Goal: Task Accomplishment & Management: Complete application form

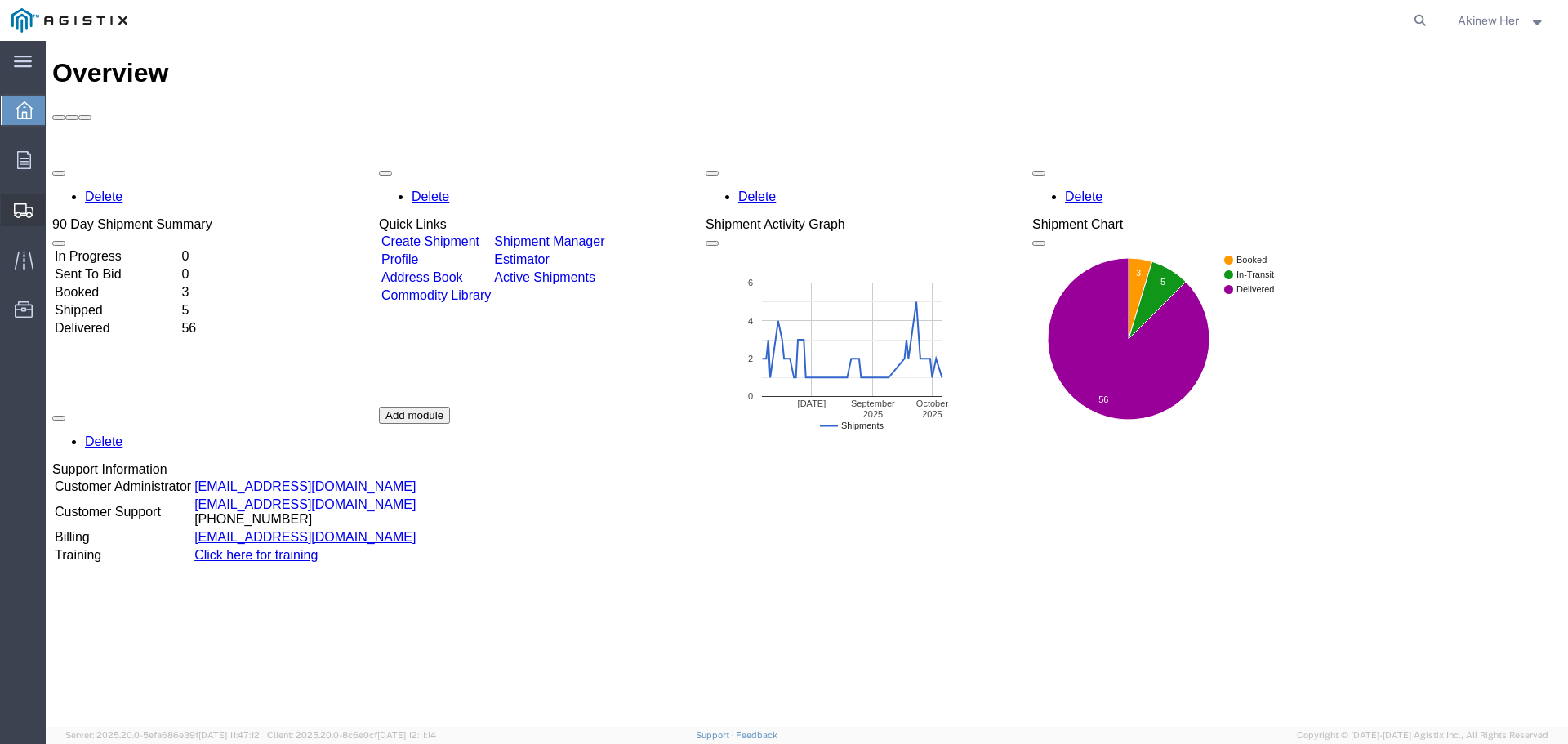
click at [0, 0] on span "Create Shipment" at bounding box center [0, 0] width 0 height 0
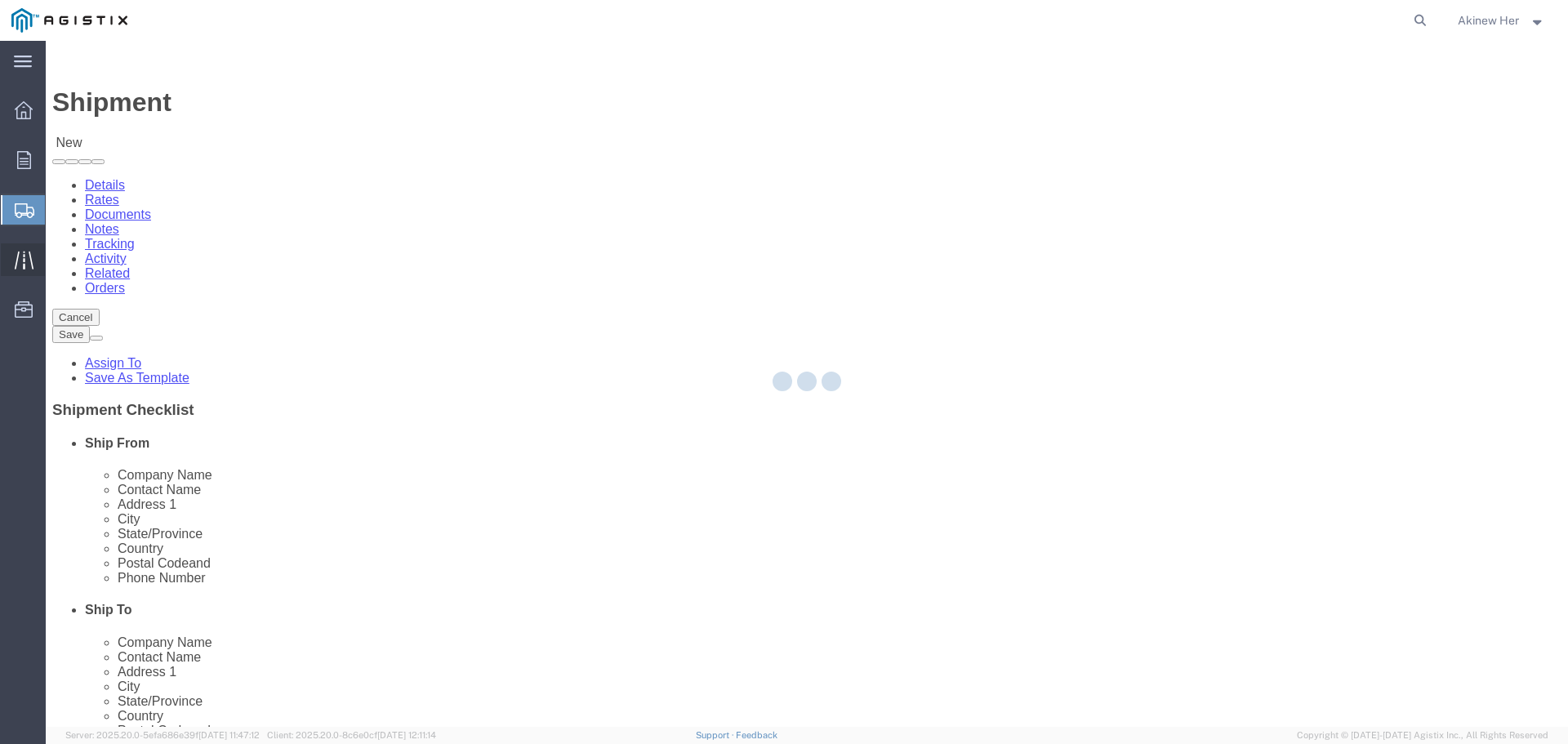
select select
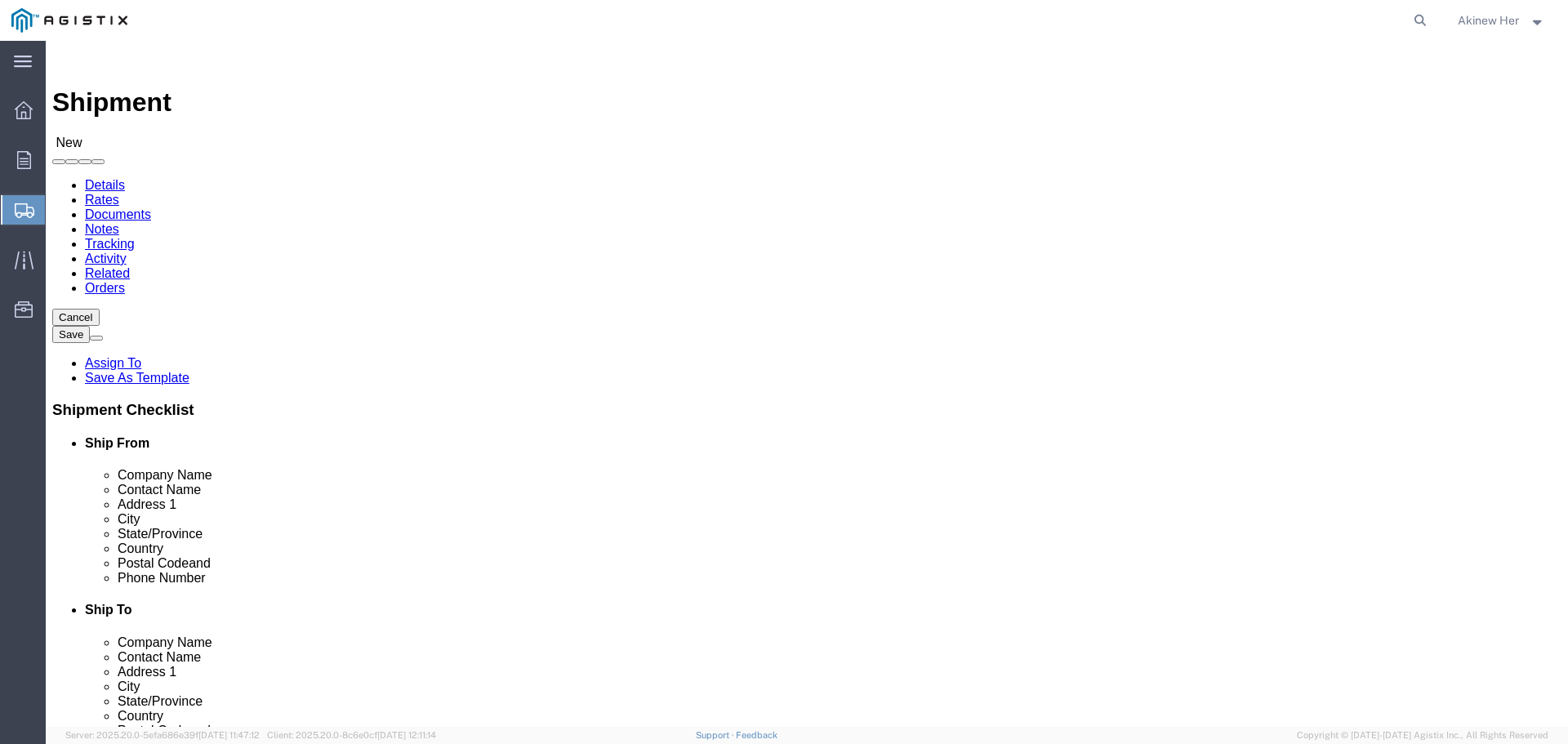
click select "Select Graybar Electric Company Inc PG&E"
select select "9596"
click select "Select Graybar Electric Company Inc PG&E"
select select
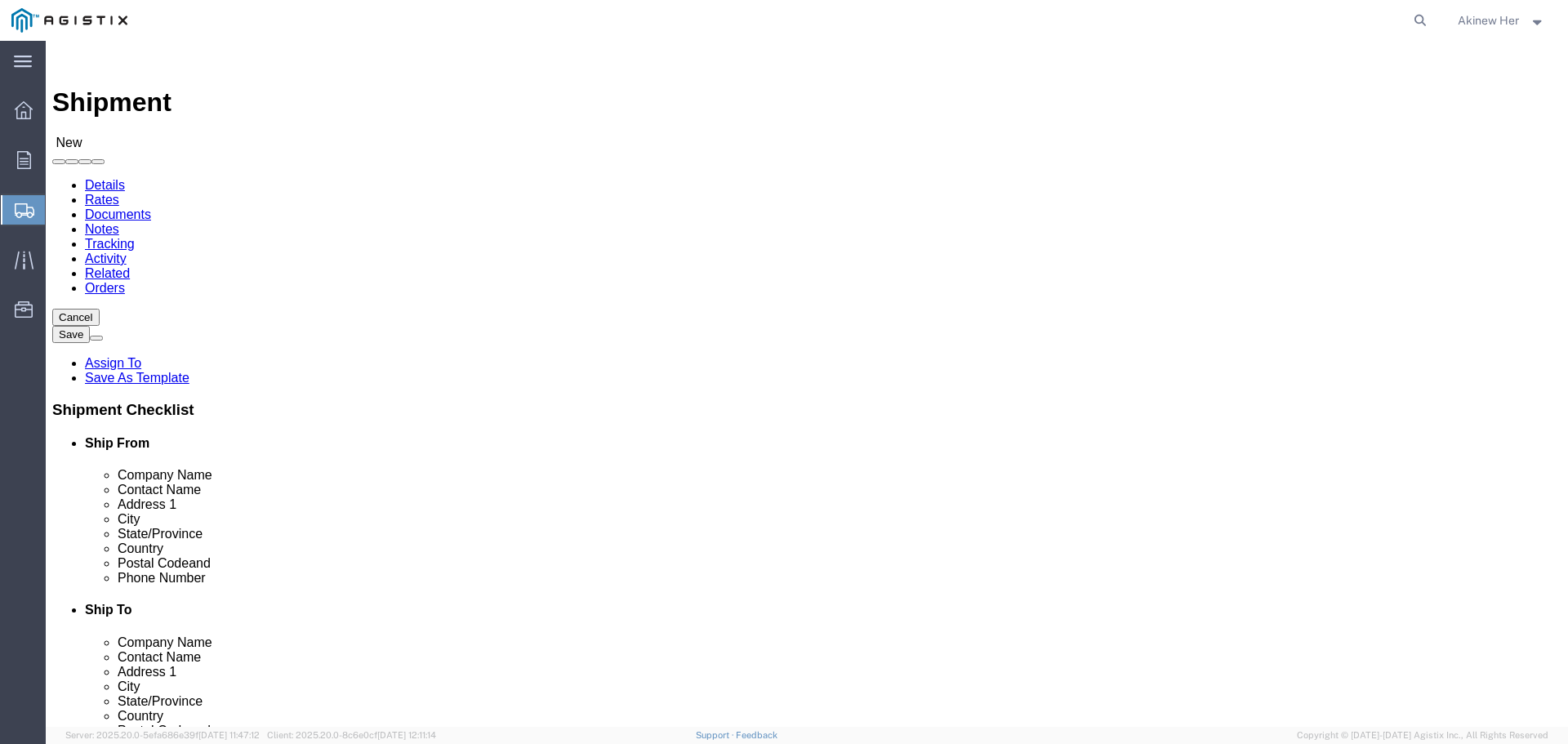
click select "Select"
select select "23082"
click select "Select All Others [GEOGRAPHIC_DATA] [GEOGRAPHIC_DATA] [GEOGRAPHIC_DATA] [GEOGRA…"
select select "MYPROFILE"
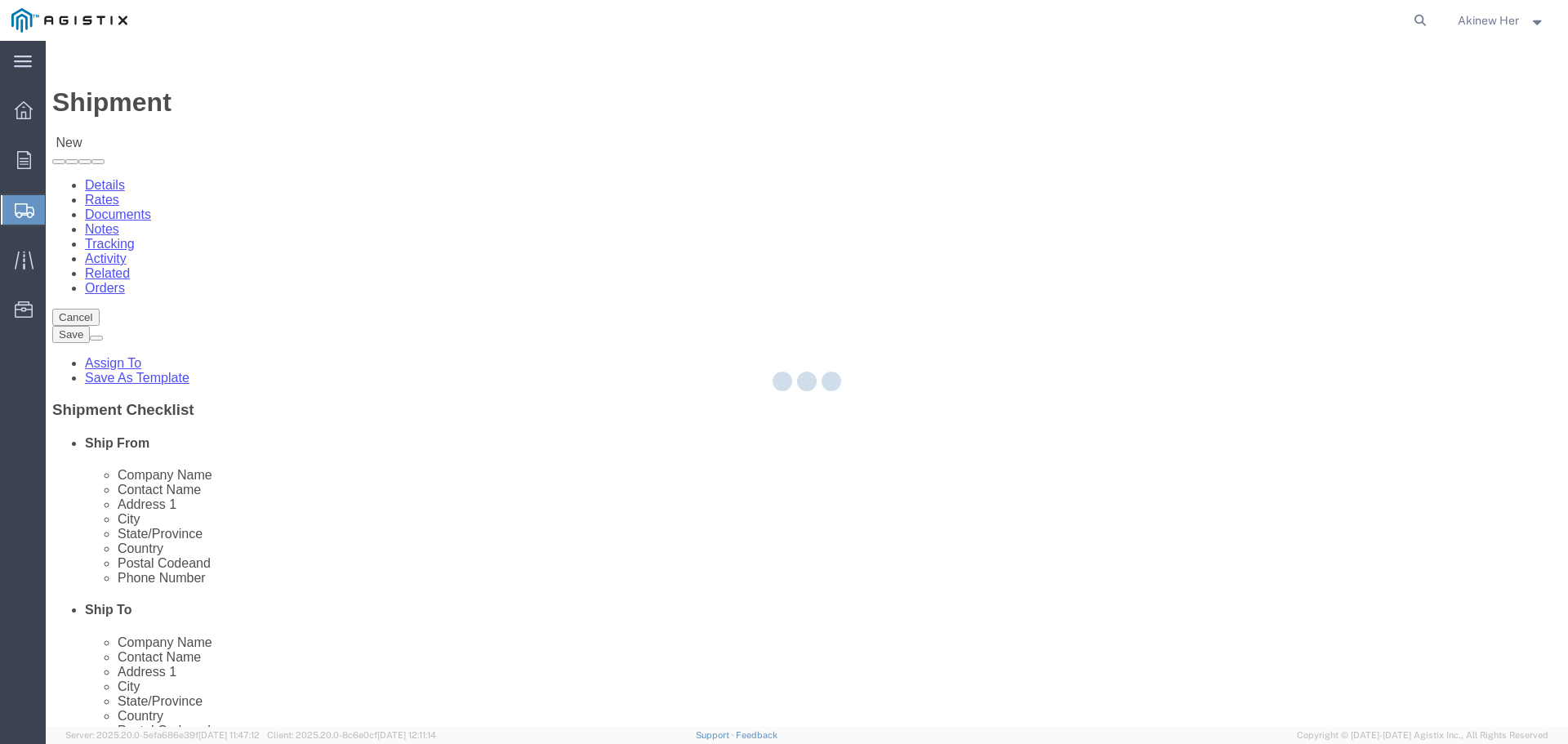
select select "CA"
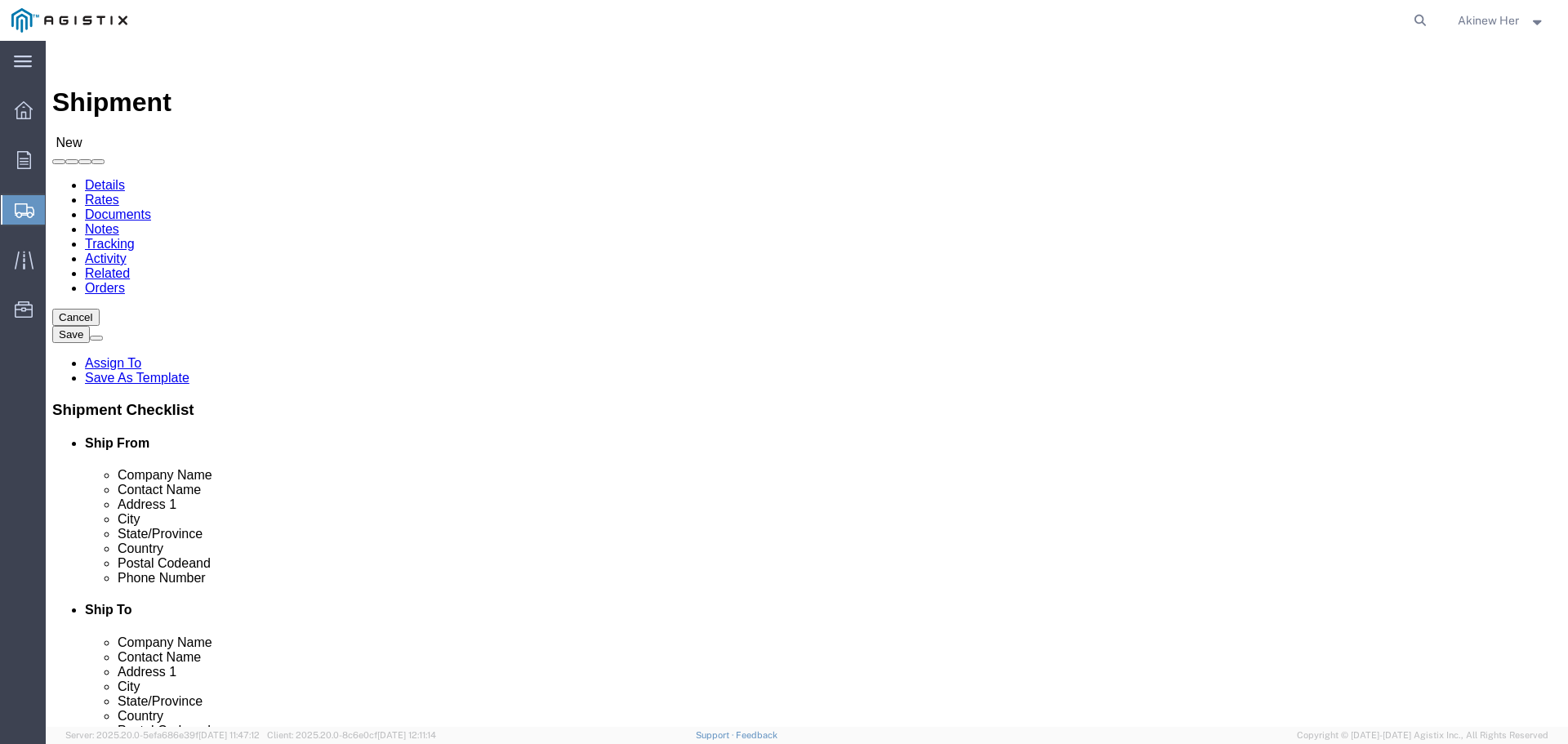
click input "text"
type input "PG&E"
type input "[PERSON_NAME]"
type input "[STREET_ADDRESS]"
type input "[GEOGRAPHIC_DATA]"
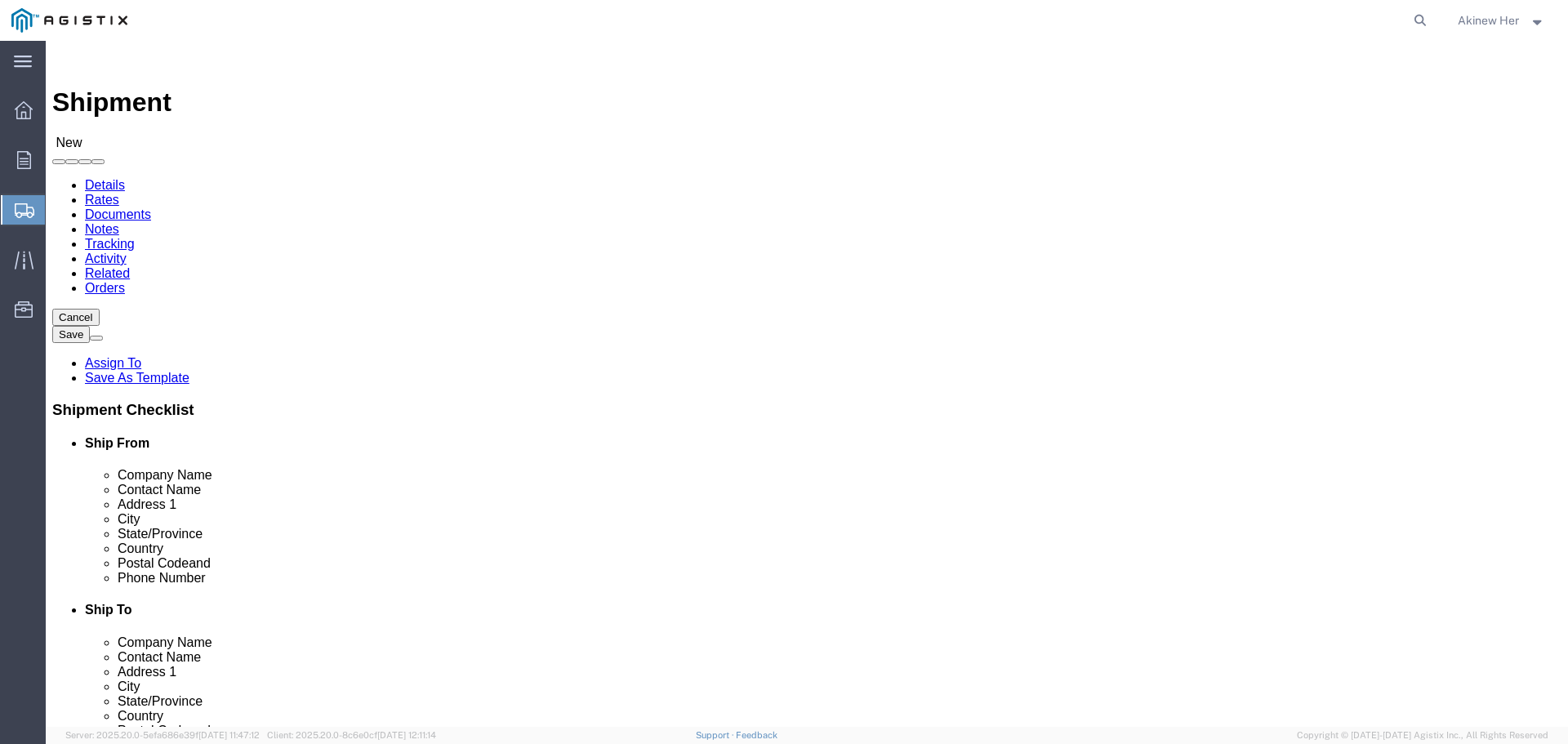
type input "C"
type input "CA"
type input "CAL"
type input "95692"
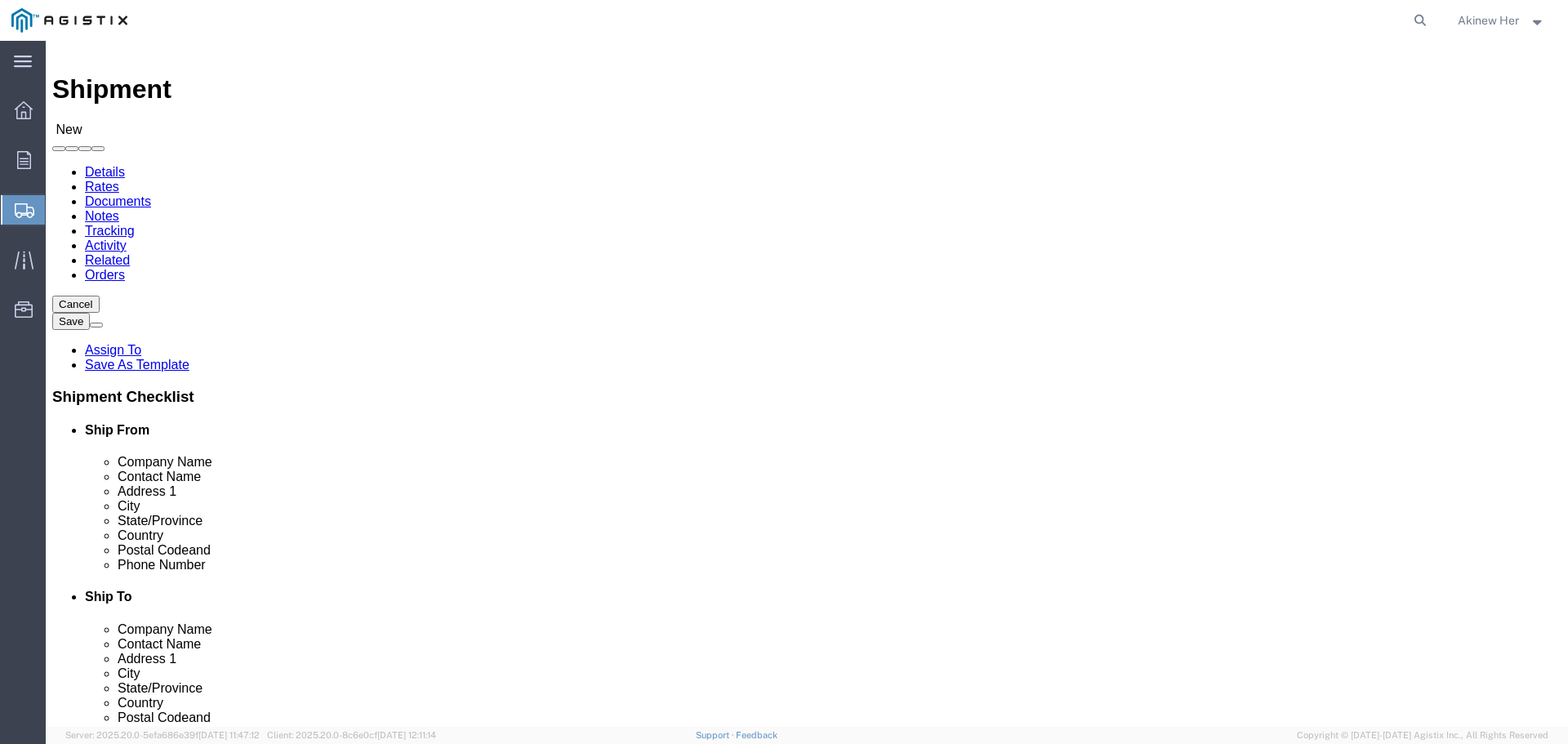
type input "18007435000"
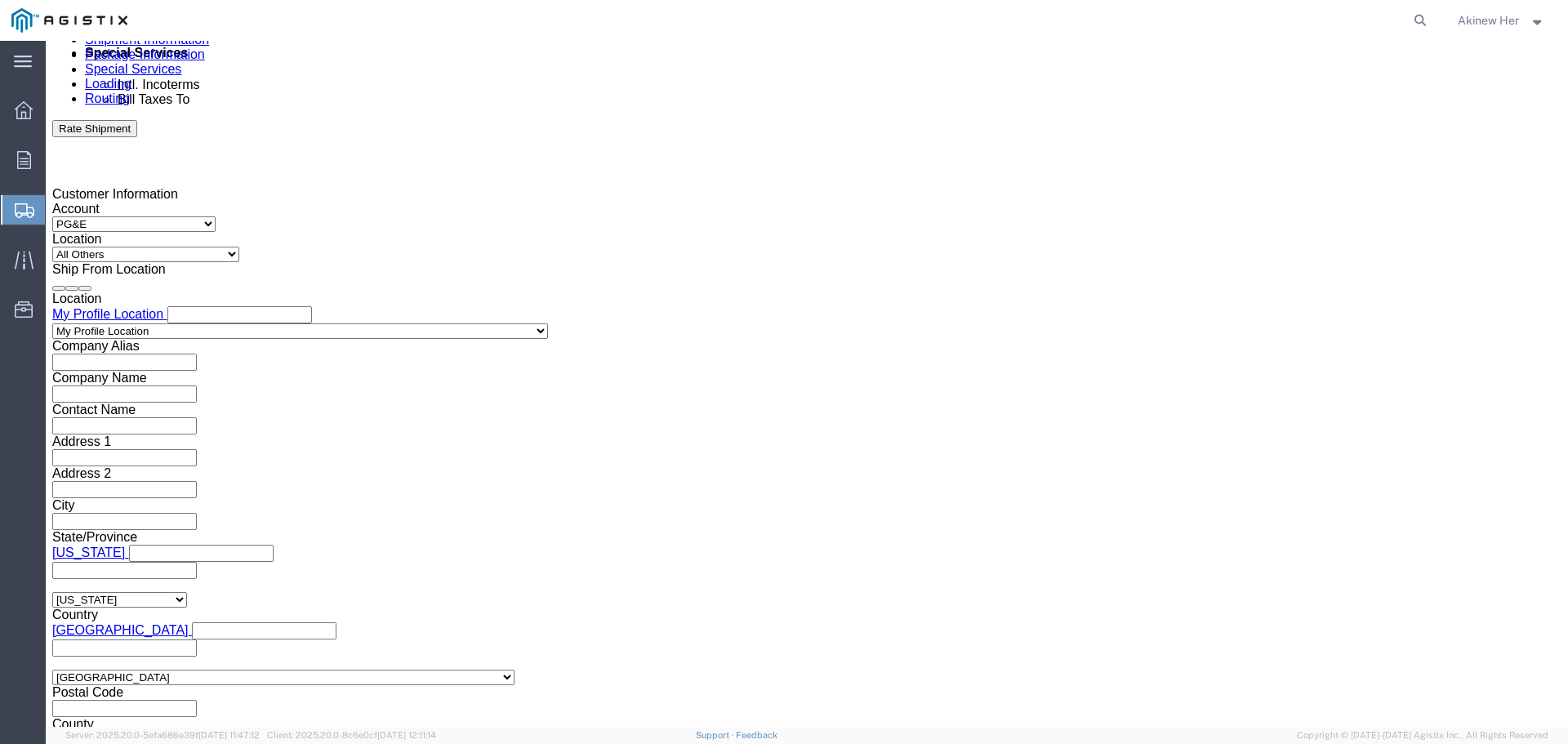
scroll to position [1030, 0]
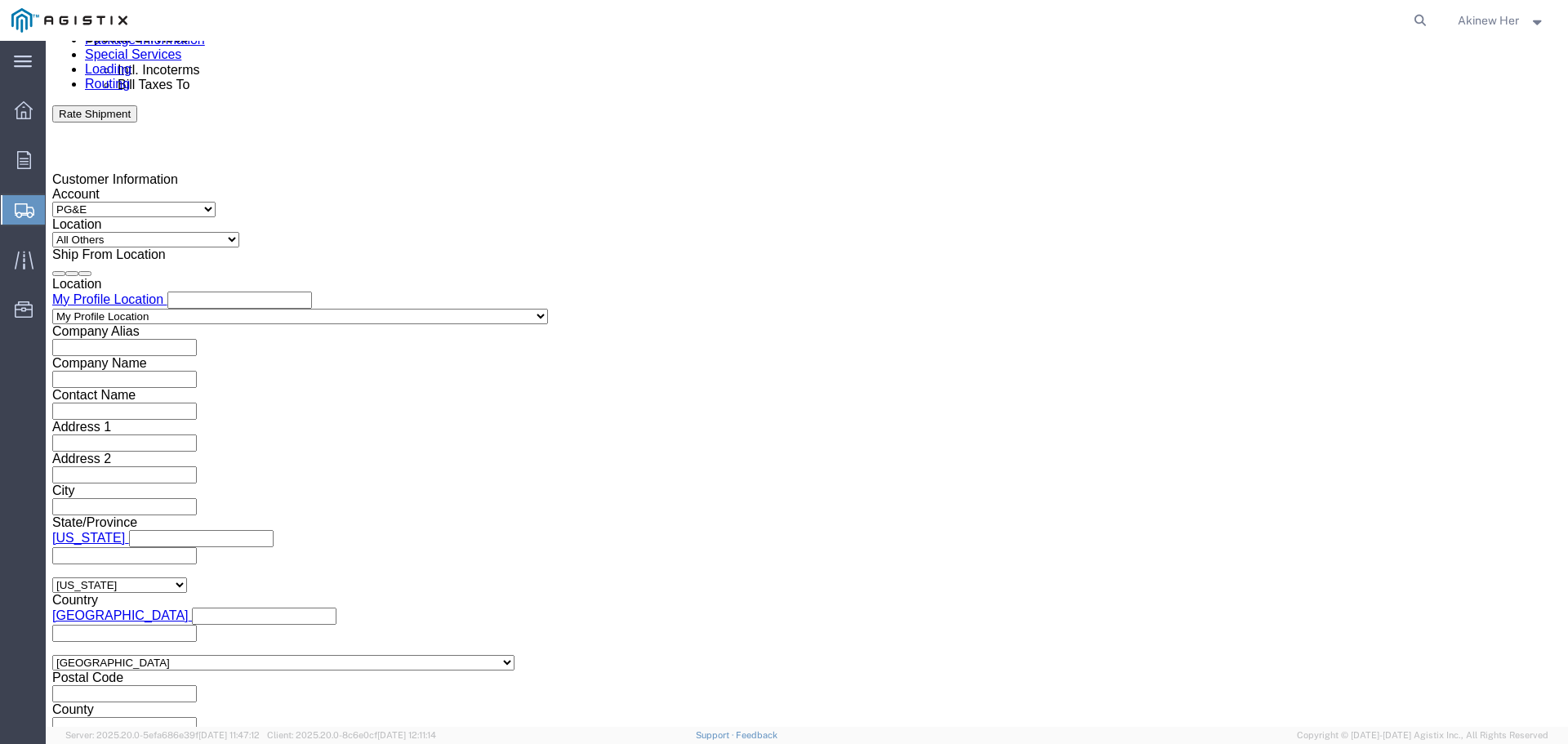
click div "[DATE] 11:00 AM"
click div "[DATE] 12:00 PM"
click div "[DATE] 11:00 AM"
type input "12:00 PM"
click div "[DATE] 12:00 PM"
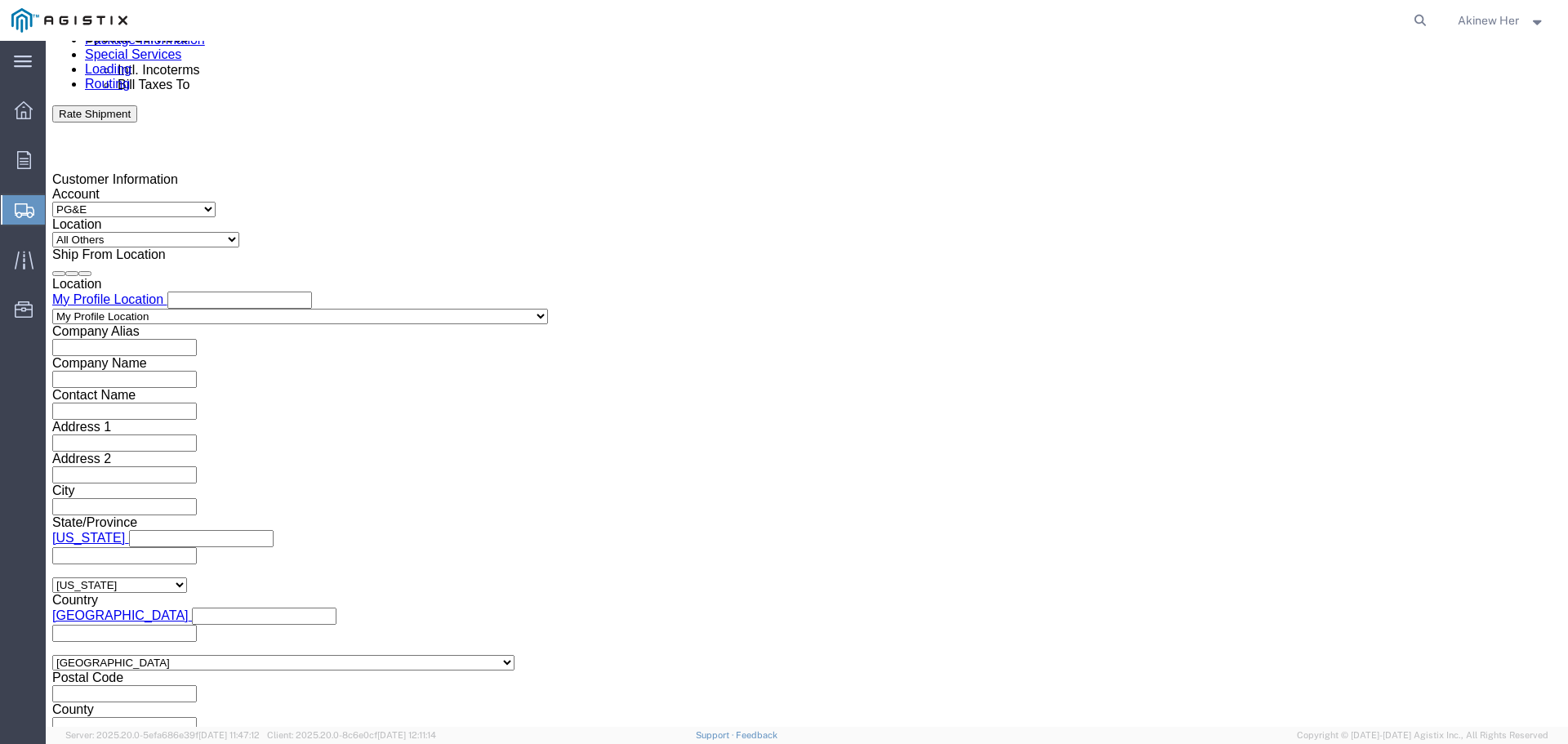
type input "6:00 PM"
click button "Apply"
click div
type input "9:00 AM"
click button "Apply"
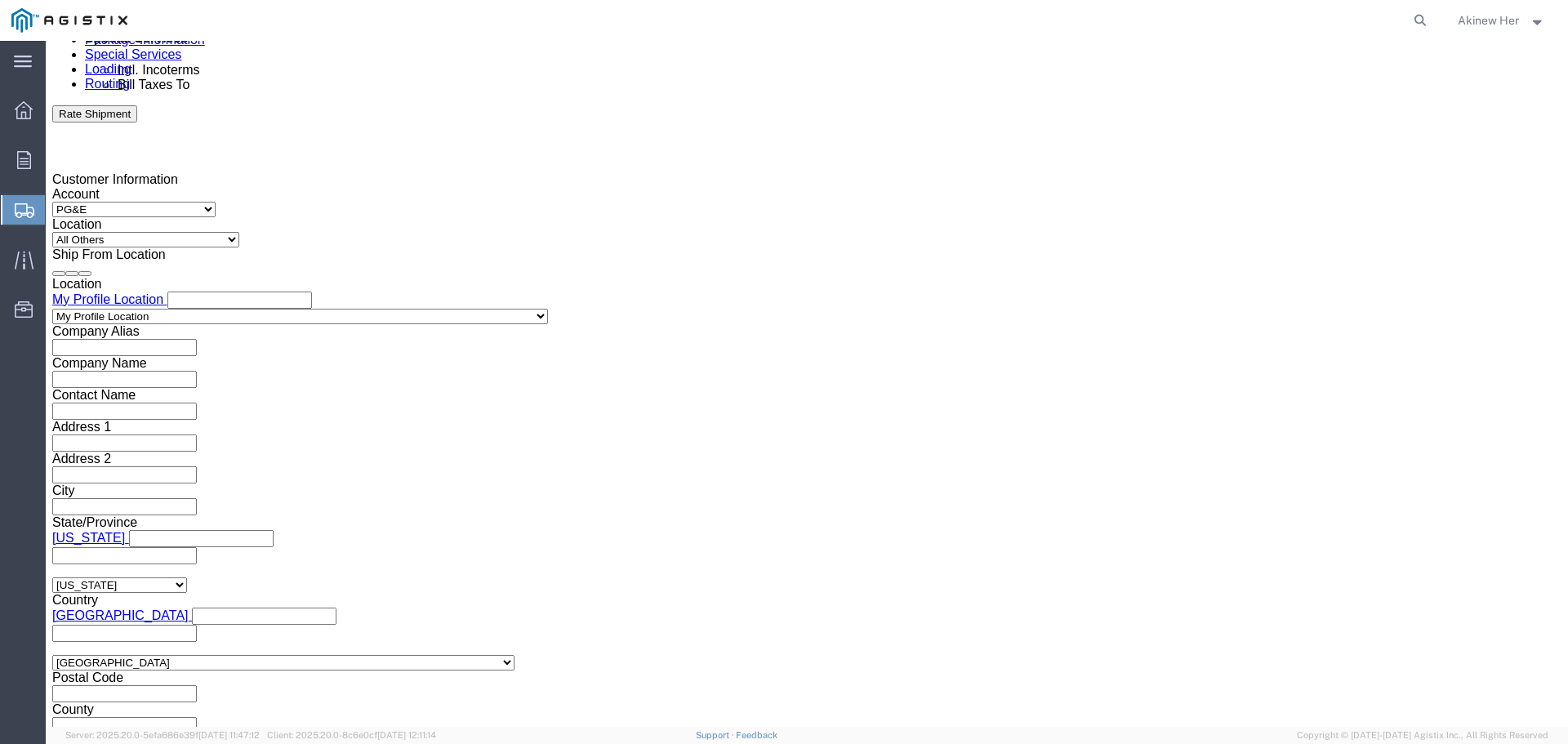
click div
type input "1:00 PM"
click button "Apply"
click input "text"
type input "2701249913"
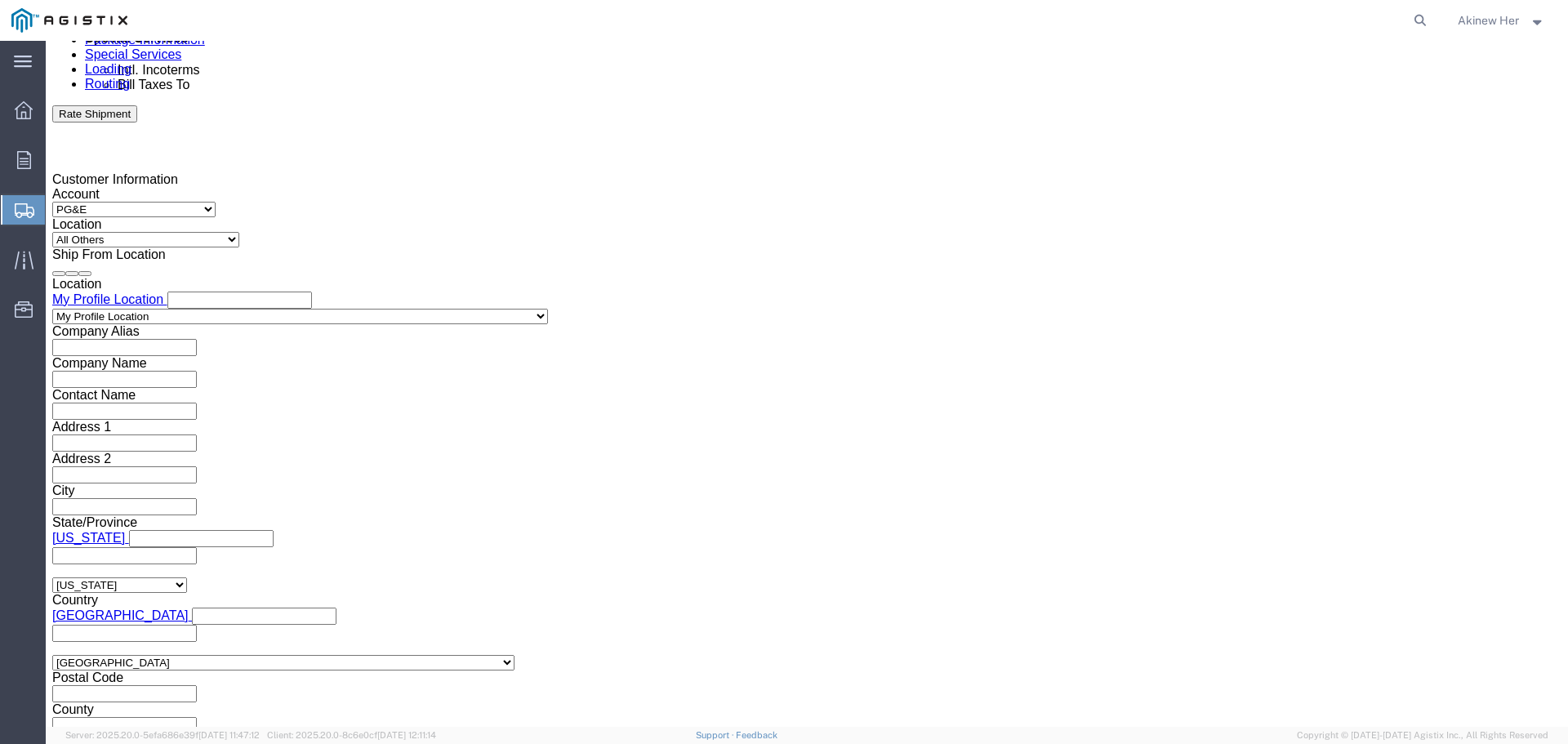
select select "DELNUM"
type input "8001364141"
click select "Select Air Less than Truckload Multi-Leg Ocean Freight Rail Small Parcel Truckl…"
select select "LTL"
click select "Select Air Less than Truckload Multi-Leg Ocean Freight Rail Small Parcel Truckl…"
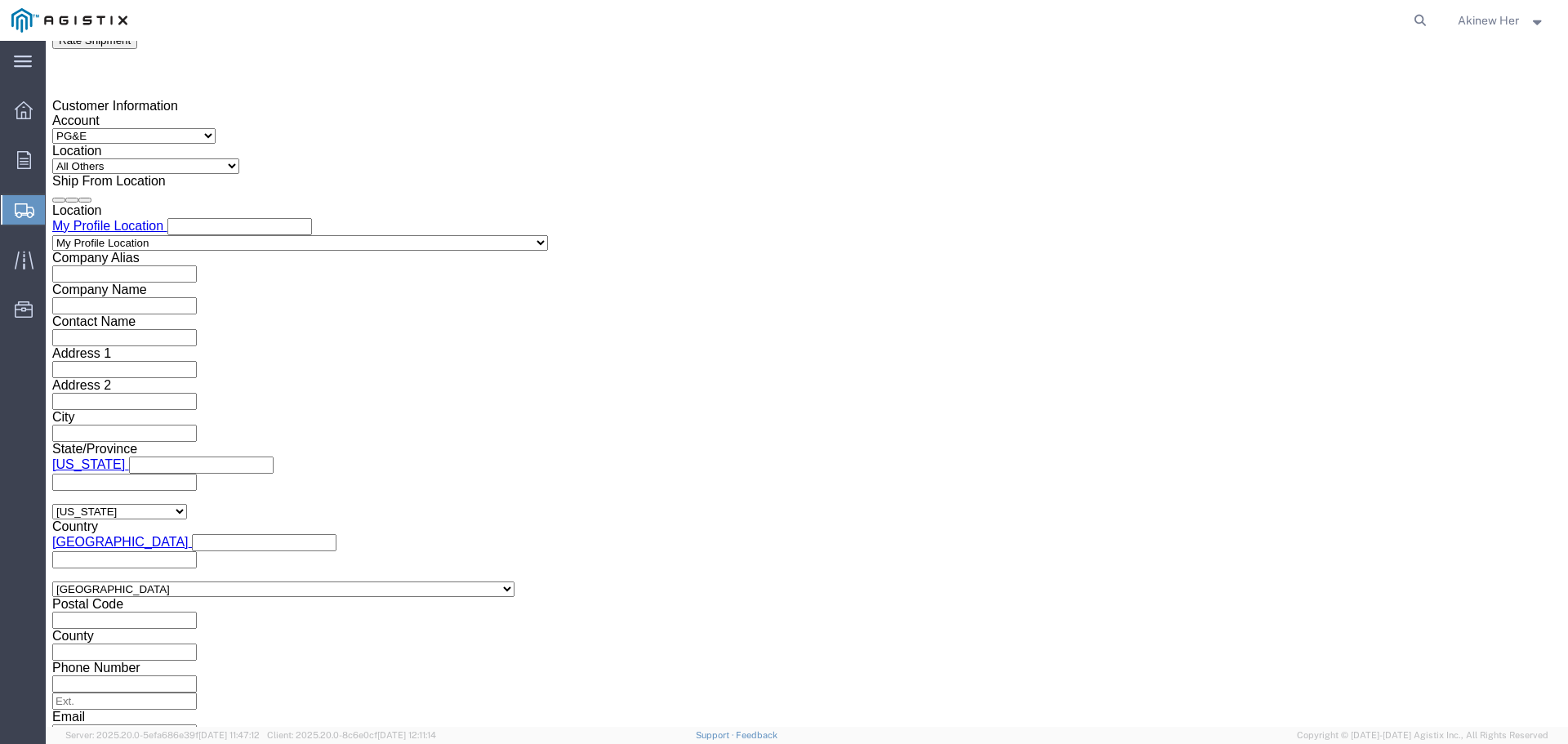
scroll to position [1193, 0]
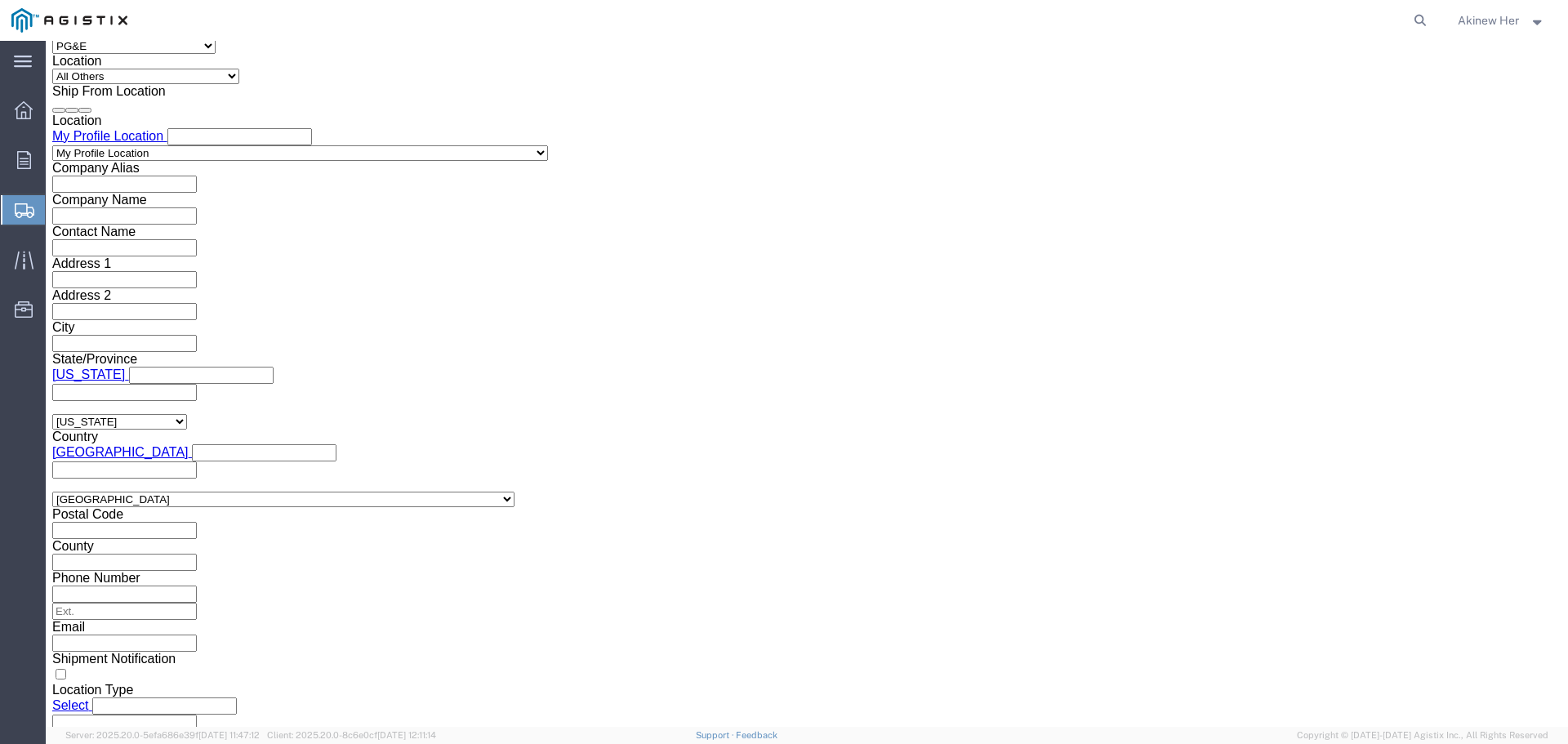
click select "Select Straight Truck"
select select "STTR"
click select "Select Straight Truck"
click button "Continue"
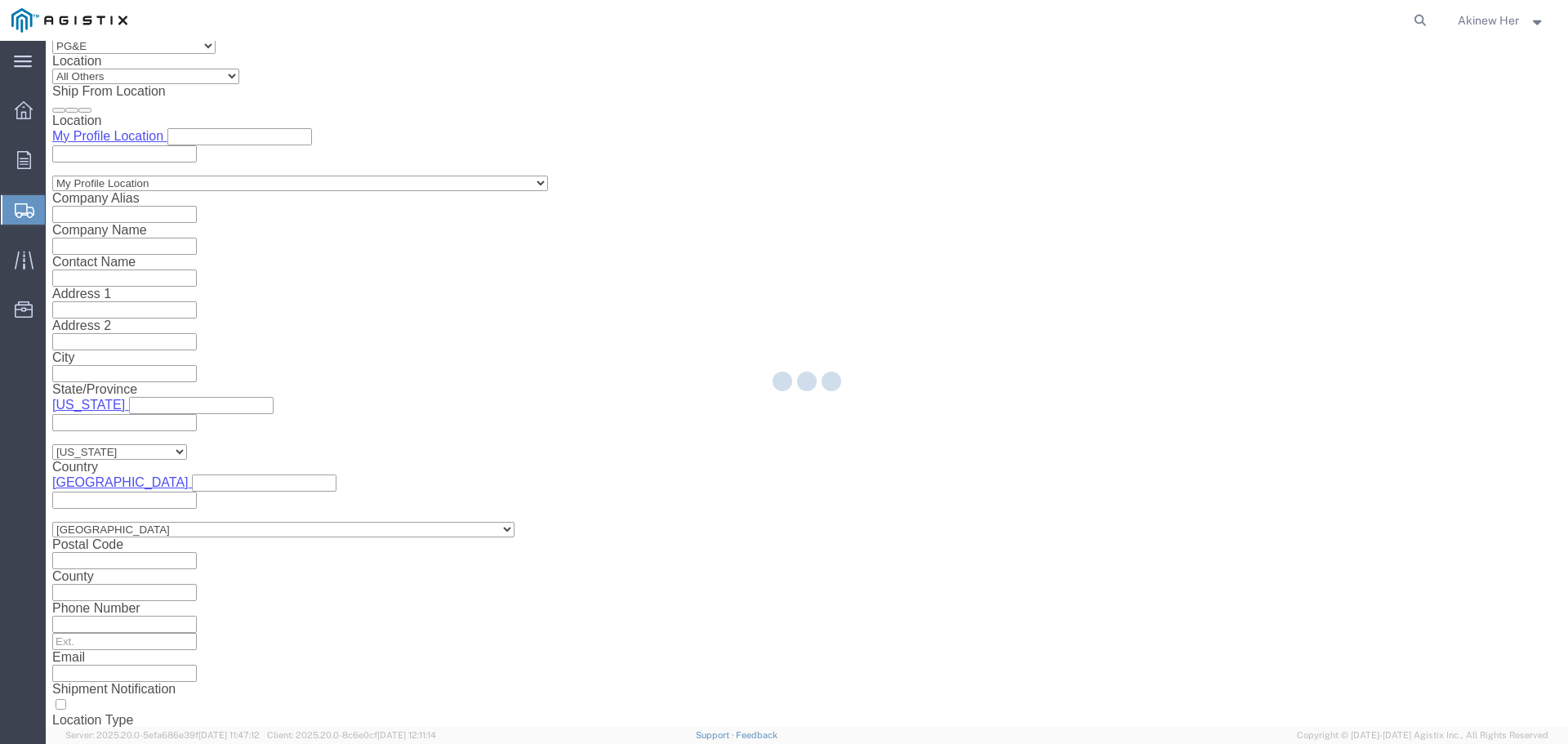
select select "21150"
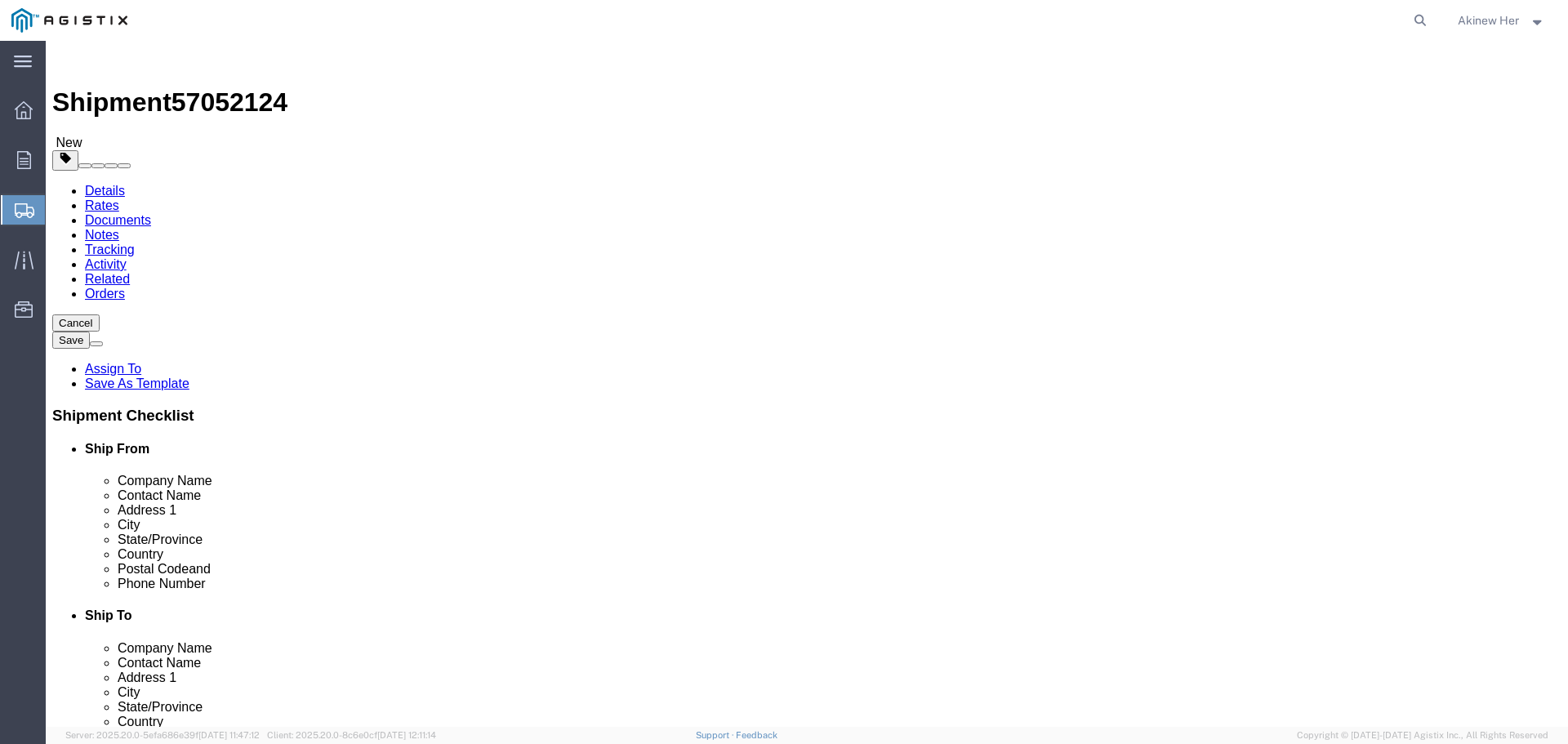
click select "Select Bulk Bundle(s) Cardboard Box(es) Carton(s) Crate(s) Drum(s) (Fiberboard)…"
select select "PSNS"
click select "Select Bulk Bundle(s) Cardboard Box(es) Carton(s) Crate(s) Drum(s) (Fiberboard)…"
click input "text"
type input "41"
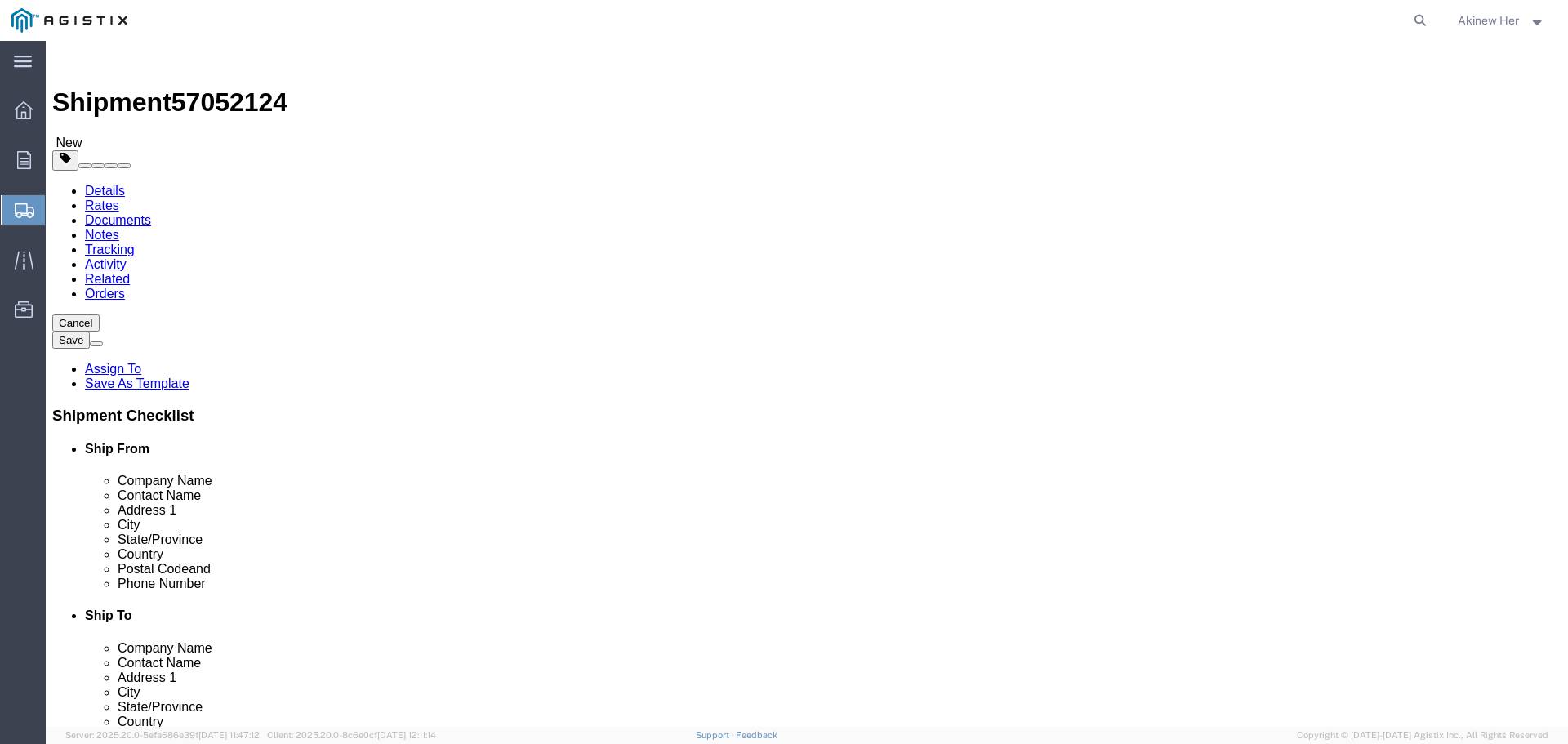
type input "29"
type input "34"
type input "141"
click link "Add Content"
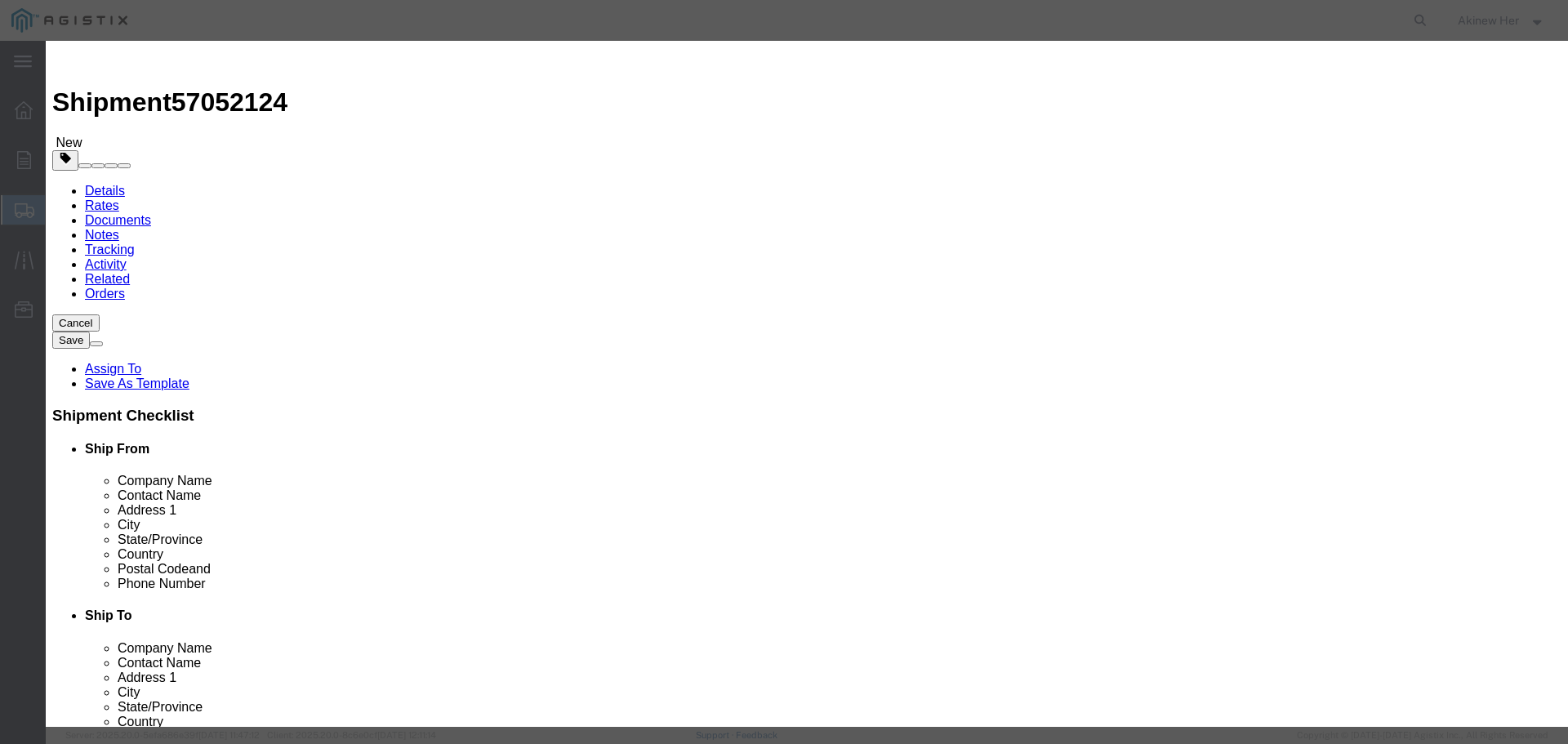
click input "text"
paste input "11900-736"
type input "11900-736"
type input "911.04"
type input "7"
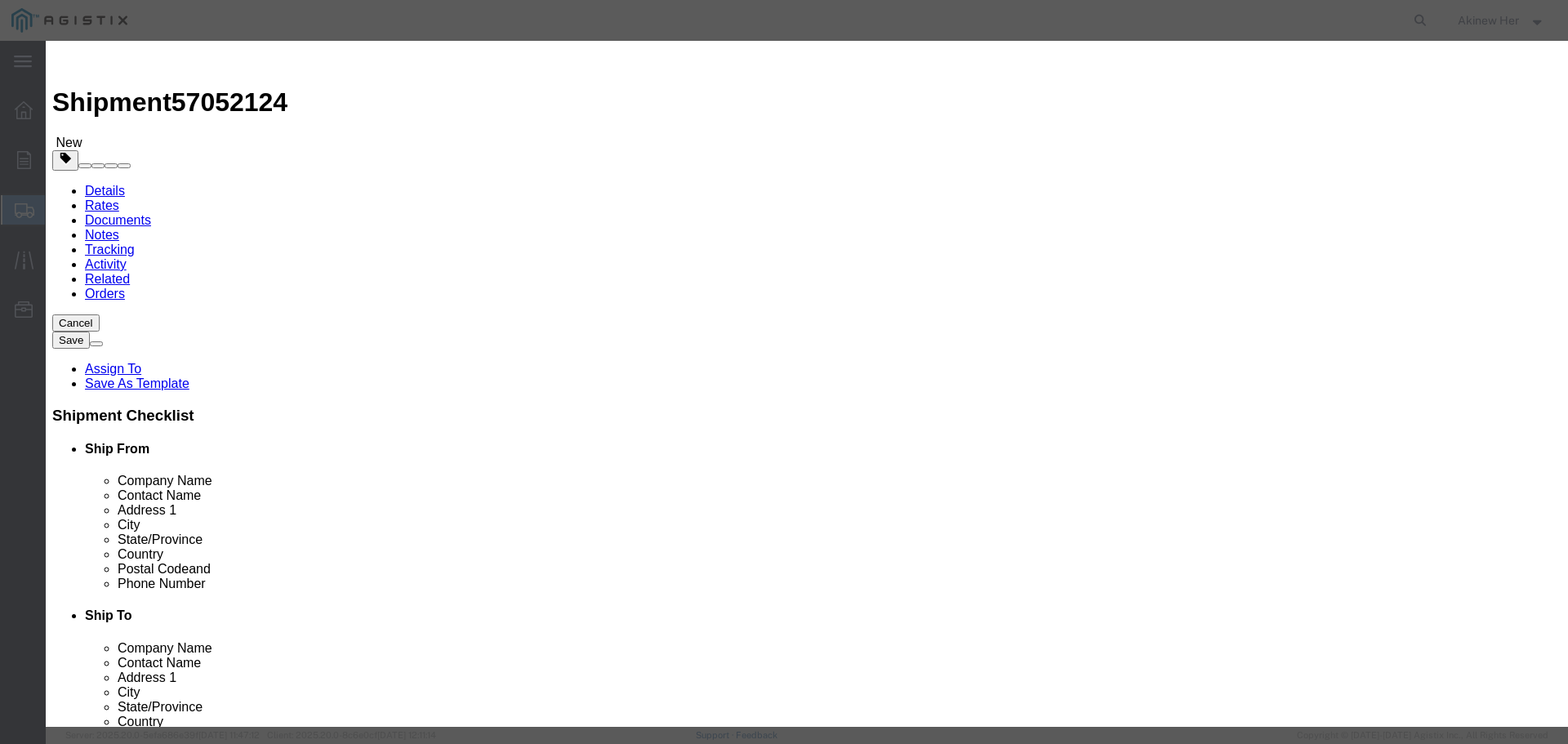
select select "USD"
click input "911.04"
type input "1"
type input "911.04"
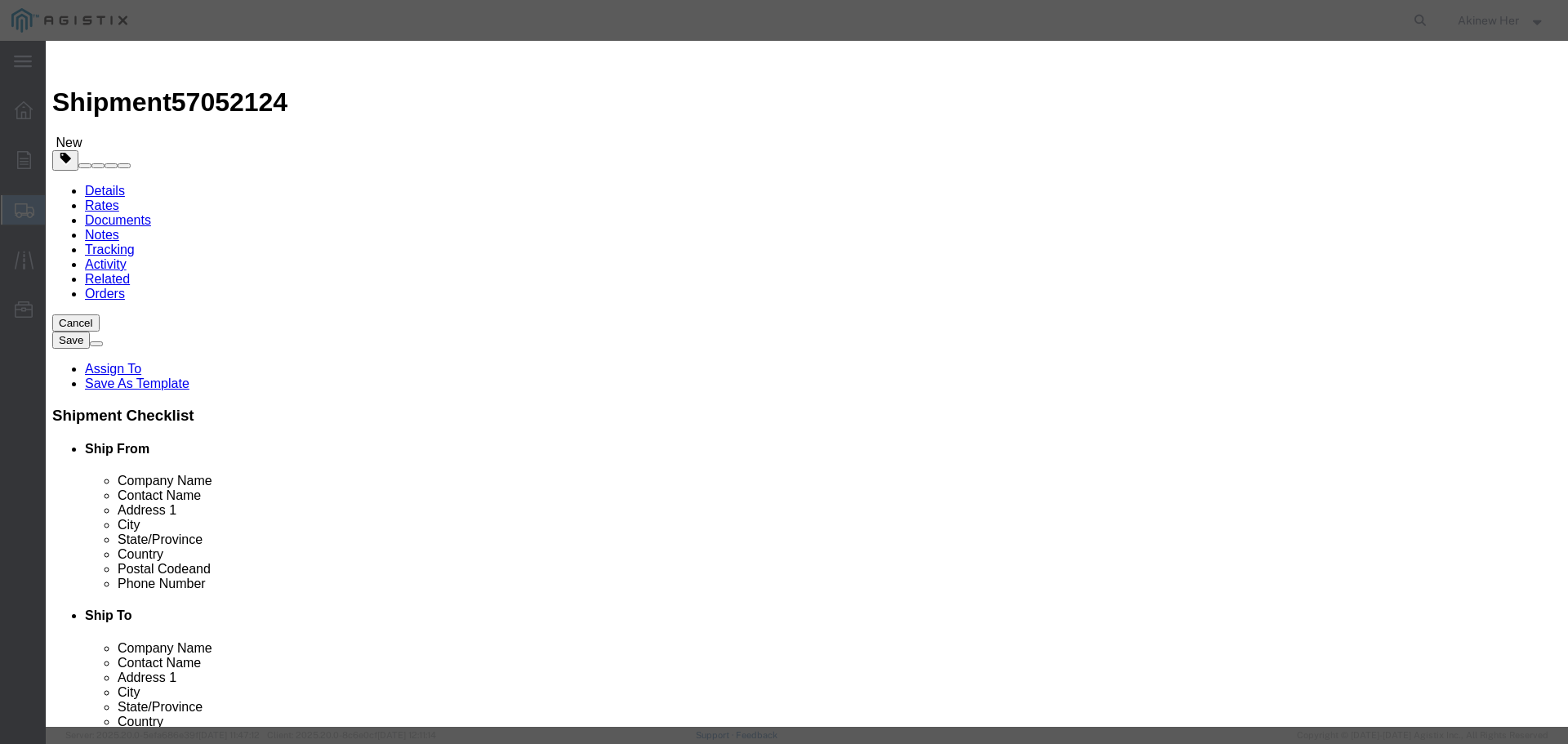
select select "70"
click button "Save & Add Another"
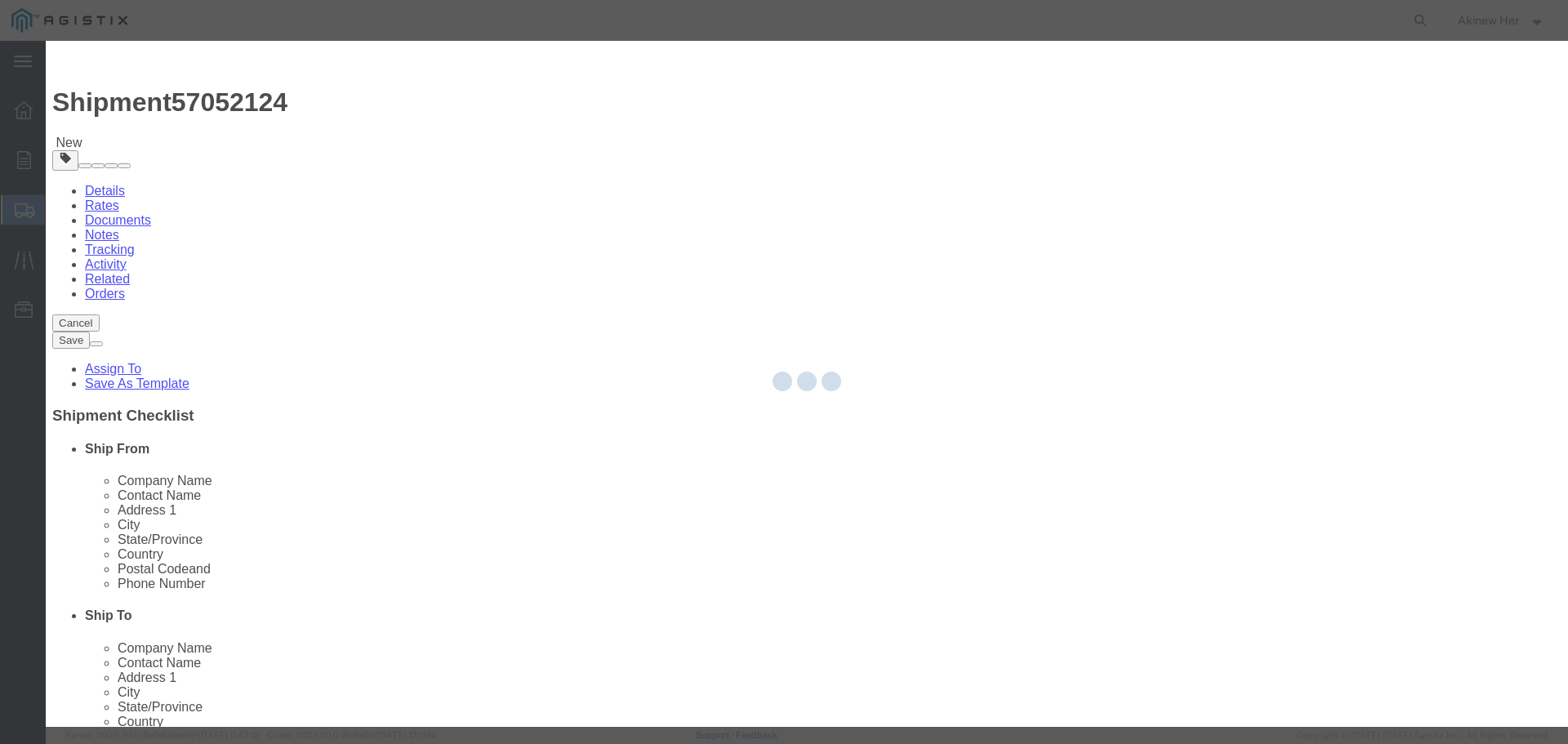
select select "EA"
select select
select select "USD"
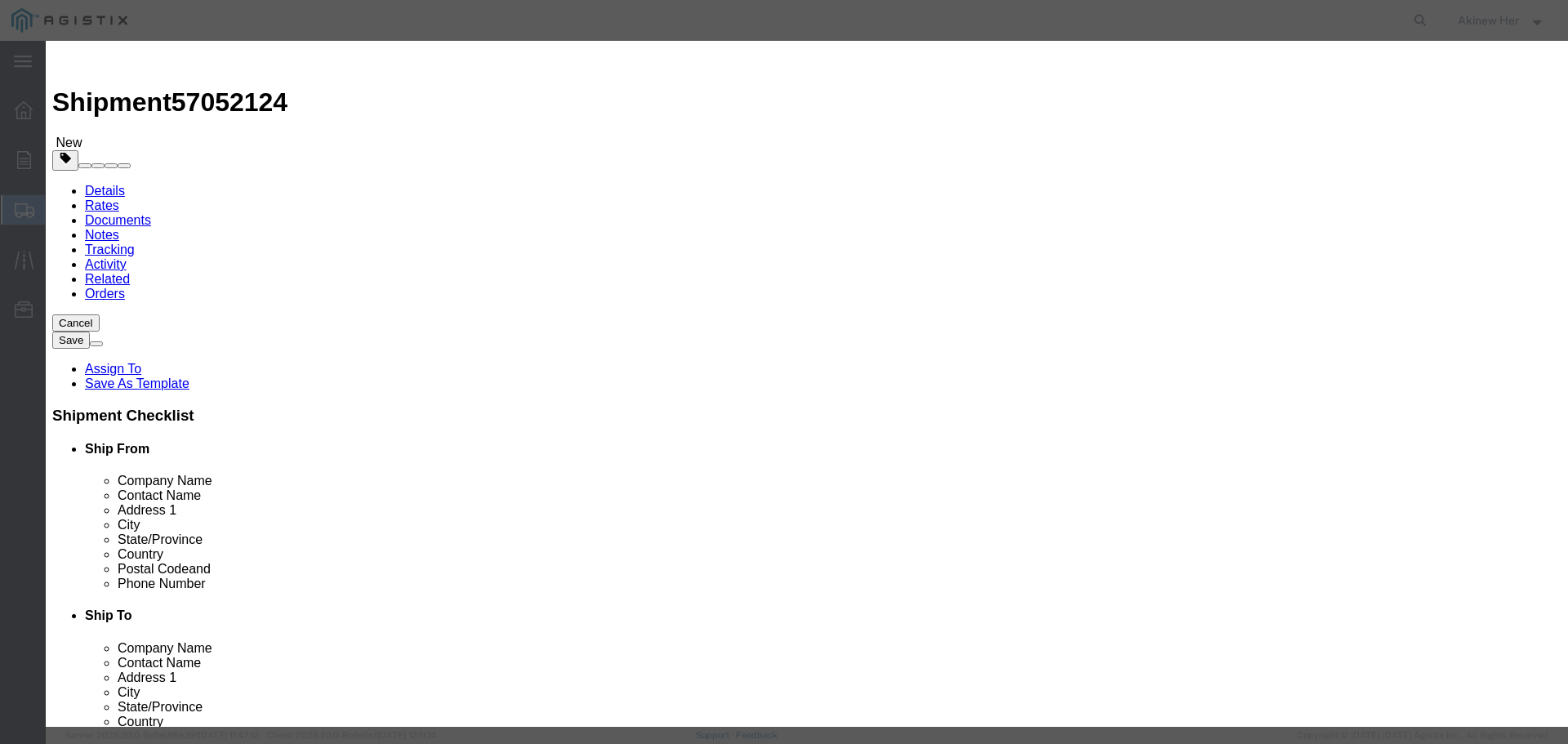
click input "text"
paste input "40974-719"
click input "40974-719`"
type input "40974-719"
type input "1"
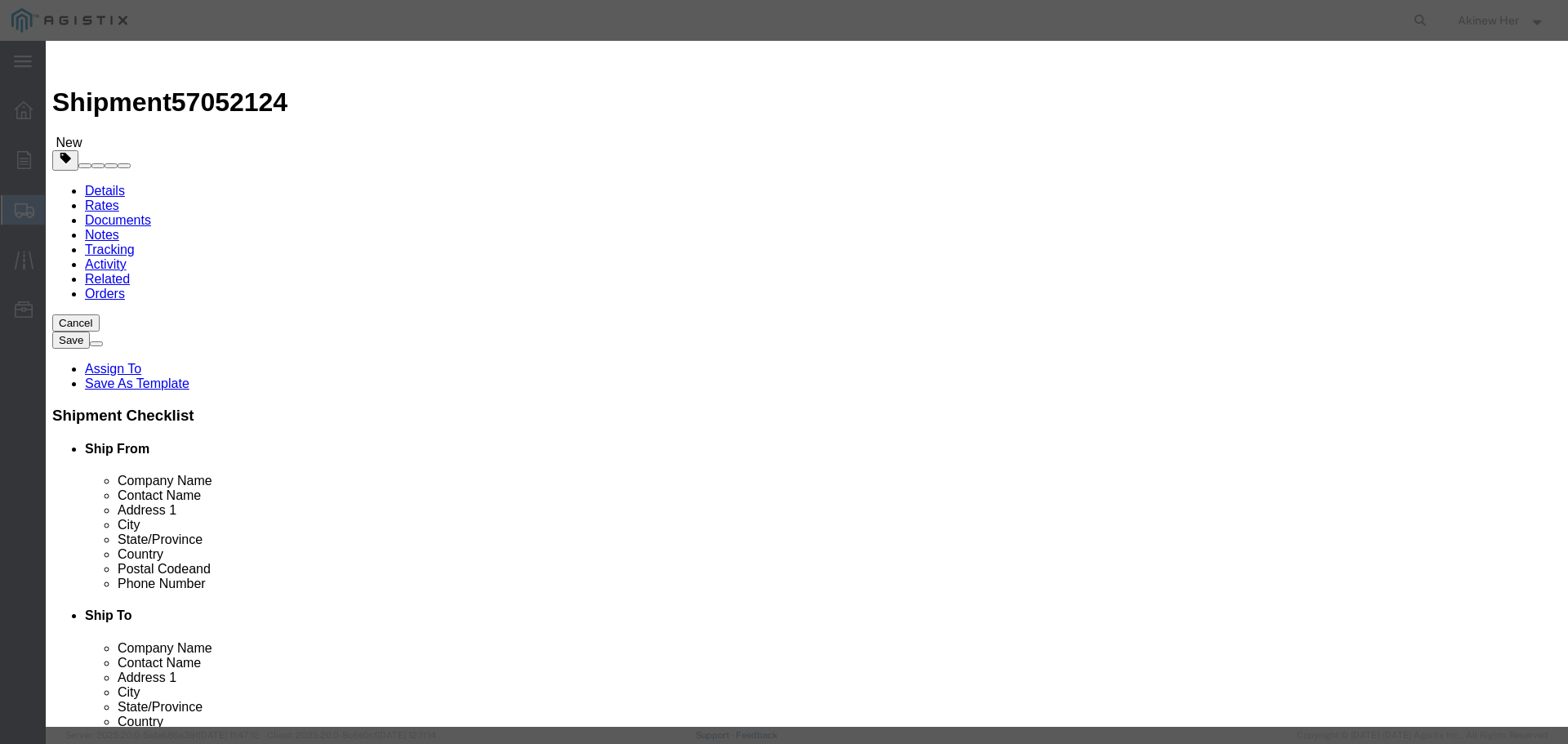
type input "78.12"
select select "70"
click button "Save & Close"
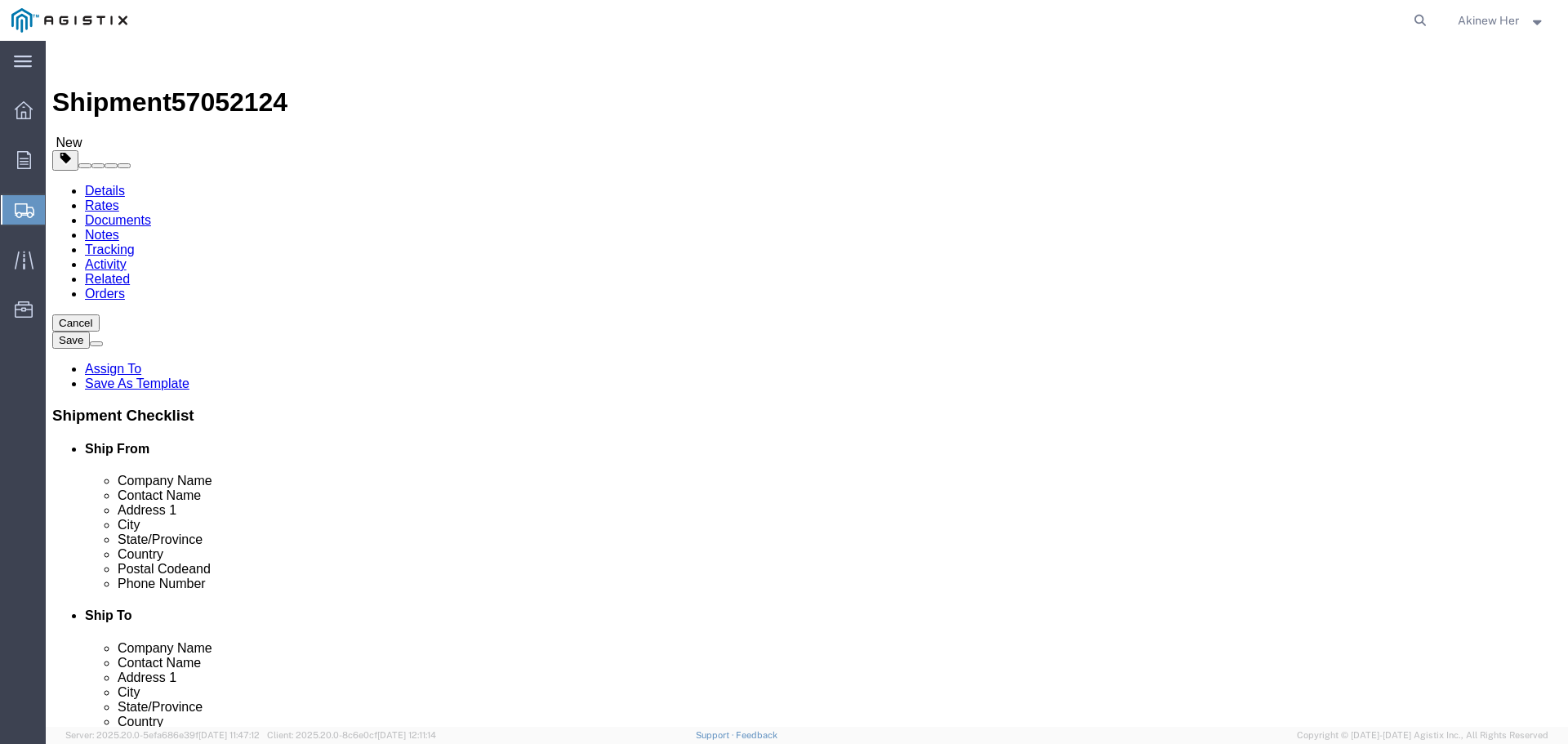
click button "Rate Shipment"
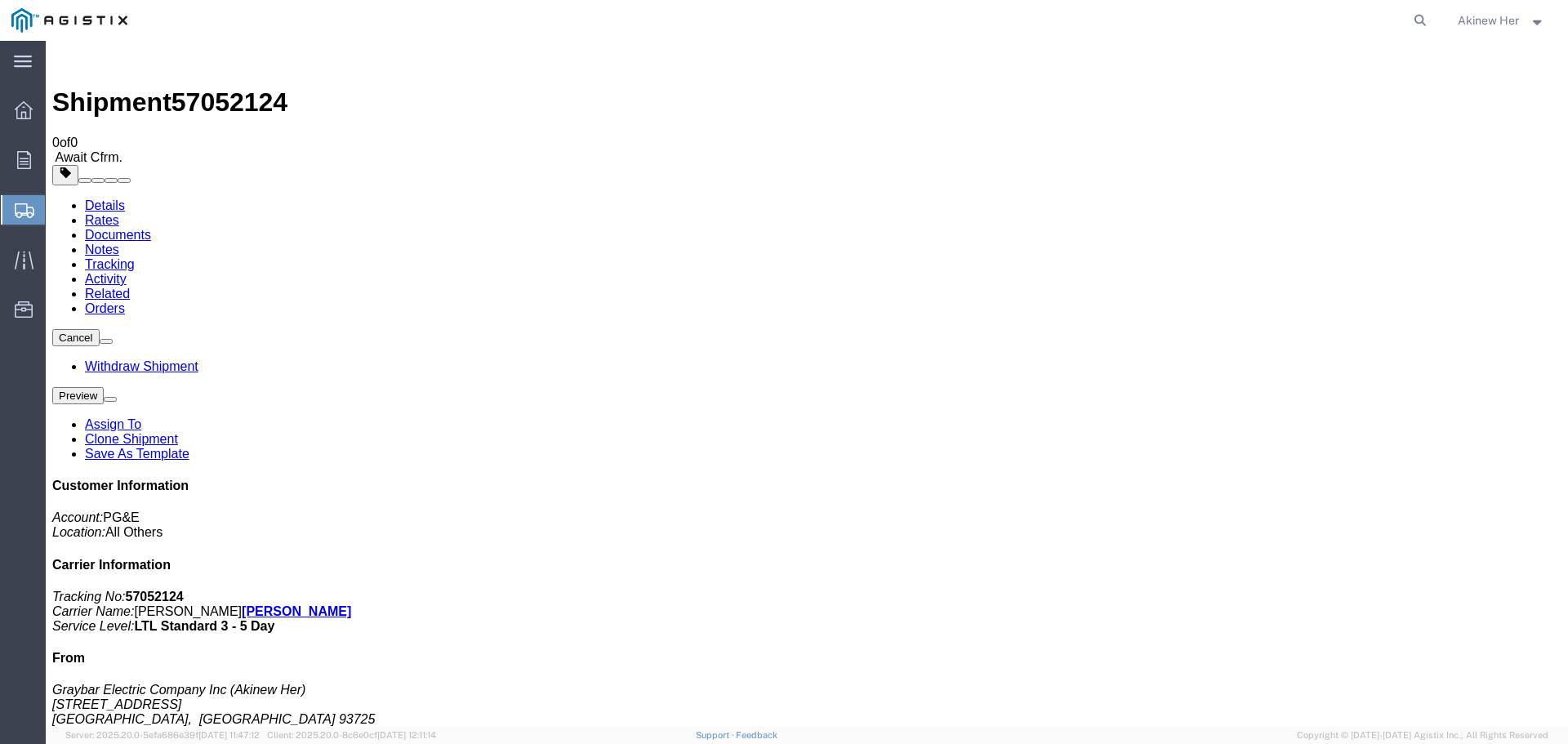
click at [0, 0] on span "Create Shipment" at bounding box center [0, 0] width 0 height 0
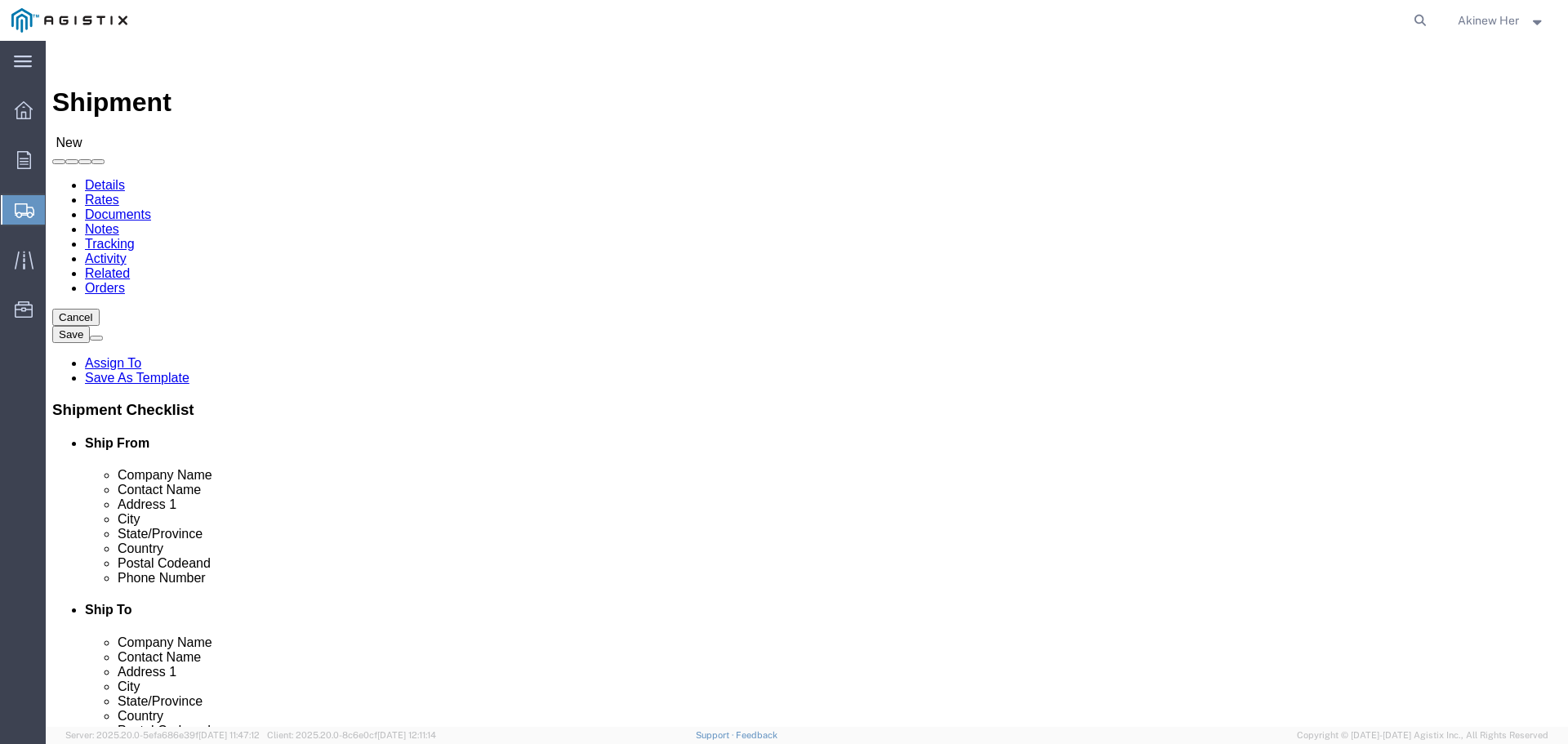
click select "Select Graybar Electric Company Inc PG&E"
select select "9596"
click select "Select Graybar Electric Company Inc PG&E"
click select "Select"
select select
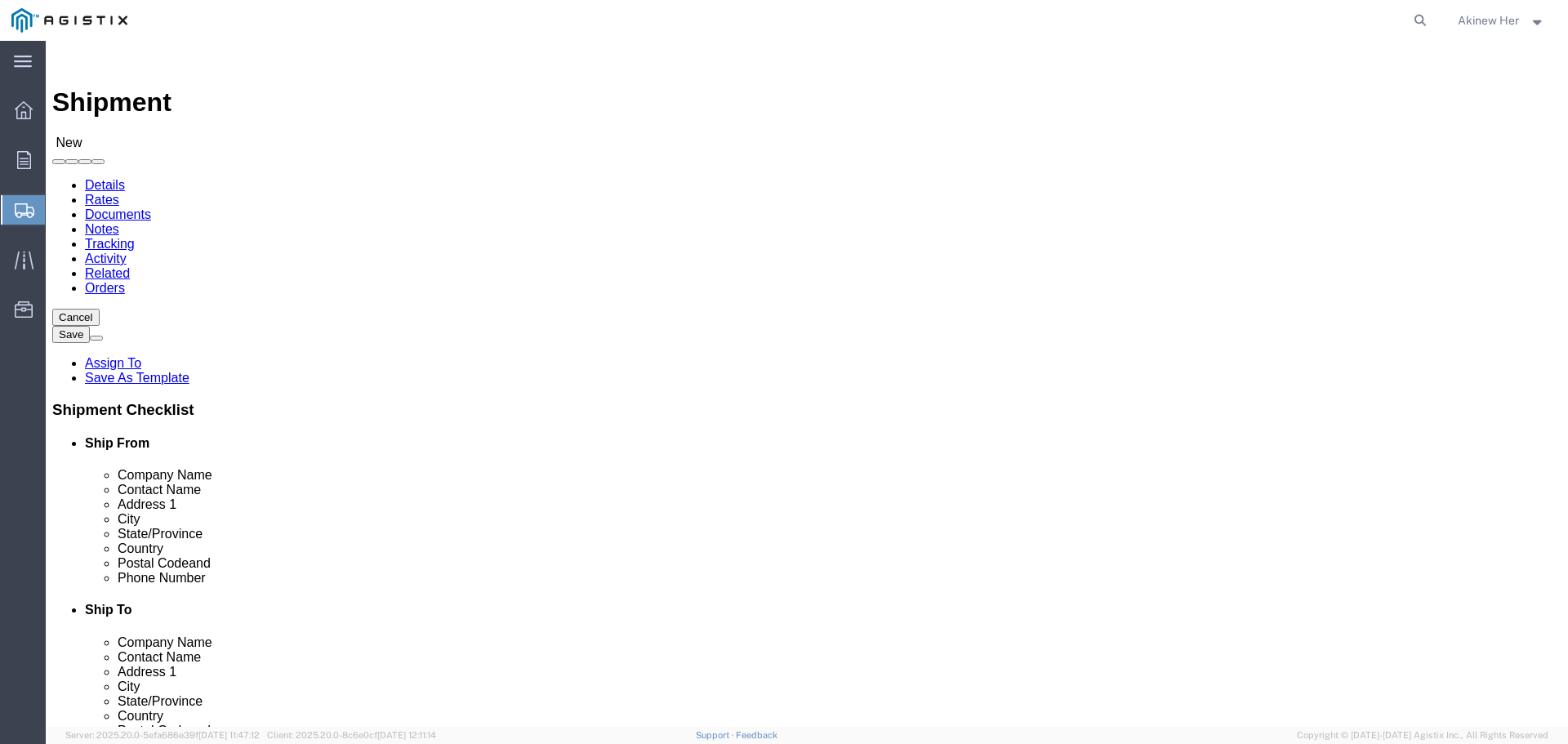
select select
select select "23082"
click select "Select All Others [GEOGRAPHIC_DATA] [GEOGRAPHIC_DATA] [GEOGRAPHIC_DATA] [GEOGRA…"
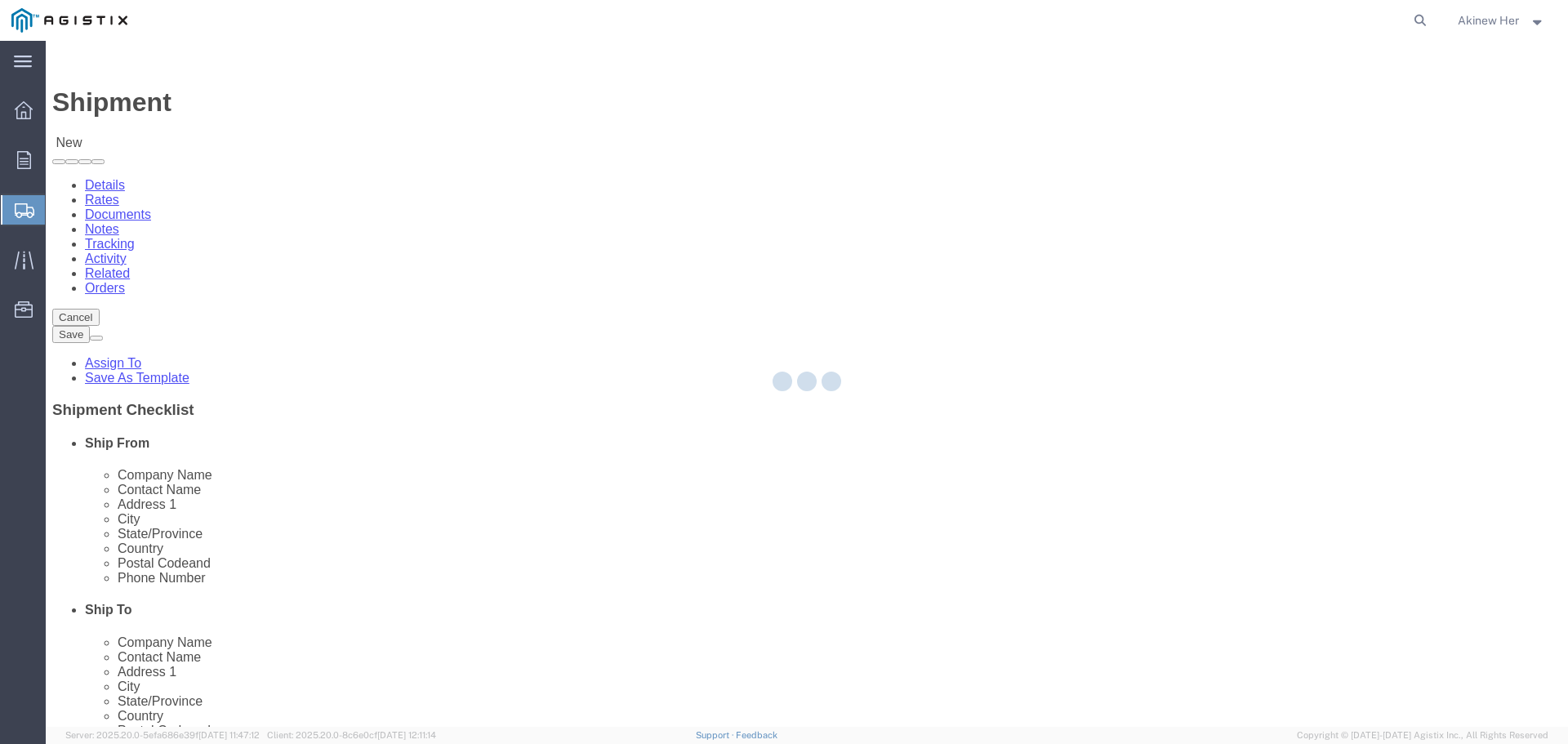
select select "CA"
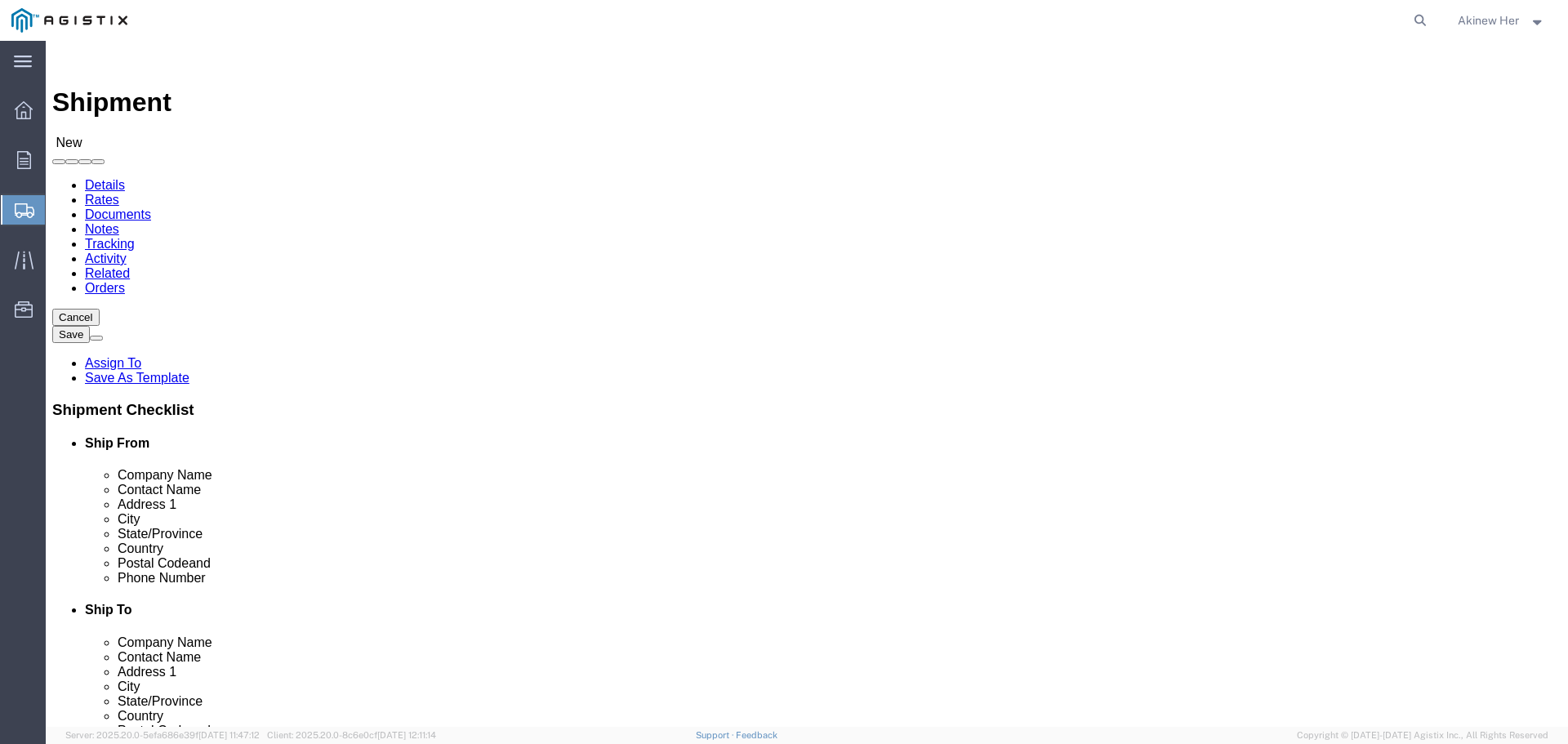
click input "text"
type input "PG&E"
click input "[PERSON_NAME]"
type input "[PERSON_NAME]"
type input "[STREET_ADDRESS]"
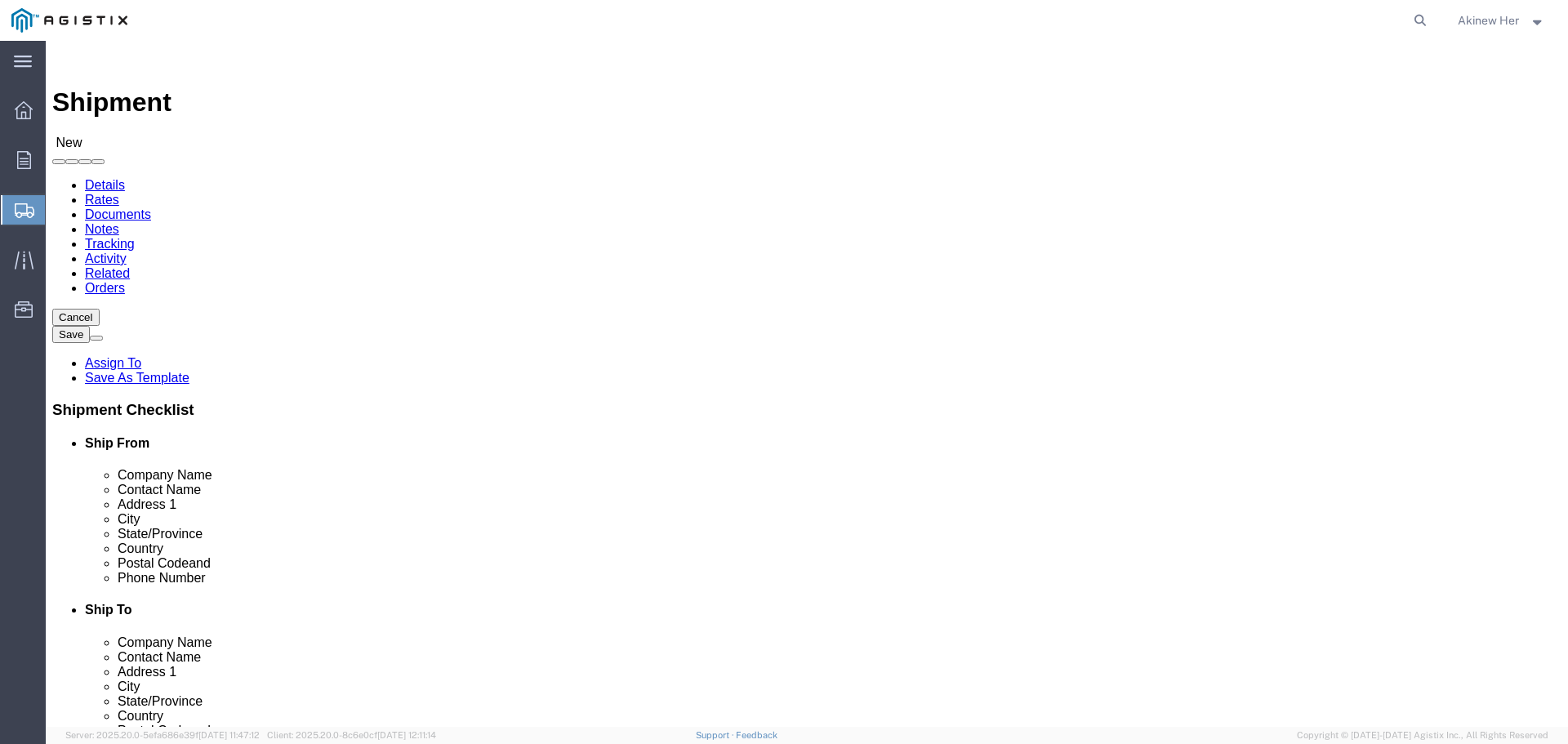
type input "[GEOGRAPHIC_DATA]"
click input "[GEOGRAPHIC_DATA]"
type input "C"
type input "CA"
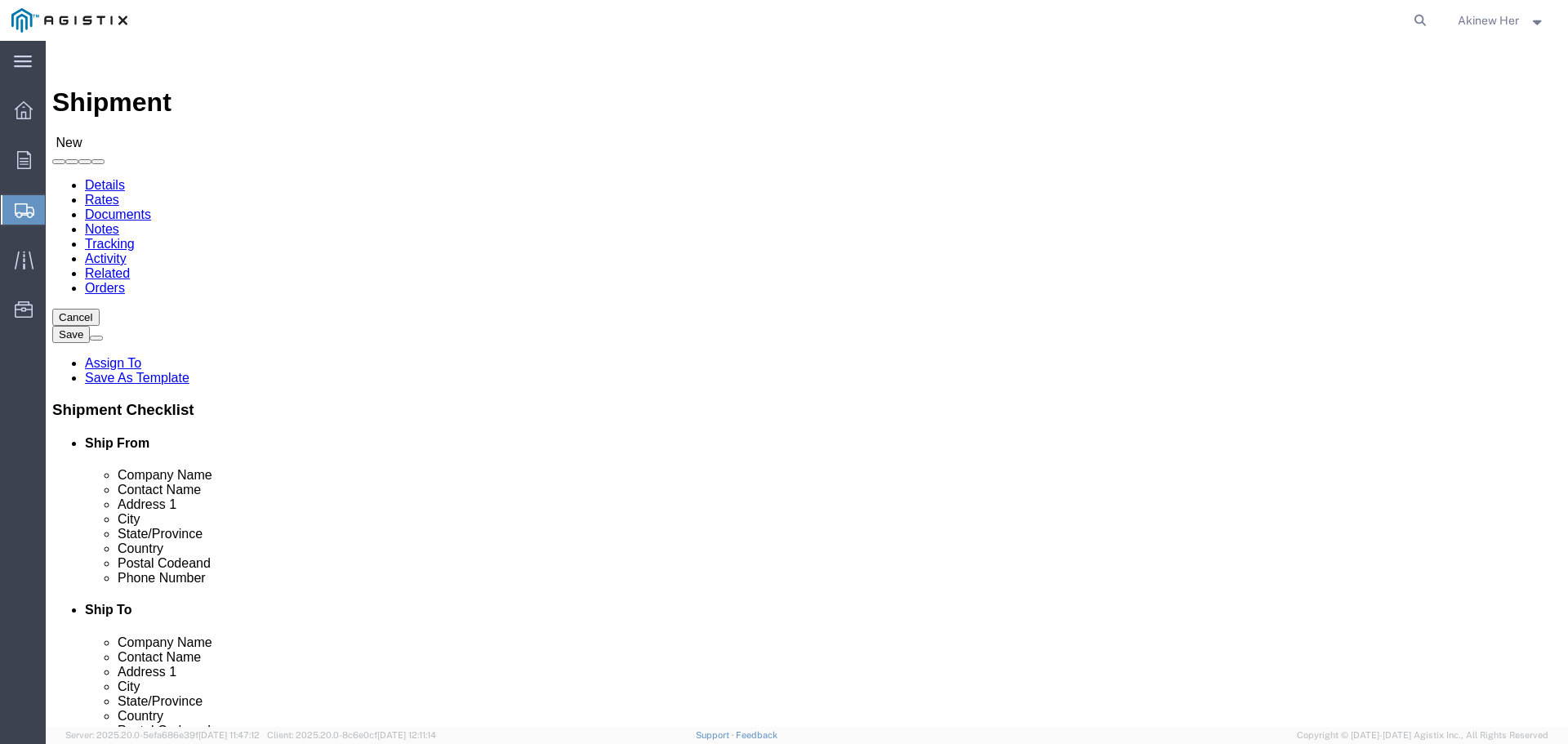
type input "CAL"
type input "95692"
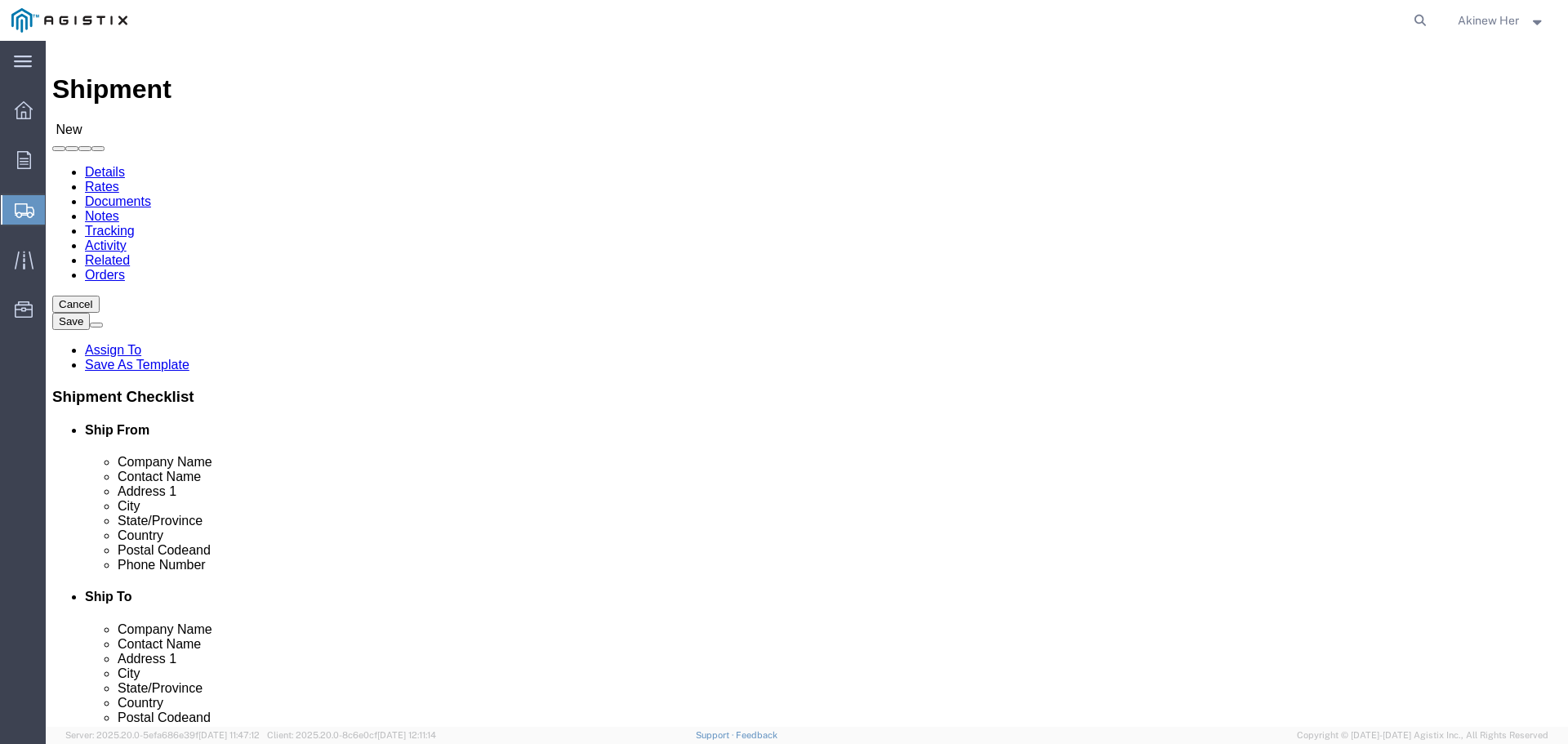
type input "18007435000"
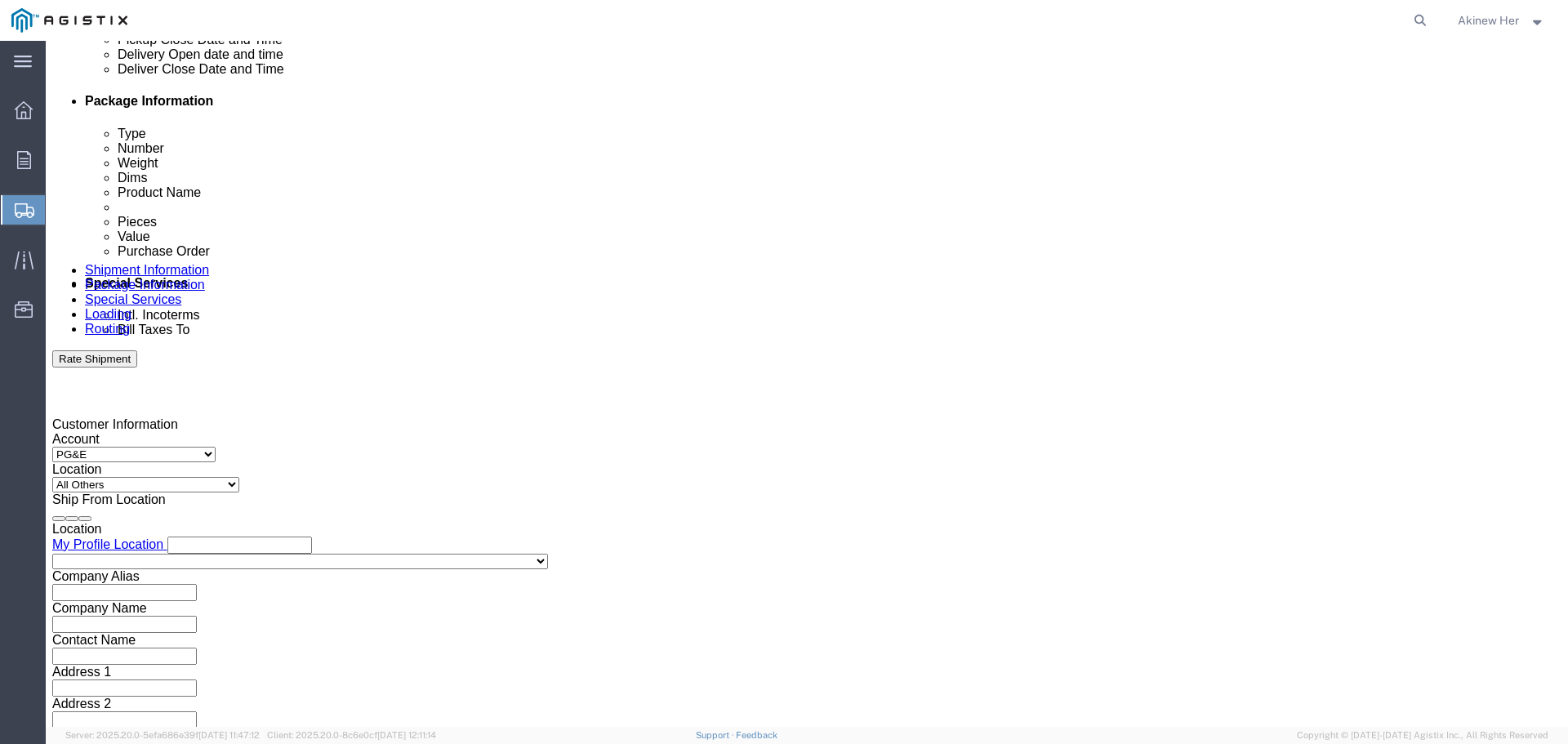
click div "[DATE] 11:00 AM"
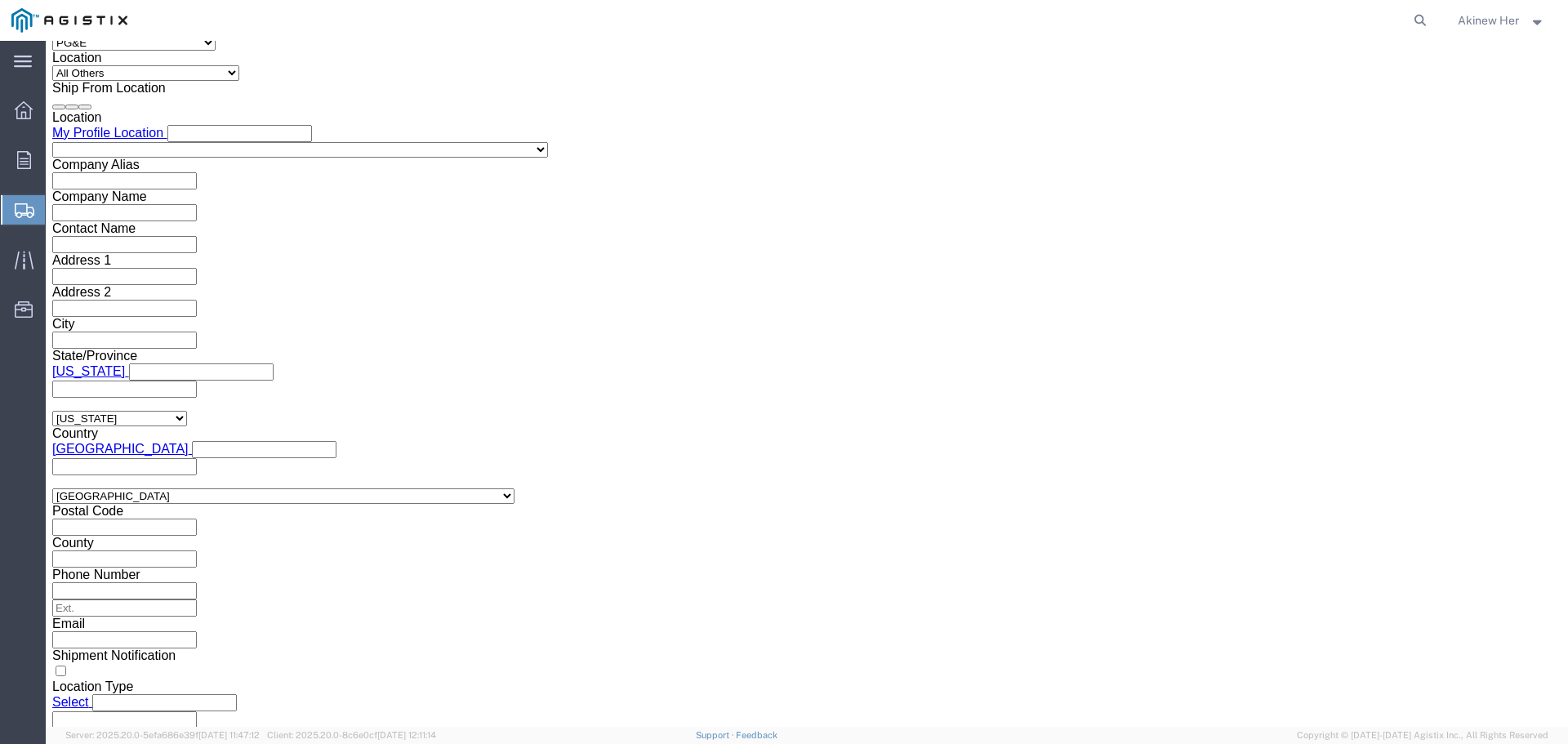
type input "12:00 PM"
click div "Leg 1 Mode Select Air Less than Truckload Multi-Leg Ocean Freight Rail Small Pa…"
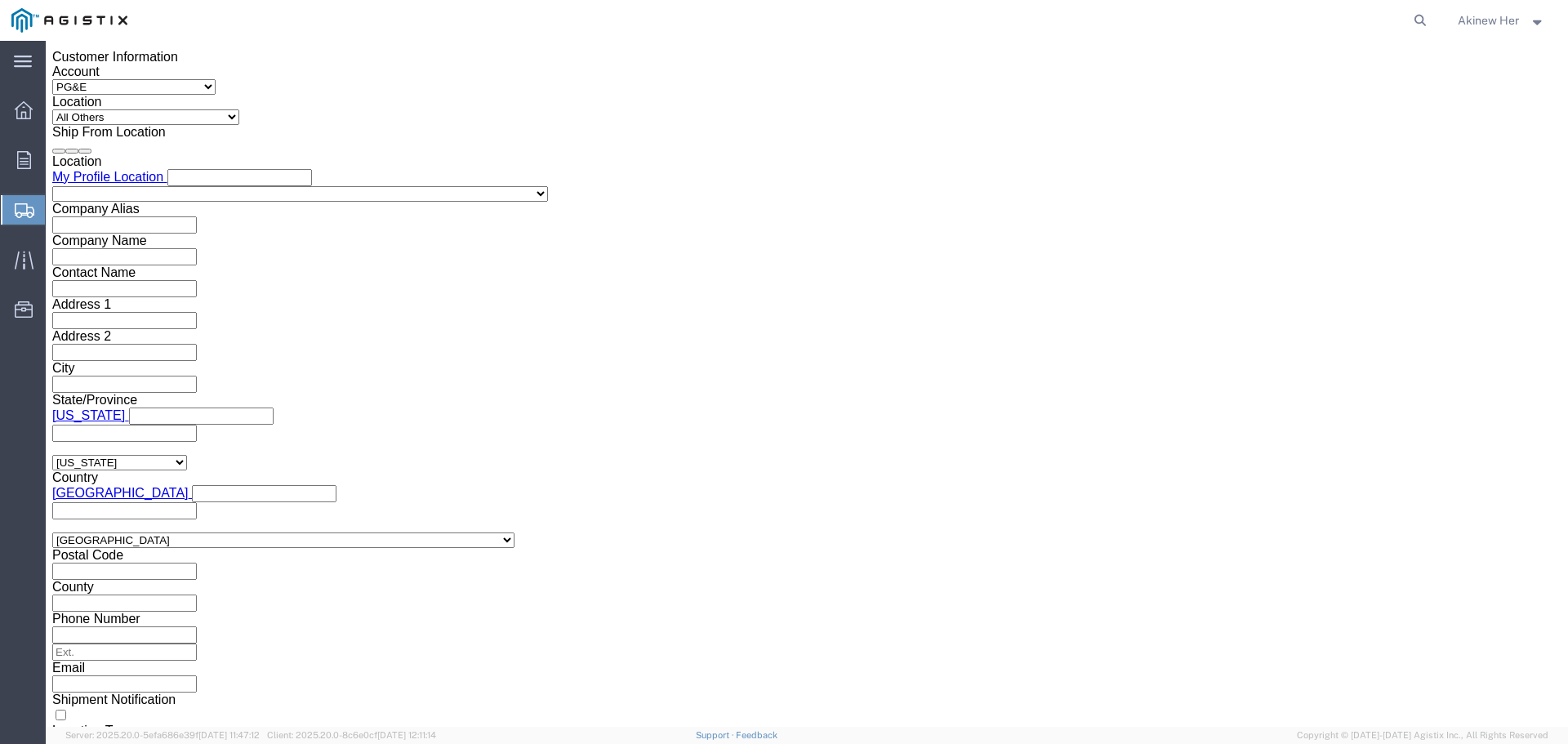
scroll to position [1114, 0]
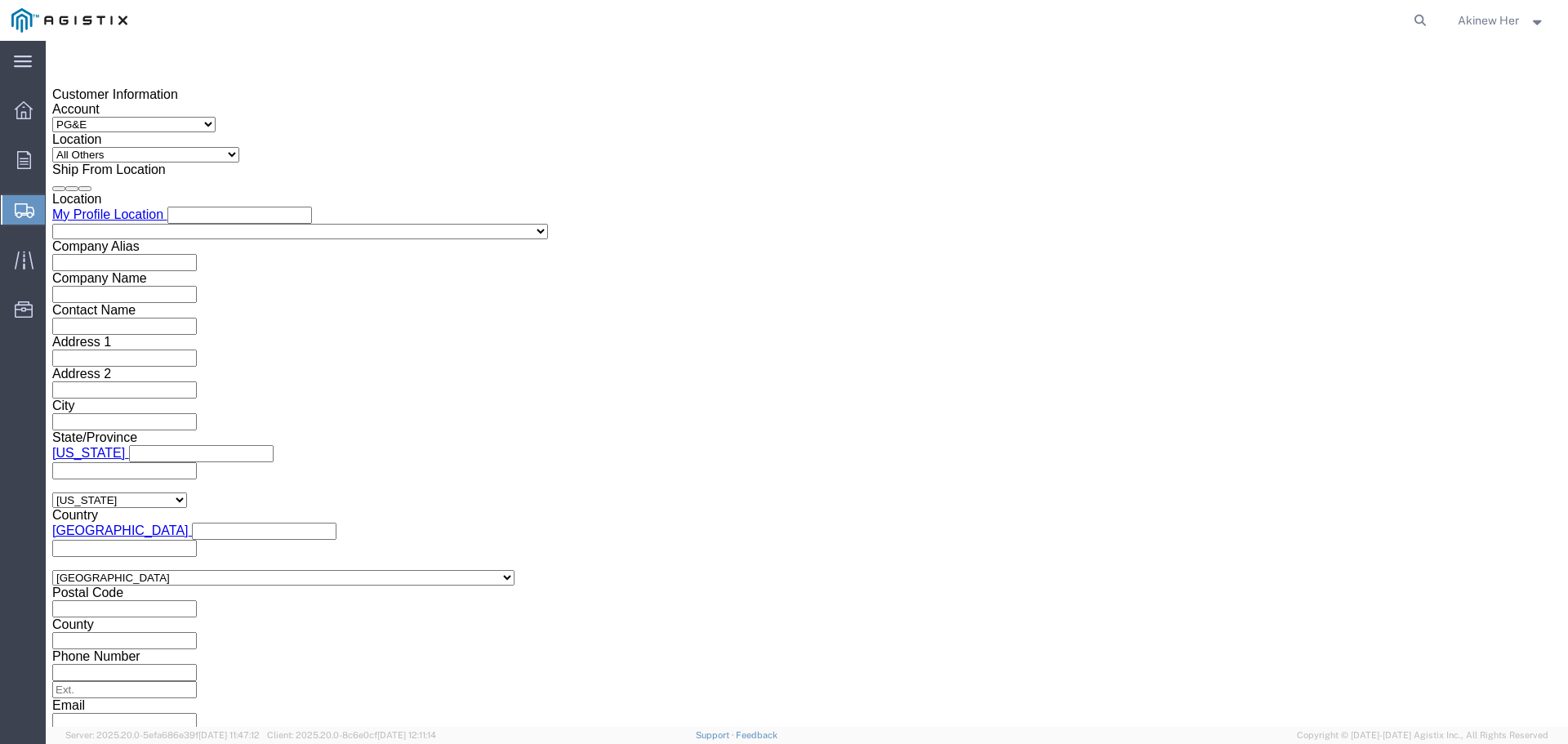
click div "[DATE] 1:00 PM"
type input "6:00 PM"
click button "Apply"
click div
click input "7:00 PM"
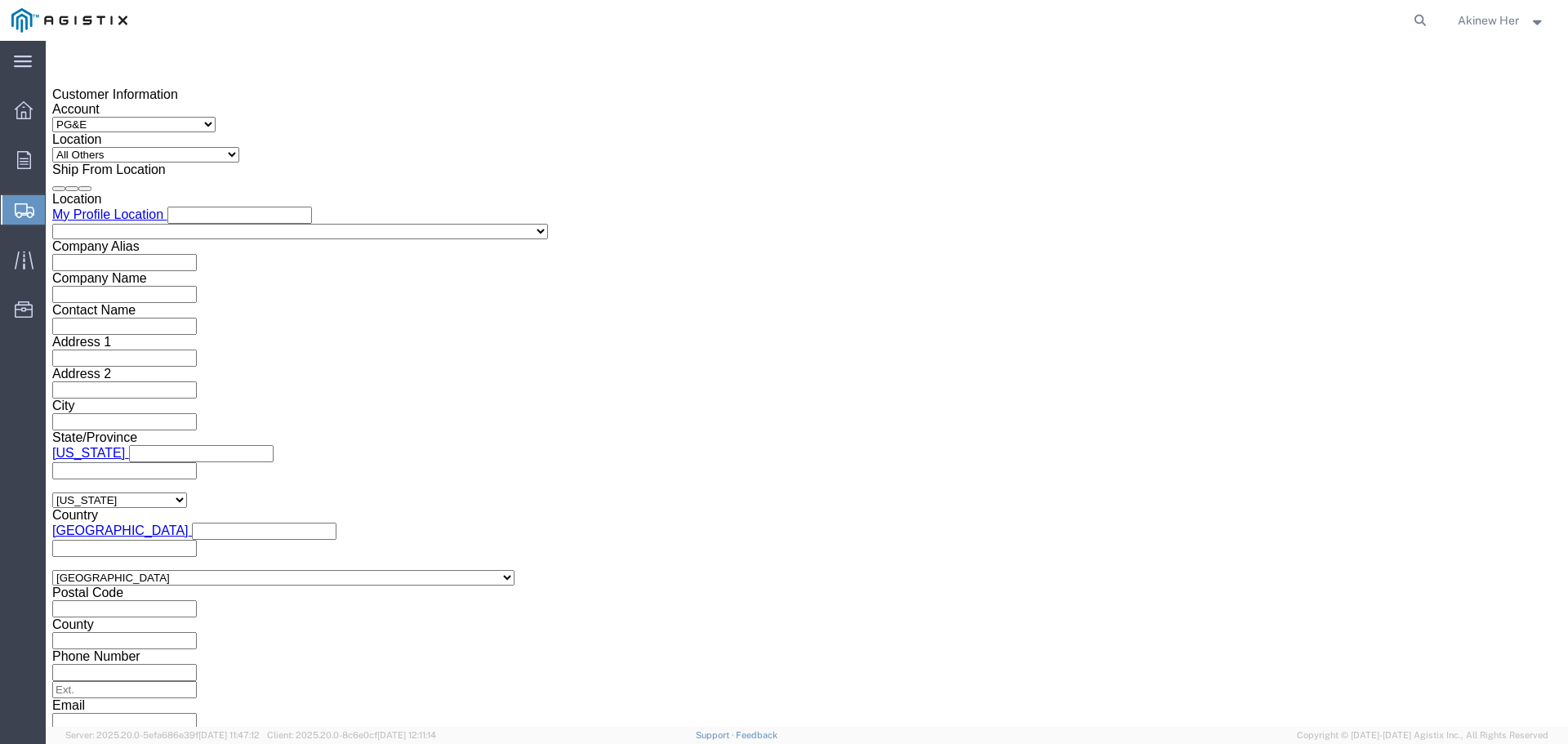
type input "9:00 AM"
click button "Apply"
click div
type input "1:00 PM"
click button "Apply"
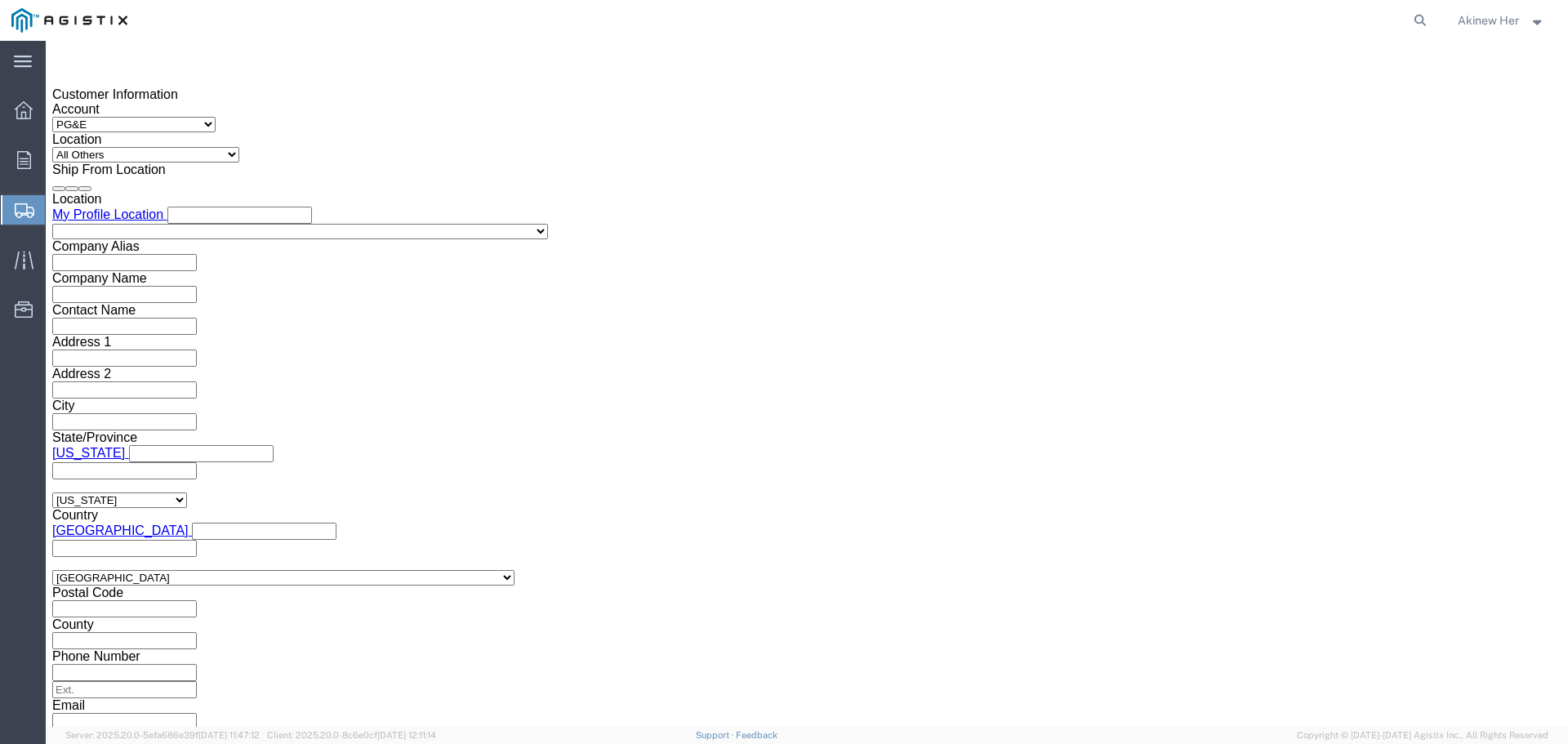
click input "text"
type input "2701249892"
select select "DELNUM"
type input "8001361796"
click select "Select Air Less than Truckload Multi-Leg Ocean Freight Rail Small Parcel Truckl…"
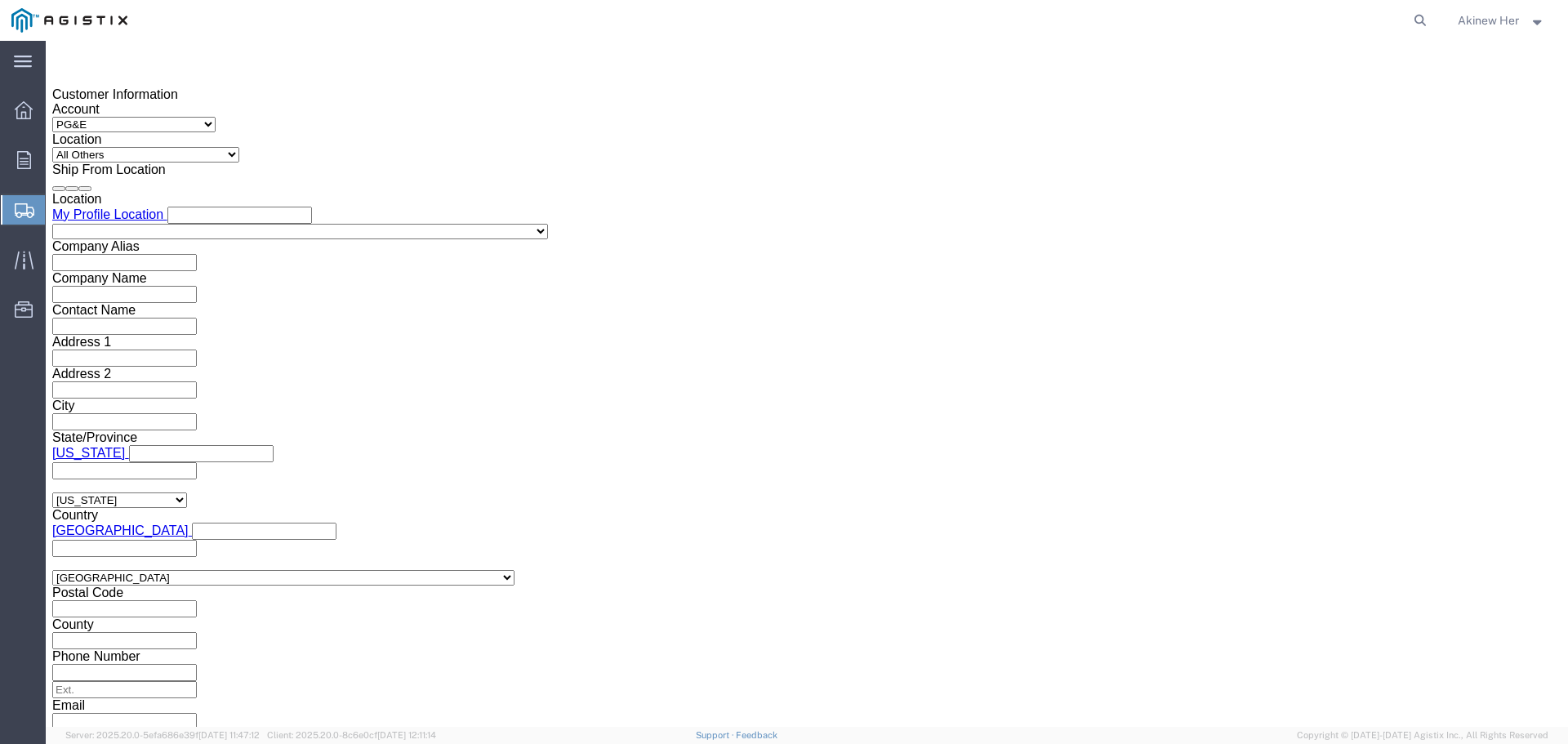
select select "LTL"
click select "Select Air Less than Truckload Multi-Leg Ocean Freight Rail Small Parcel Truckl…"
click select "Select Straight Truck"
select select "STTR"
click select "Select Straight Truck"
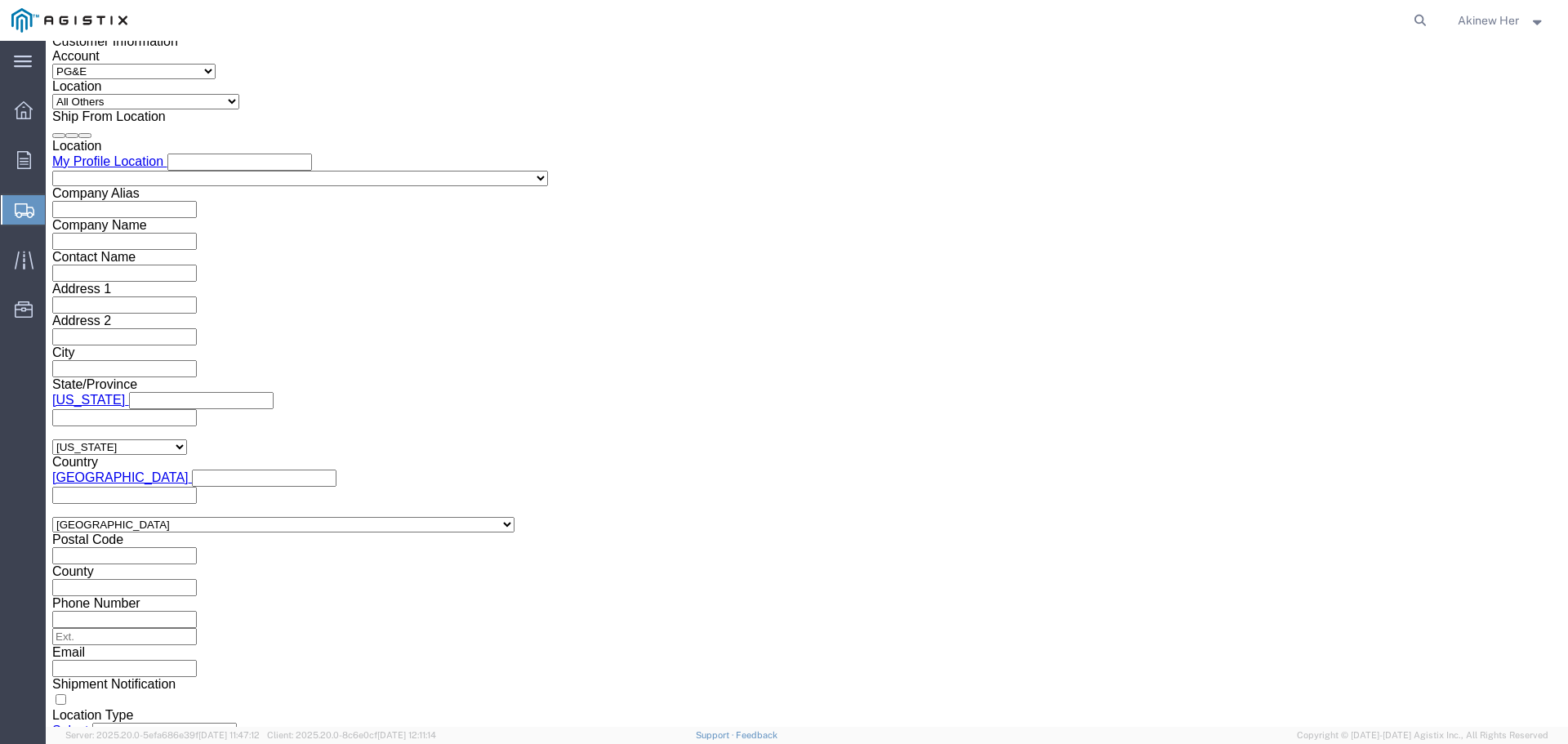
scroll to position [1196, 0]
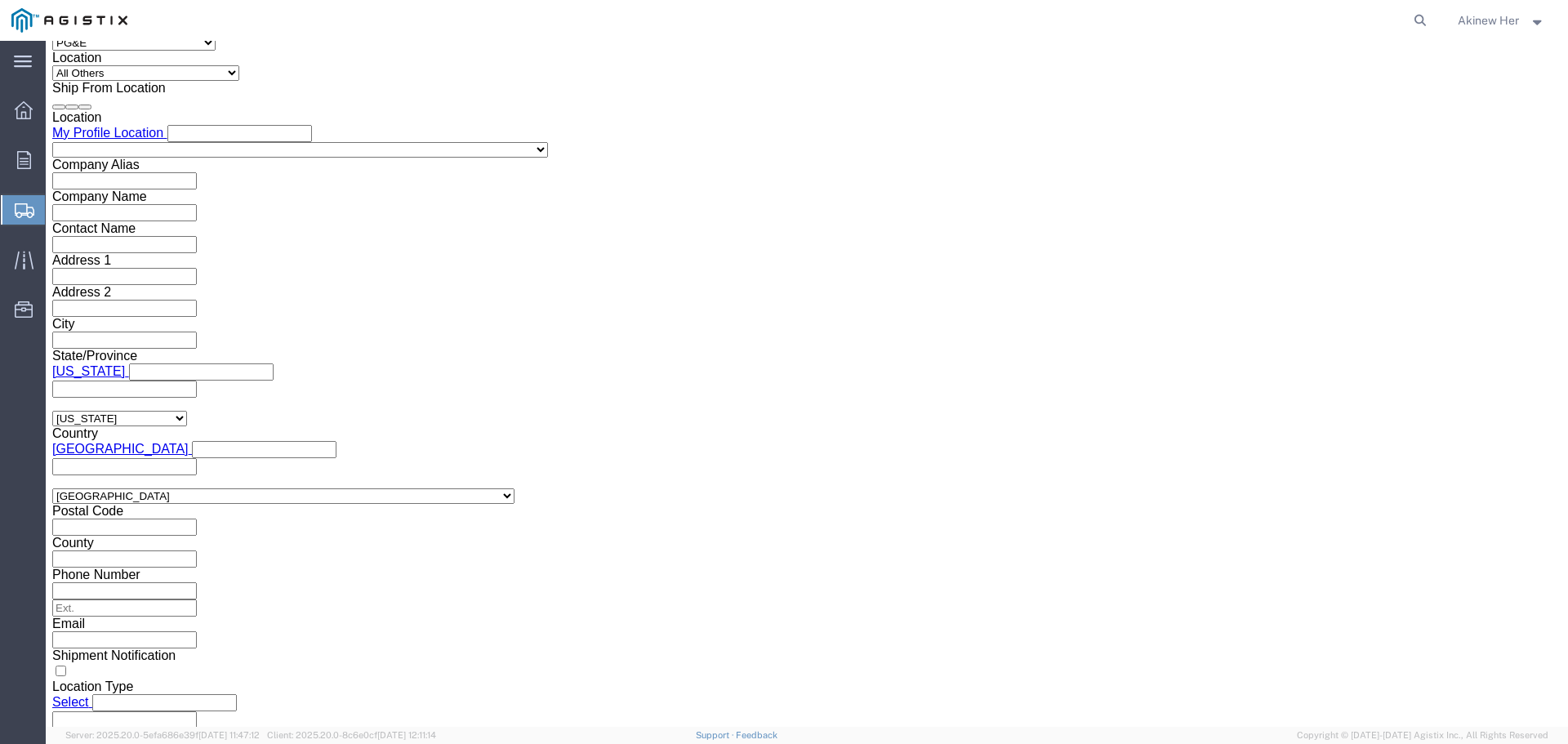
click button "Continue"
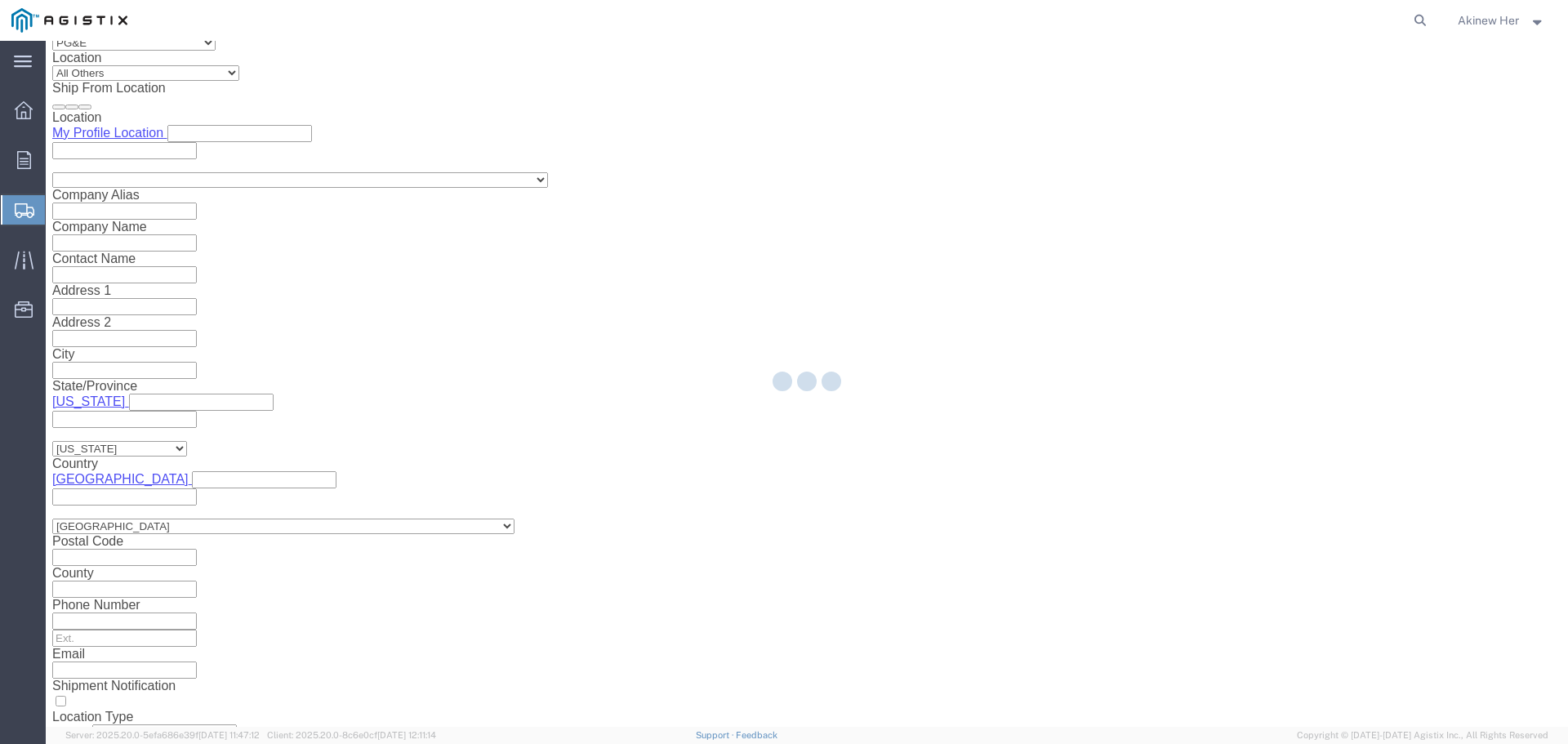
select select "21150"
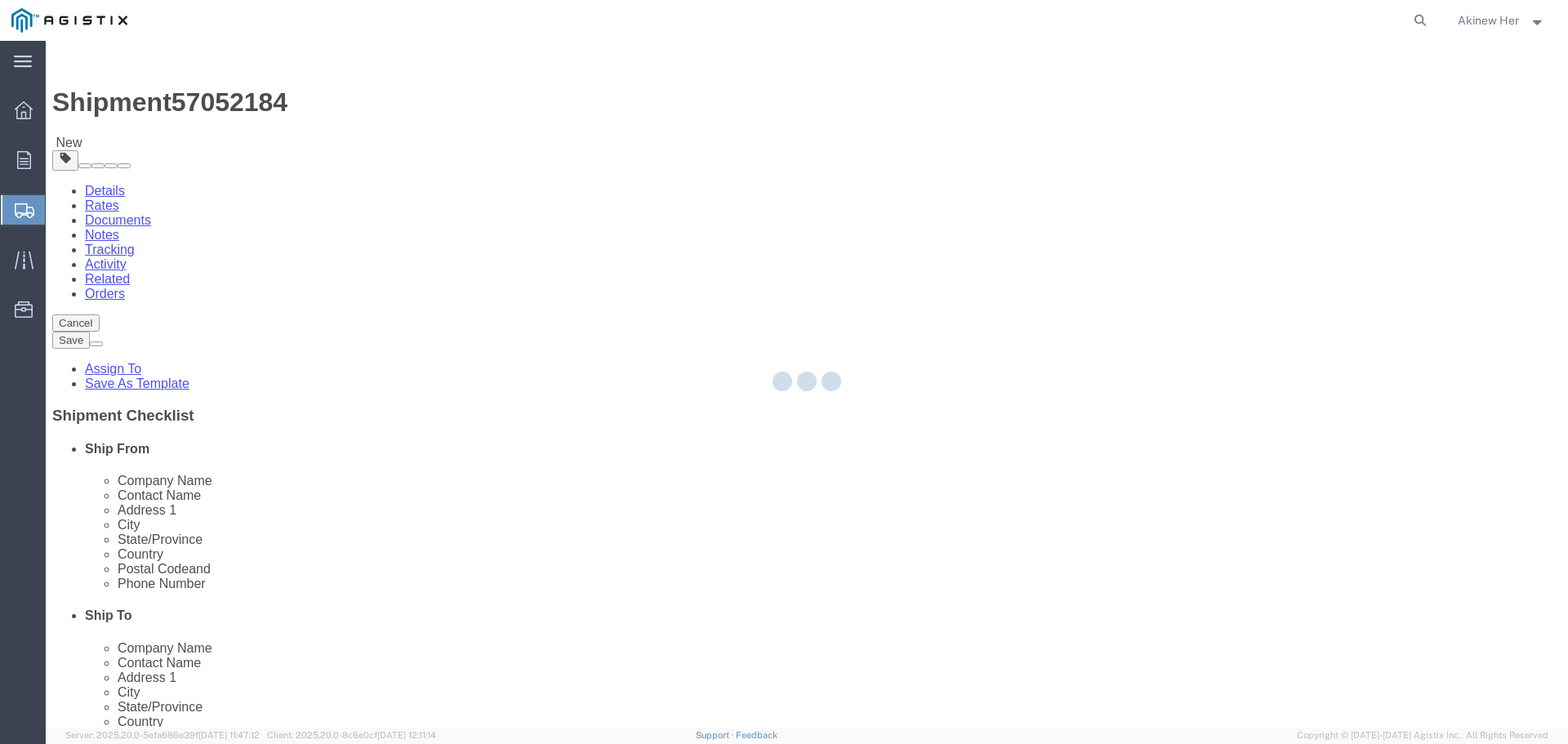
select select "CBOX"
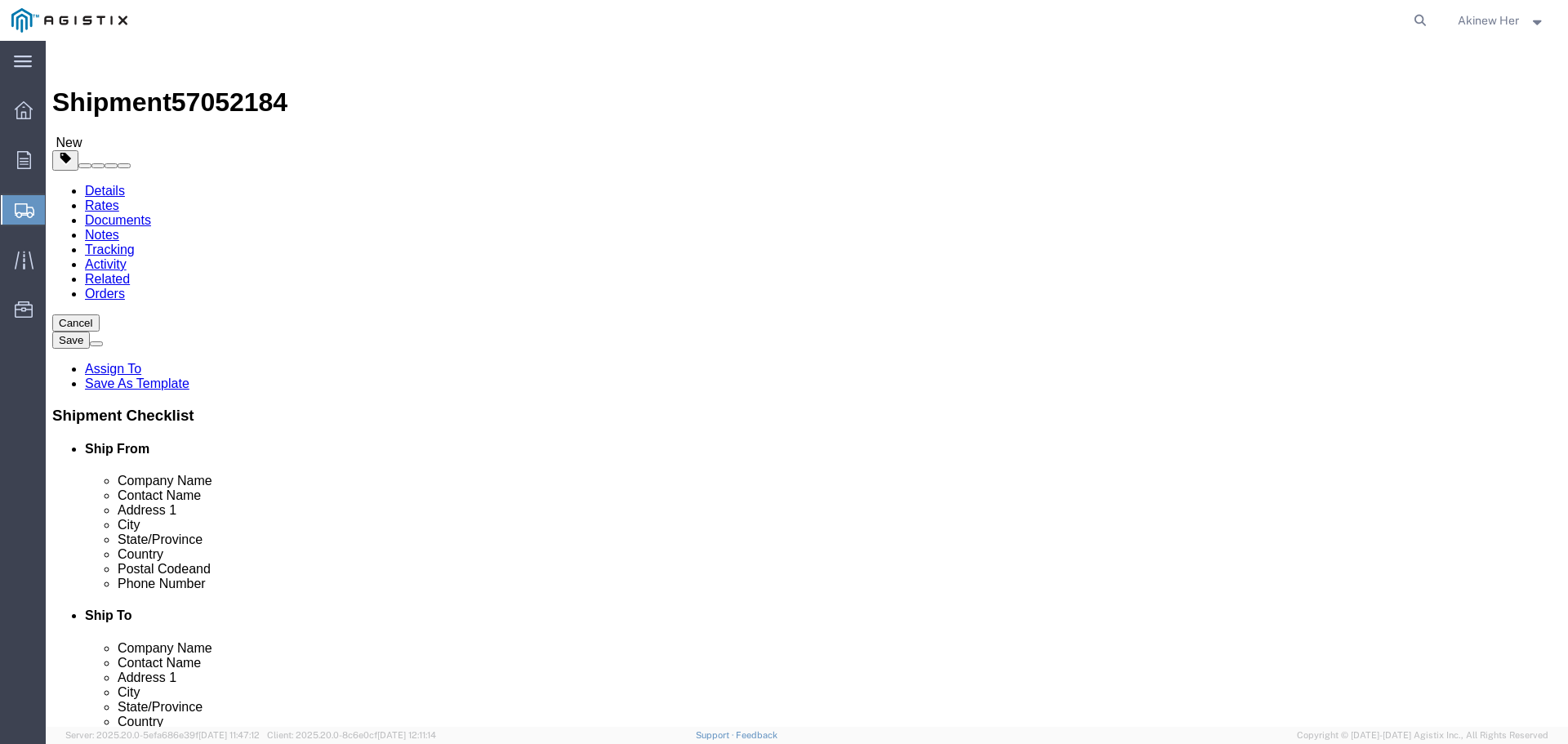
click input "0.00"
type input "286"
click input "text"
type input "41"
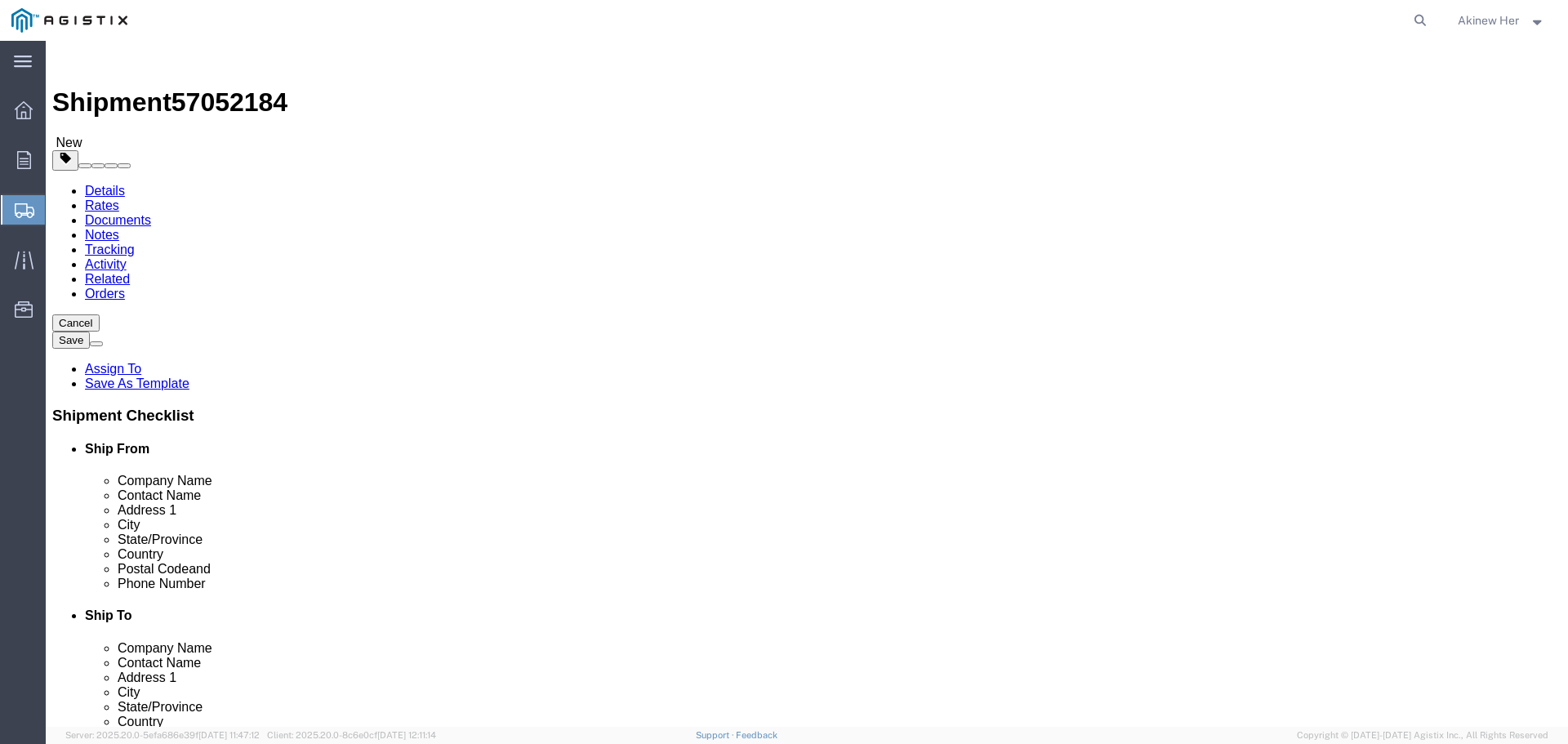
type input "29"
type input "75"
click link "Add Content"
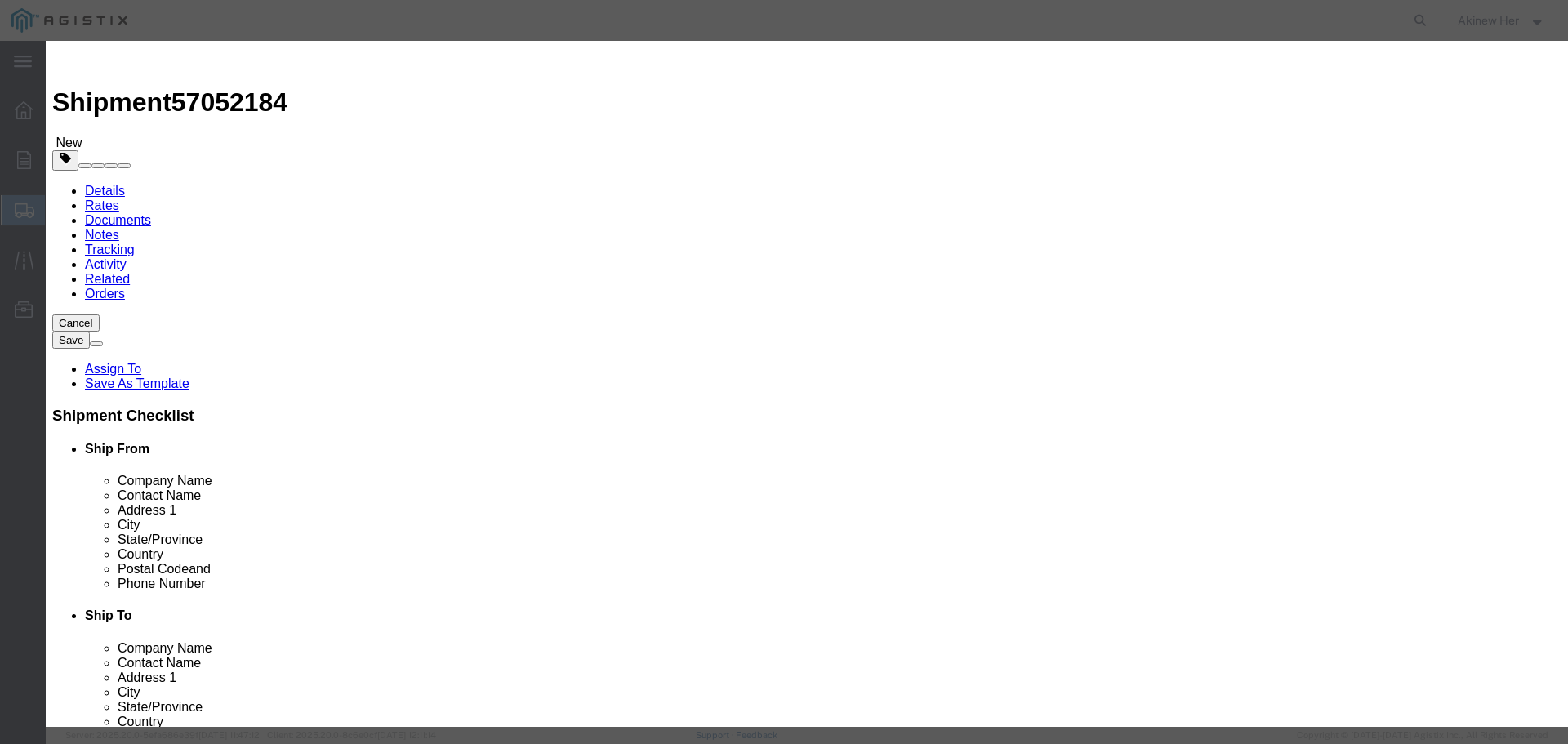
click button "Close"
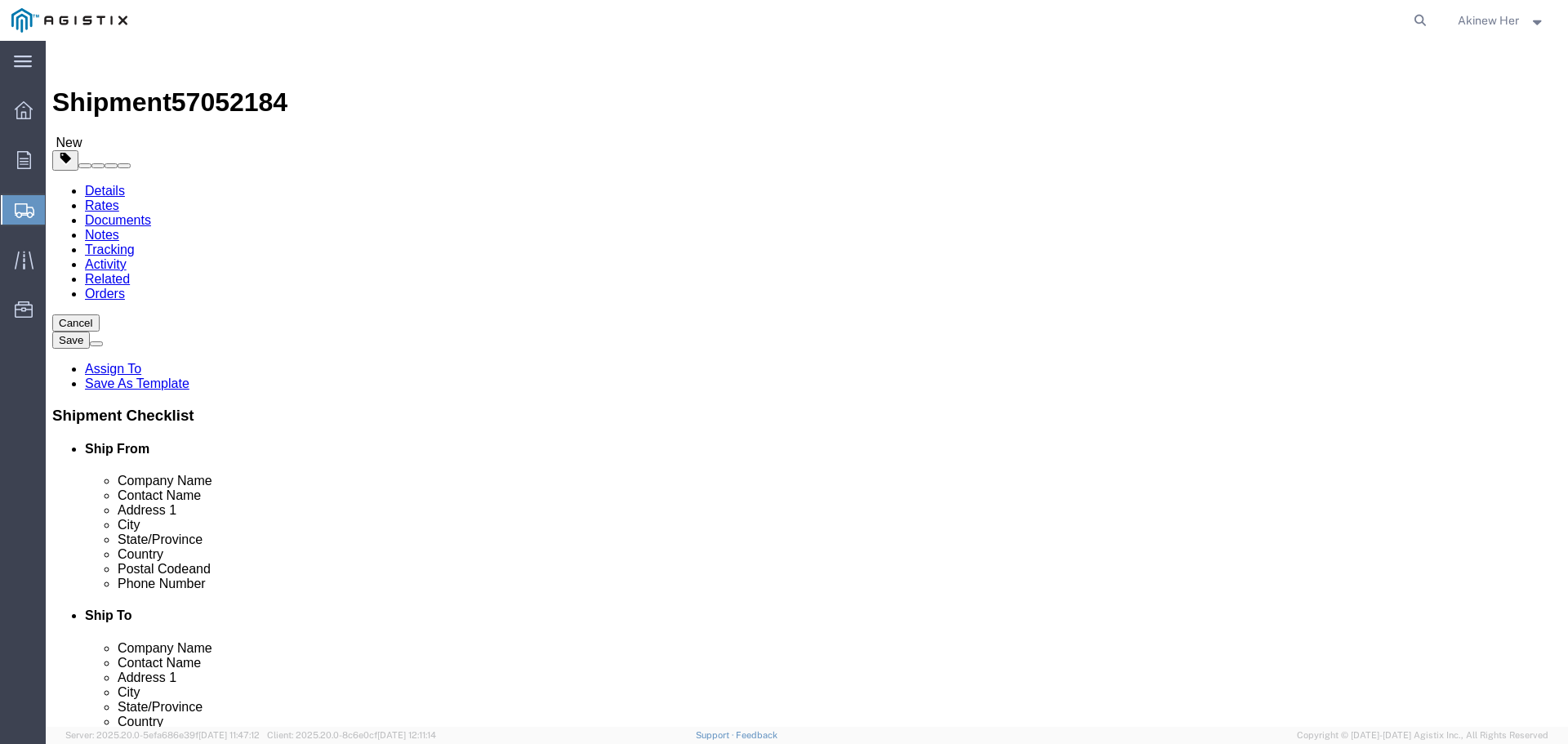
click div "Package Type Select Bulk Bundle(s) Cardboard Box(es) Carton(s) Crate(s) Drum(s)…"
click select "Select Bulk Bundle(s) Cardboard Box(es) Carton(s) Crate(s) Drum(s) (Fiberboard)…"
select select "PSNS"
click select "Select Bulk Bundle(s) Cardboard Box(es) Carton(s) Crate(s) Drum(s) (Fiberboard)…"
click link "Add Content"
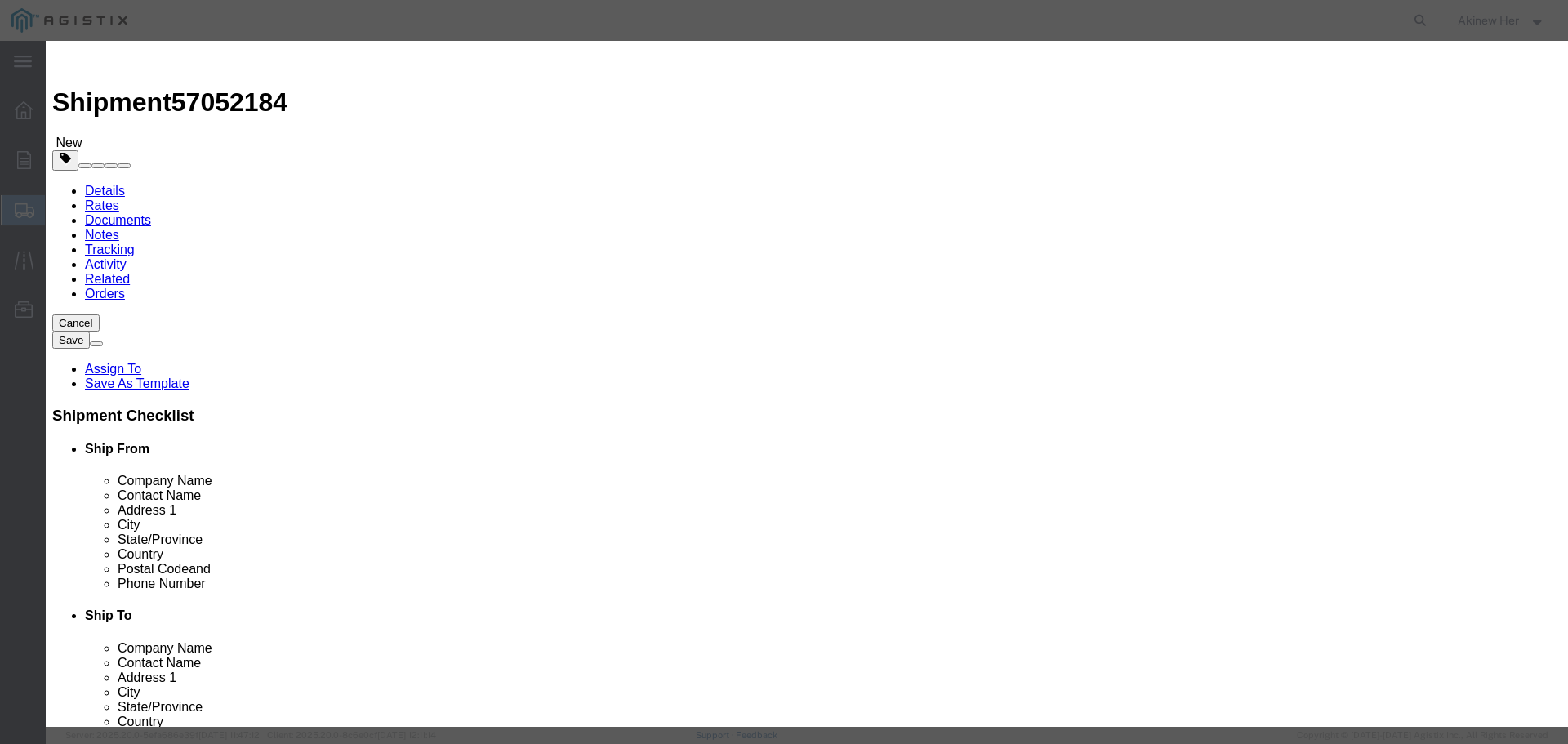
click input "text"
paste input "11900-736"
type input "11900-736"
type input "2"
type input "1822.08"
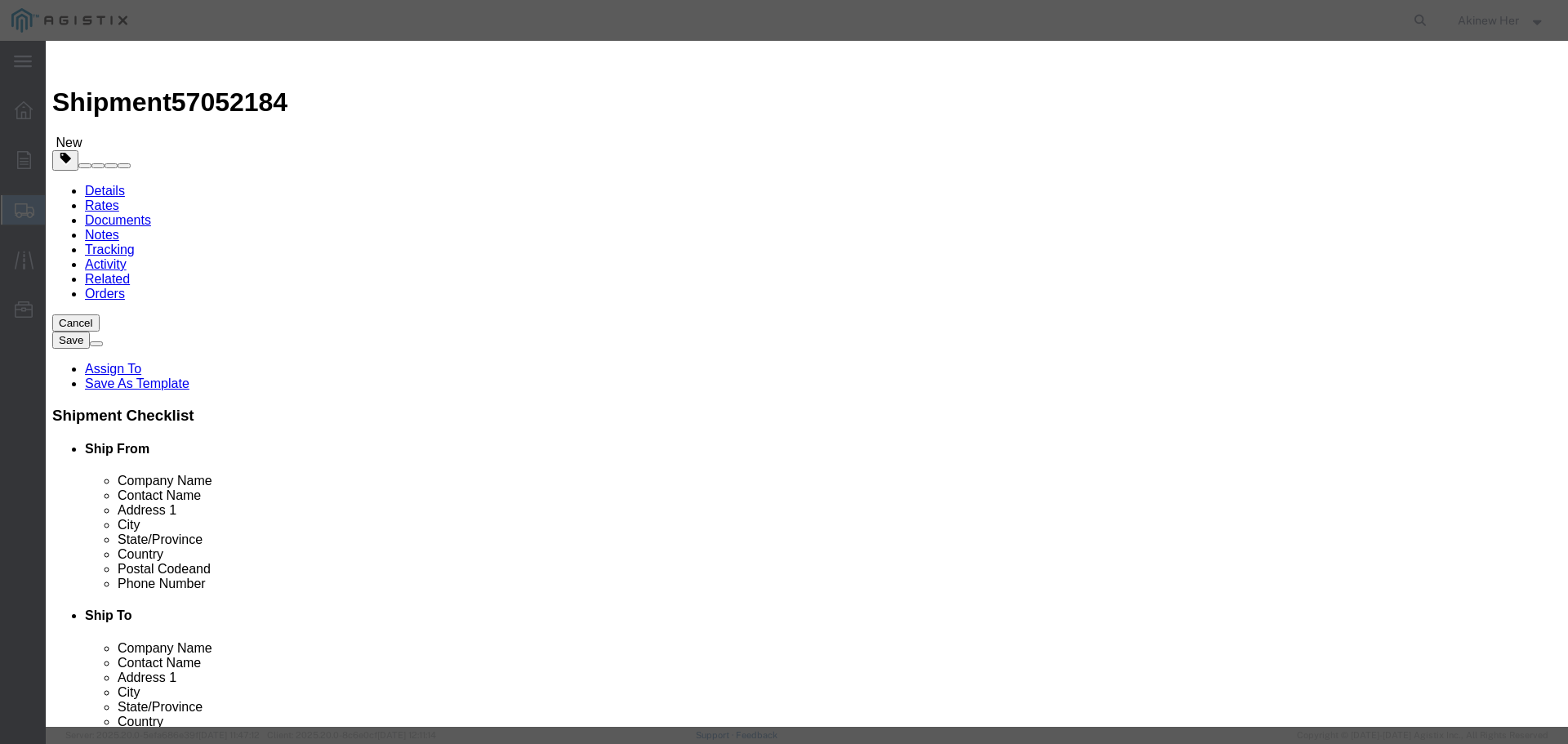
select select "USD"
select select "70"
click button "Save & Add Another"
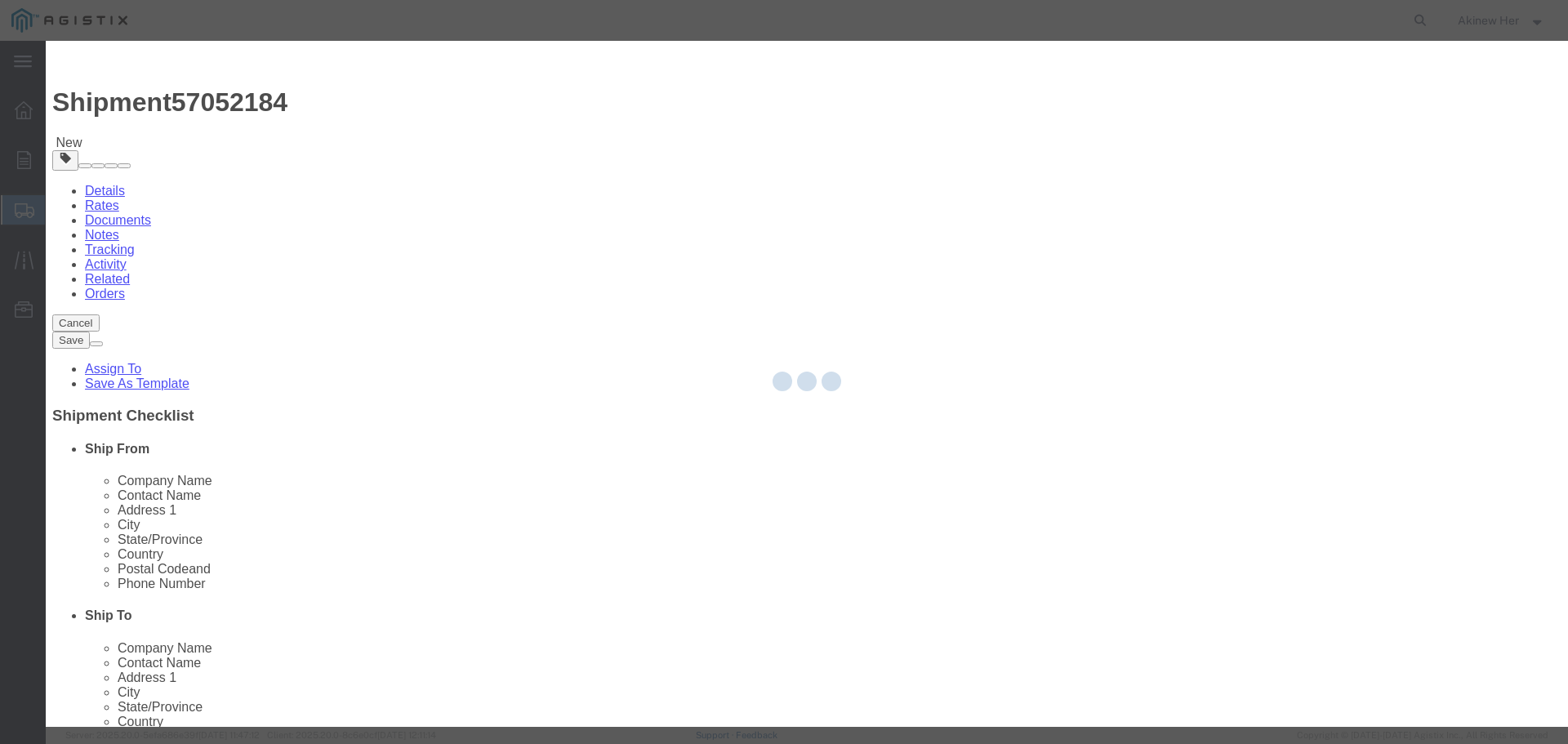
select select "EA"
select select
select select "USD"
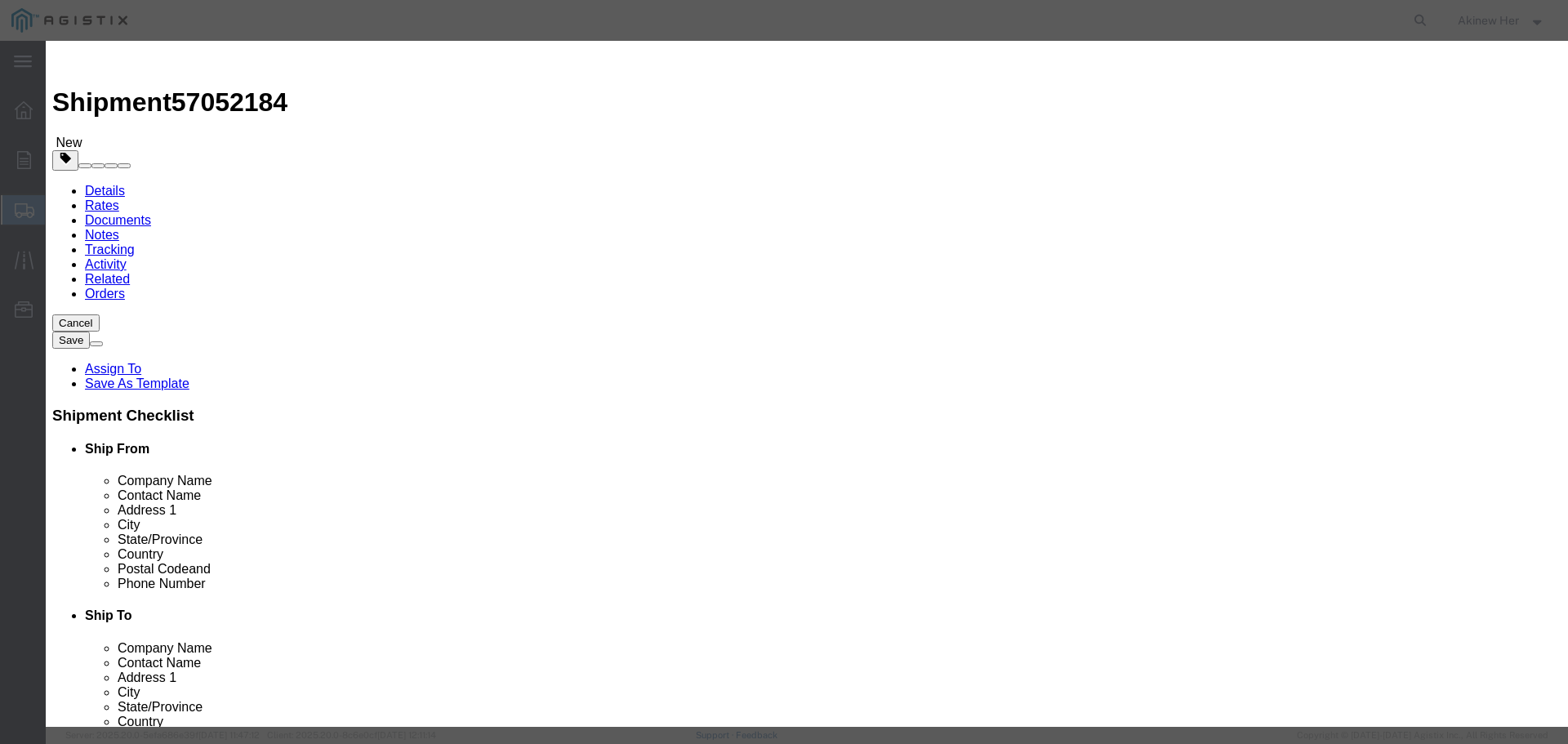
drag, startPoint x: 532, startPoint y: 147, endPoint x: 550, endPoint y: 130, distance: 24.8
click input "text"
paste input "40974-719"
type input "40974-719"
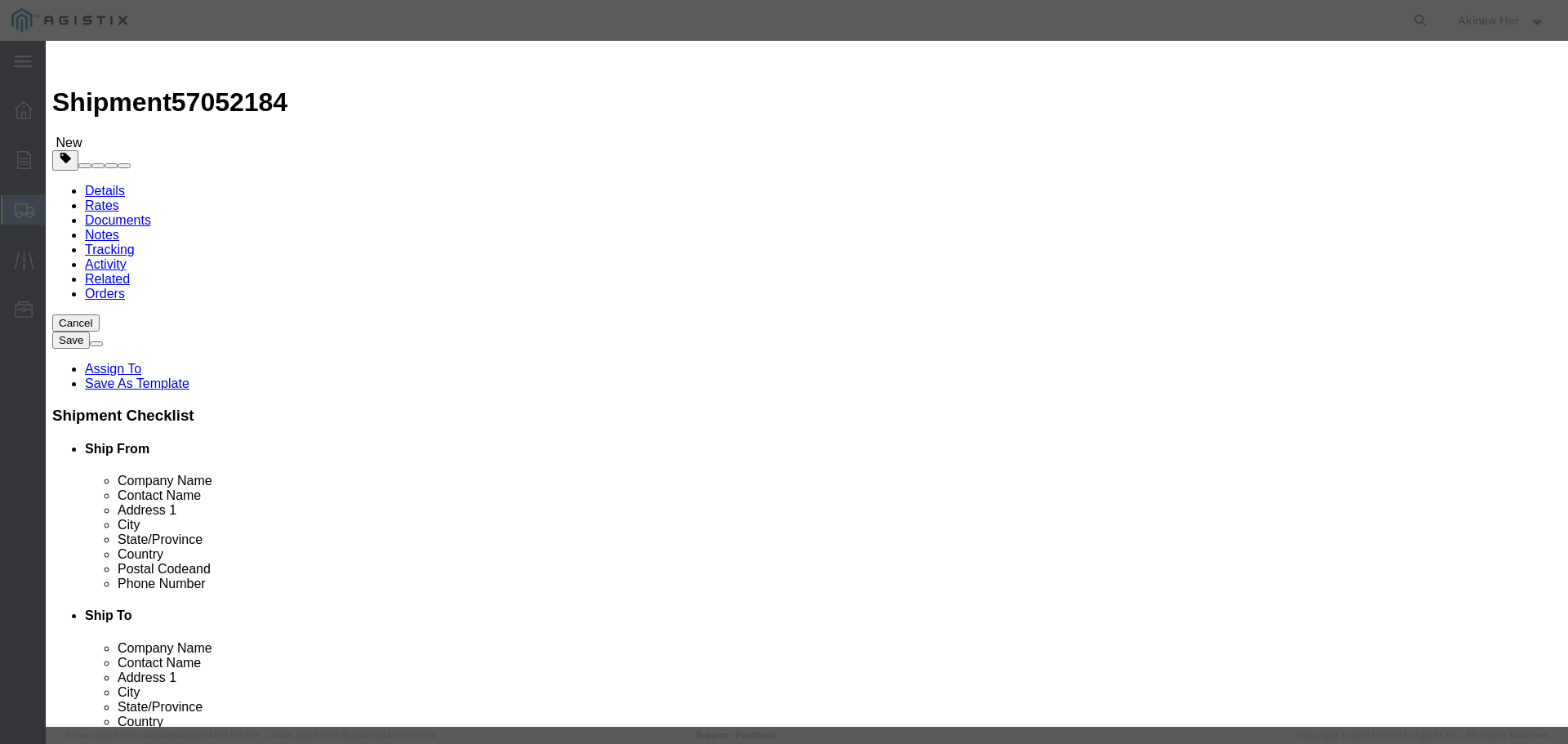
click input "72"
type input "2"
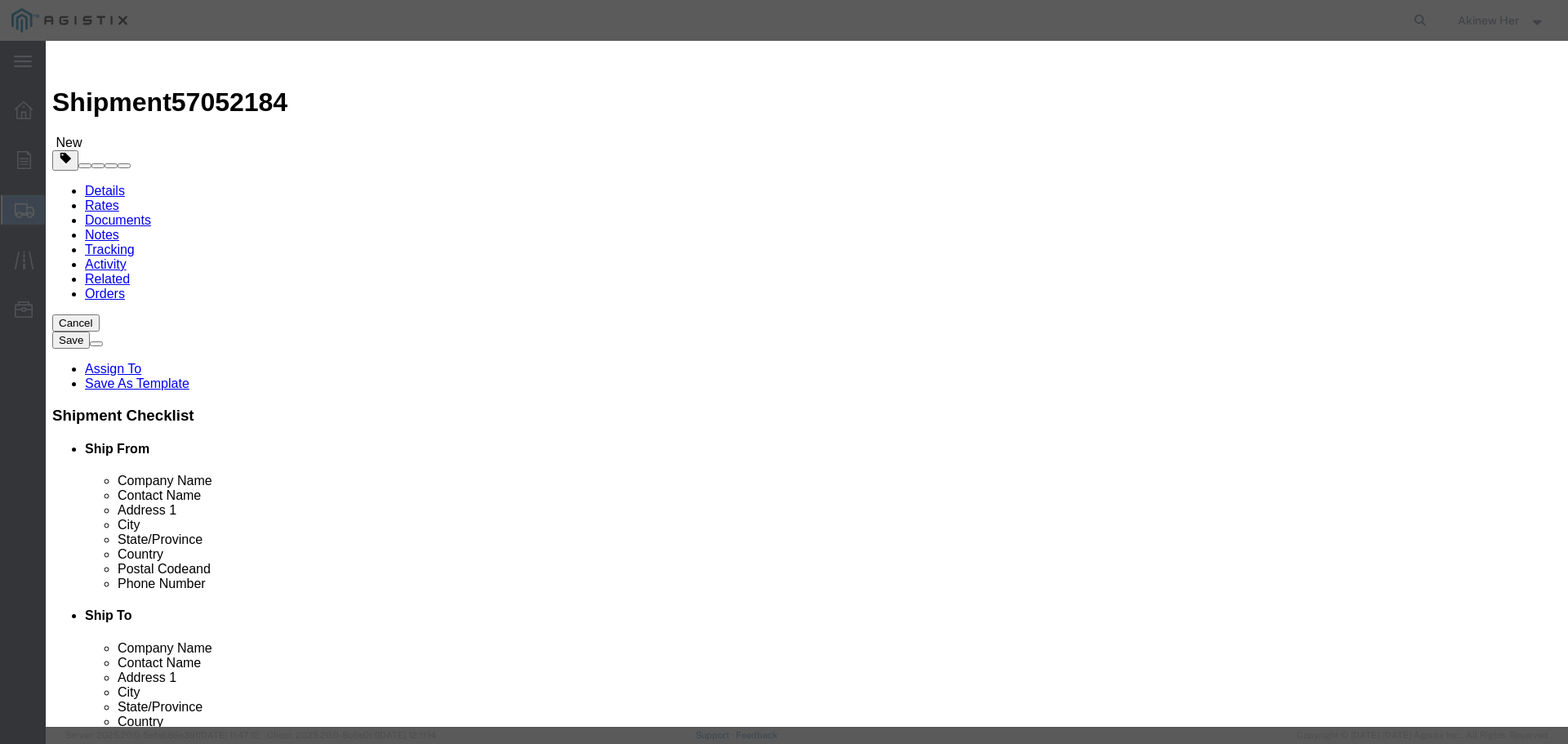
type input "72.46"
select select "70"
click button "Save & Add Another"
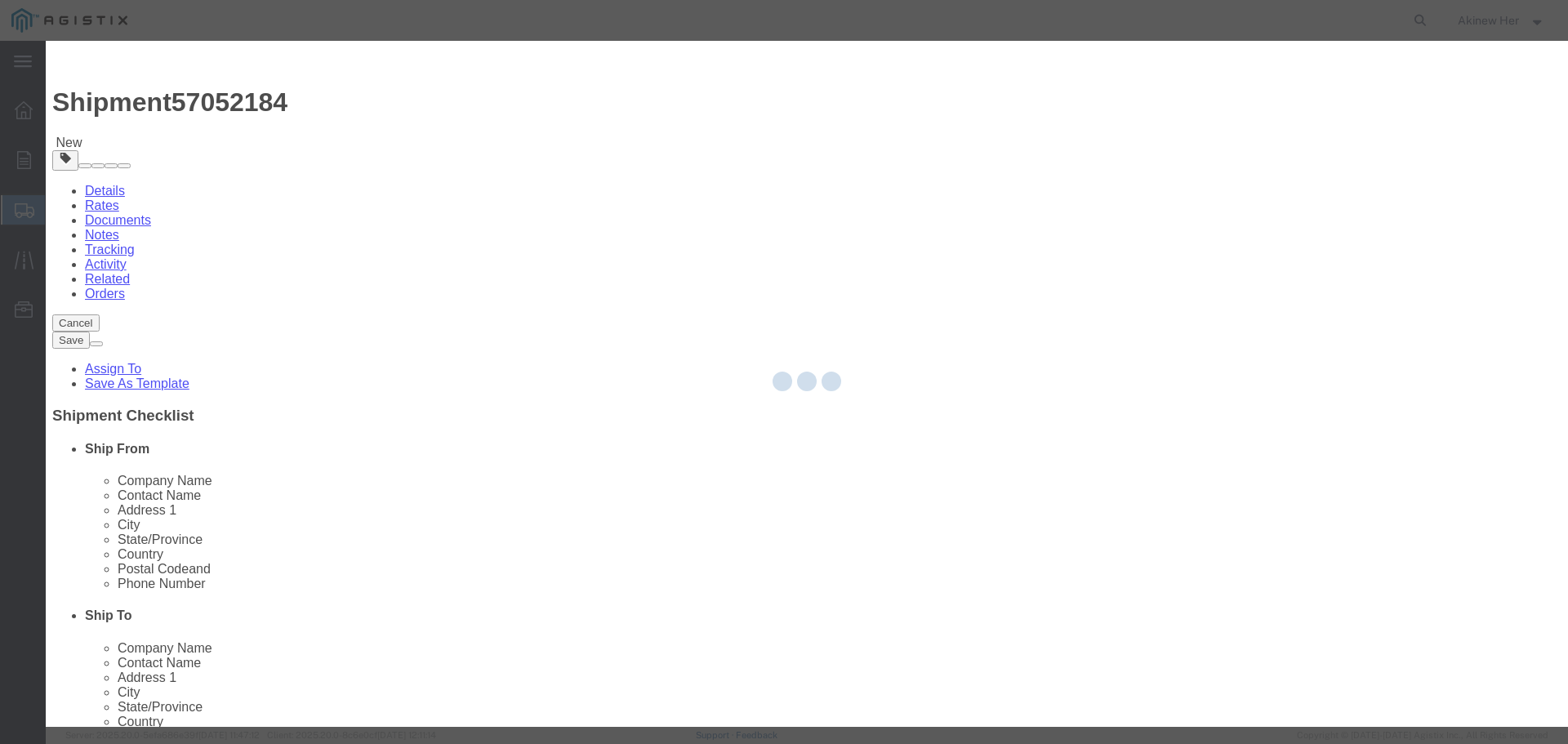
select select "EA"
select select
select select "USD"
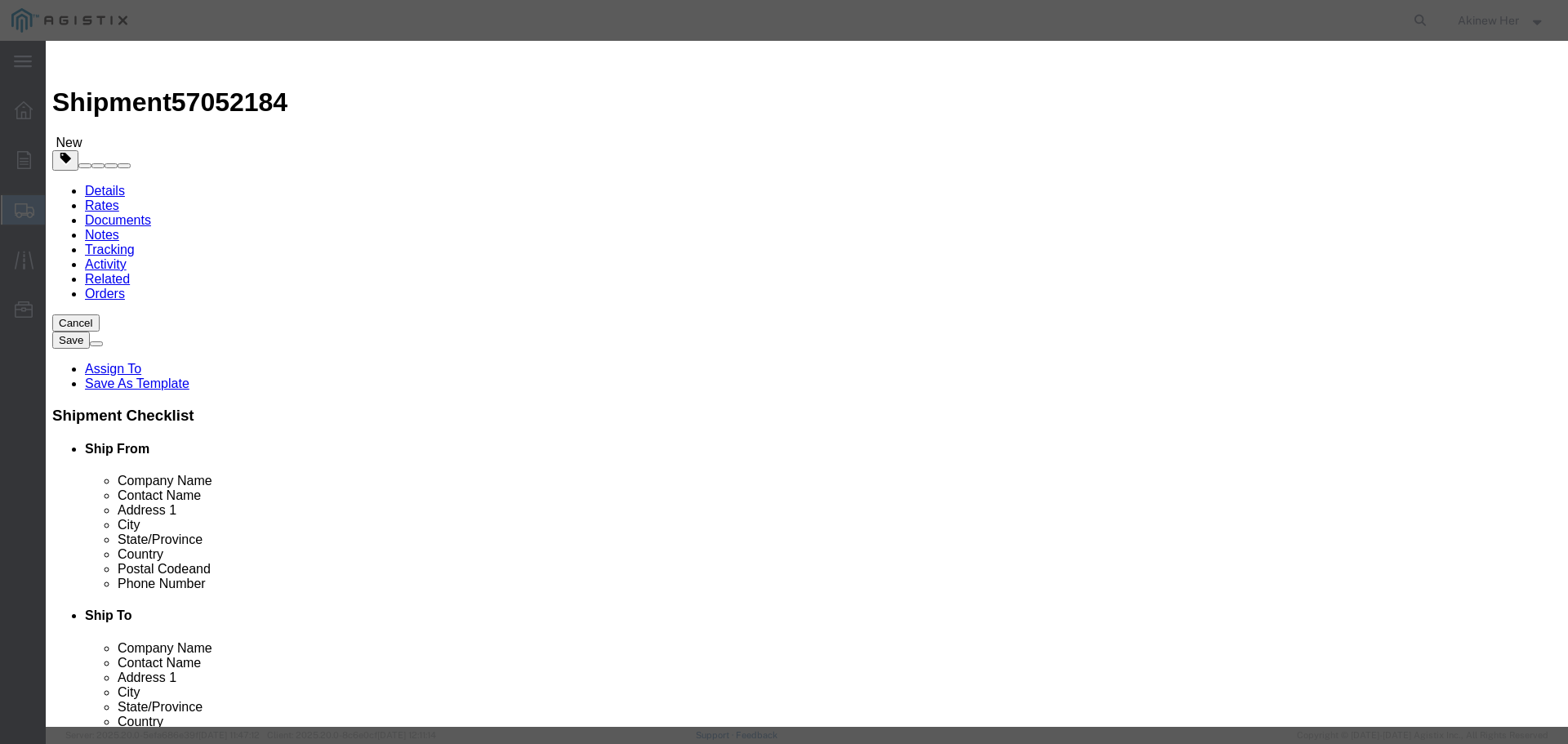
click input "text"
paste input "40159-009"
type input "40159-009"
type input "2"
type input "72.46"
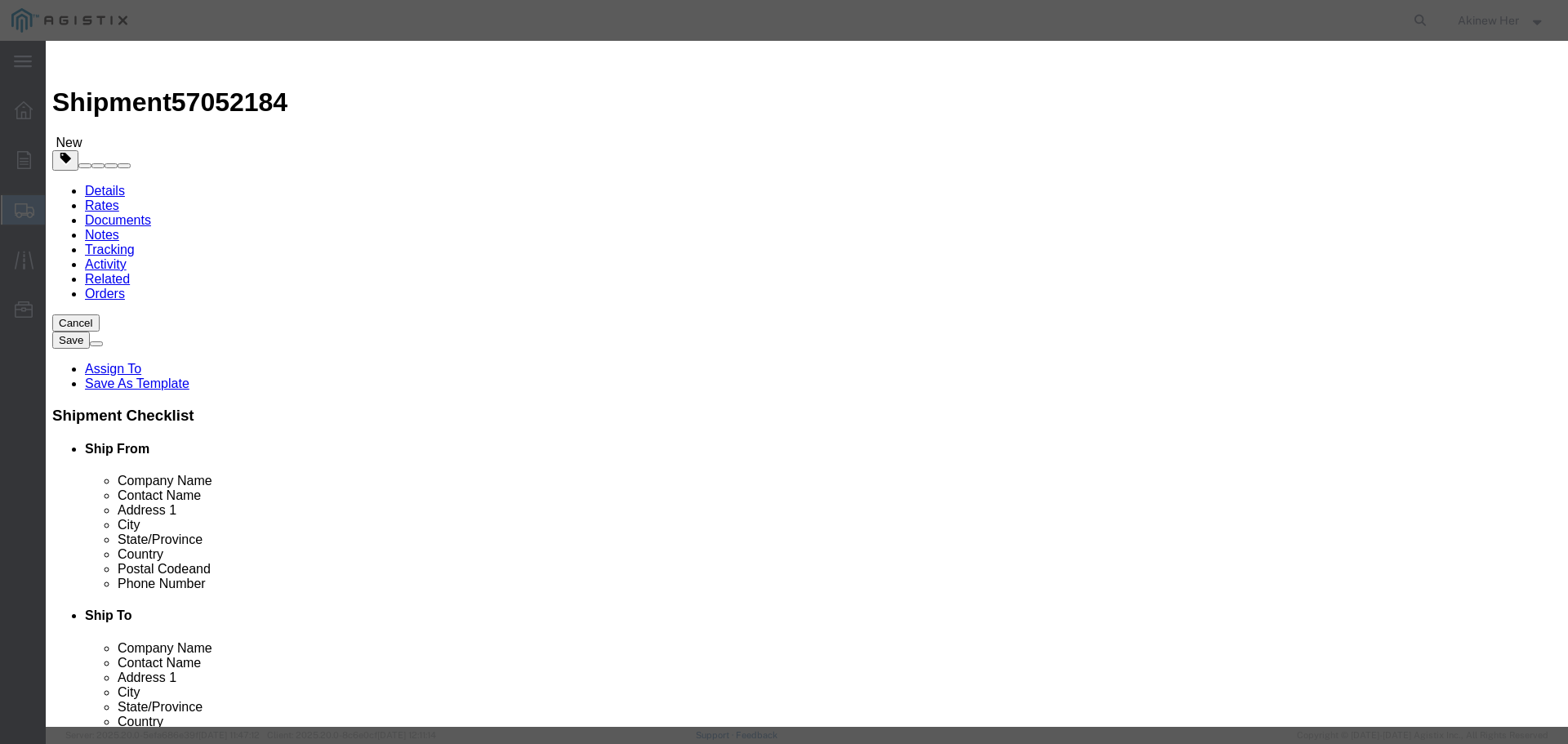
select select "70"
click button "Save & Close"
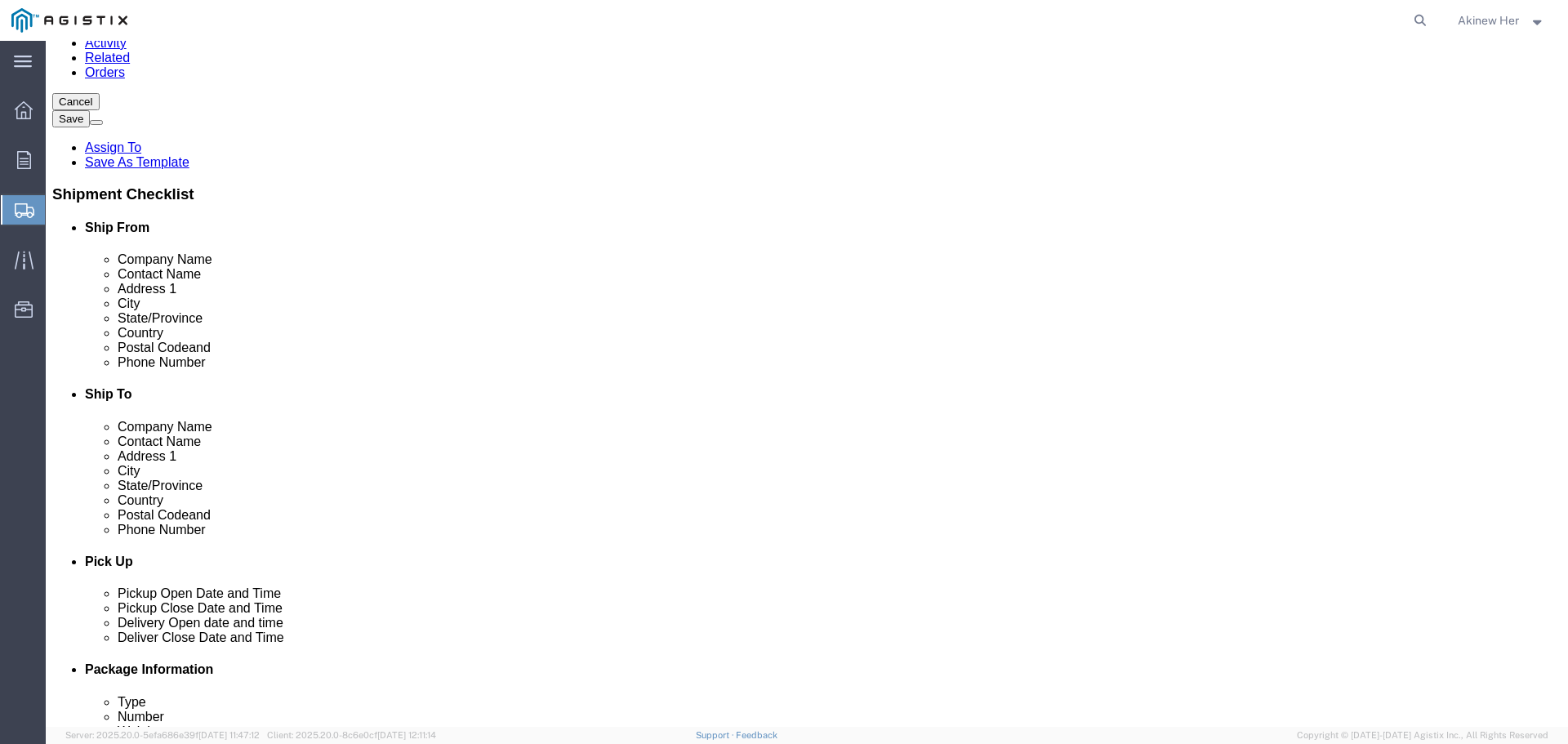
scroll to position [238, 0]
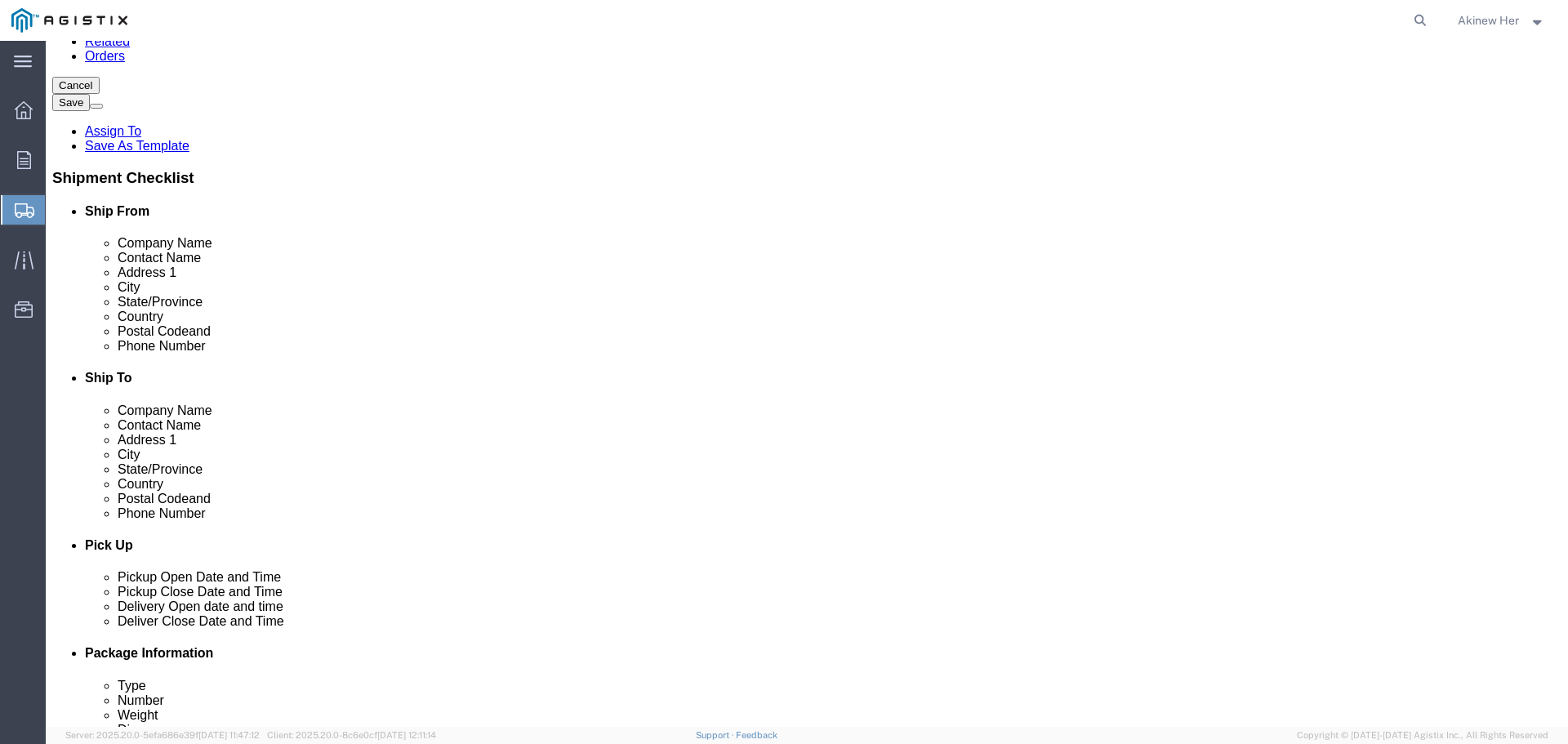
click dd "2.00 Each"
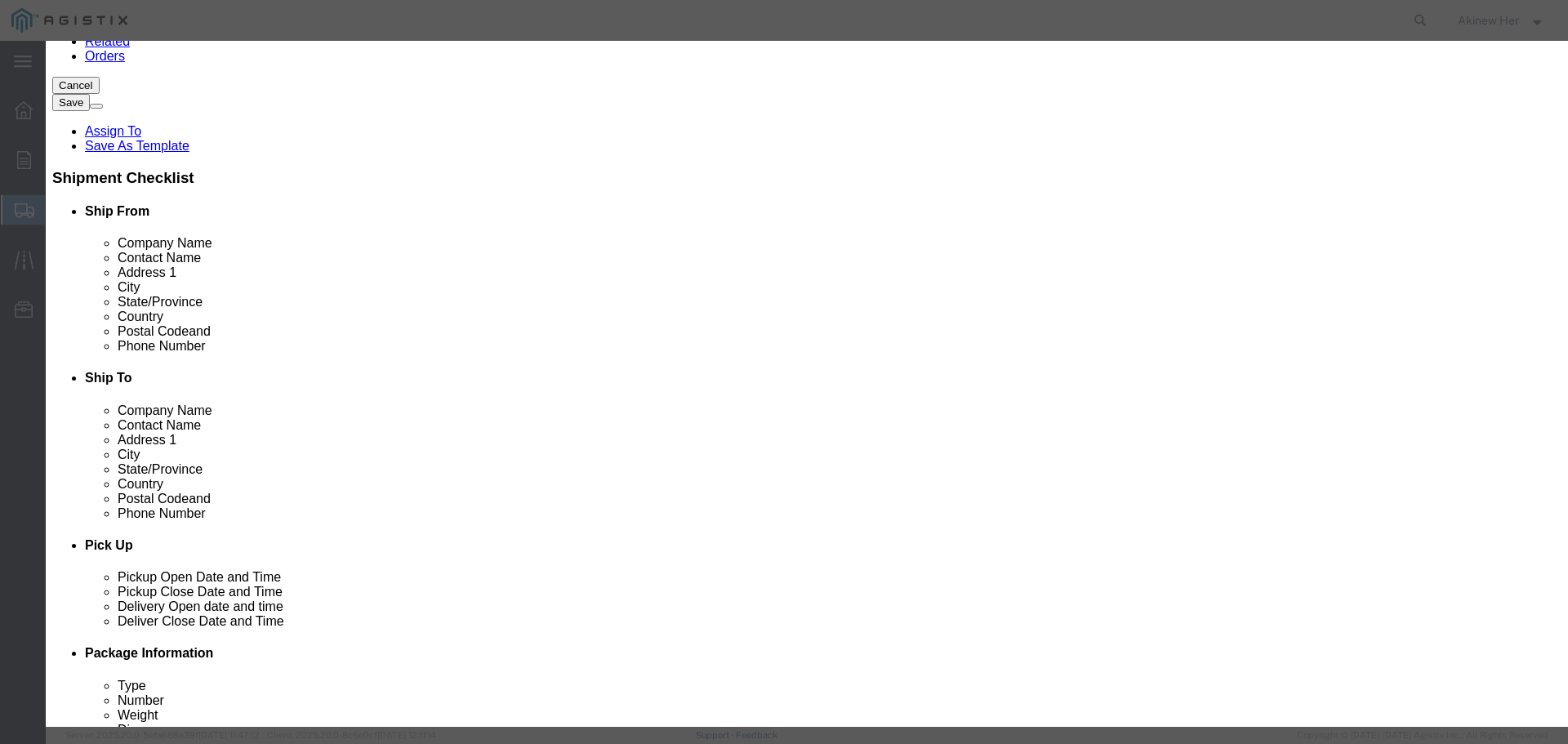
click input "72.46"
type input "156.24"
click button "Save & Close"
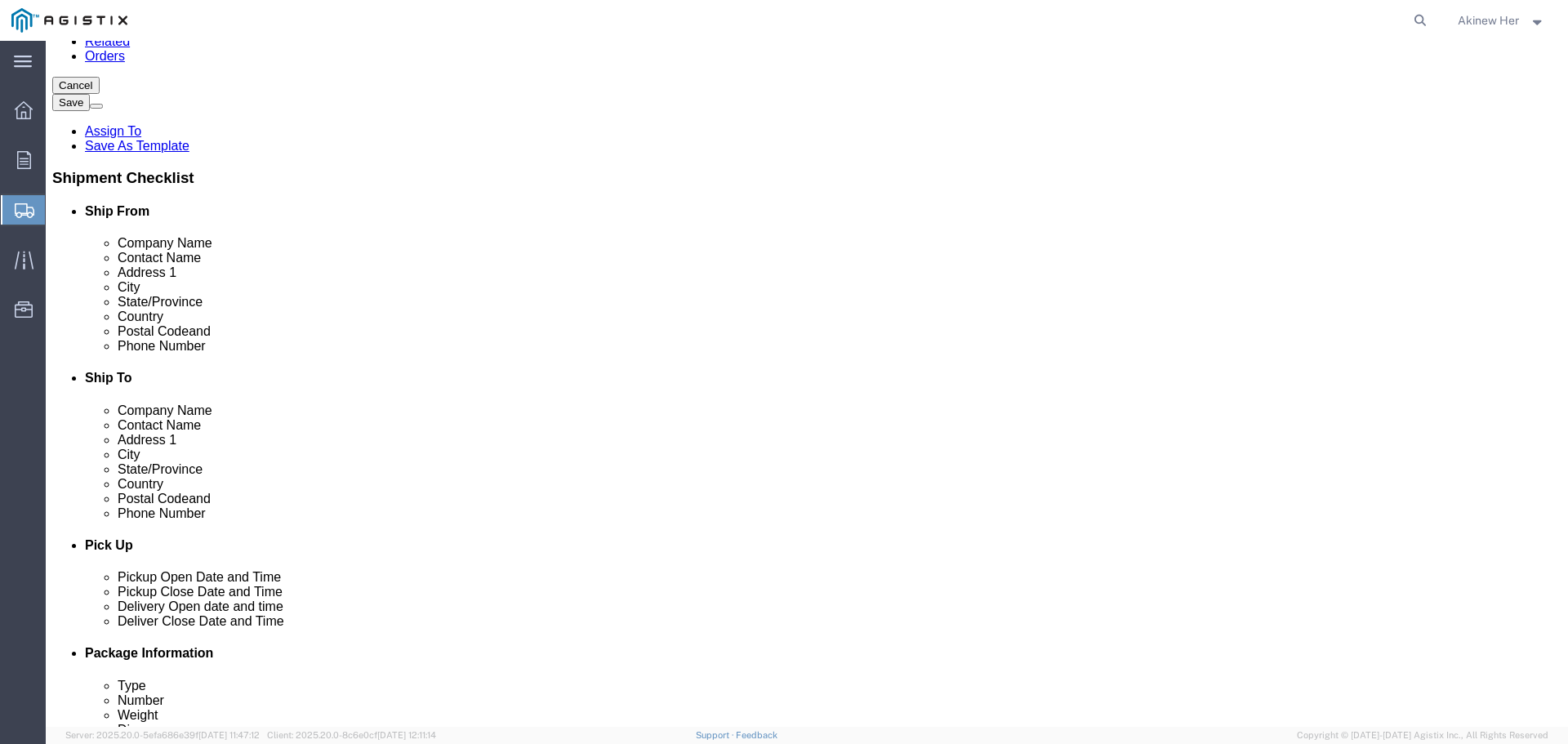
click button "Rate Shipment"
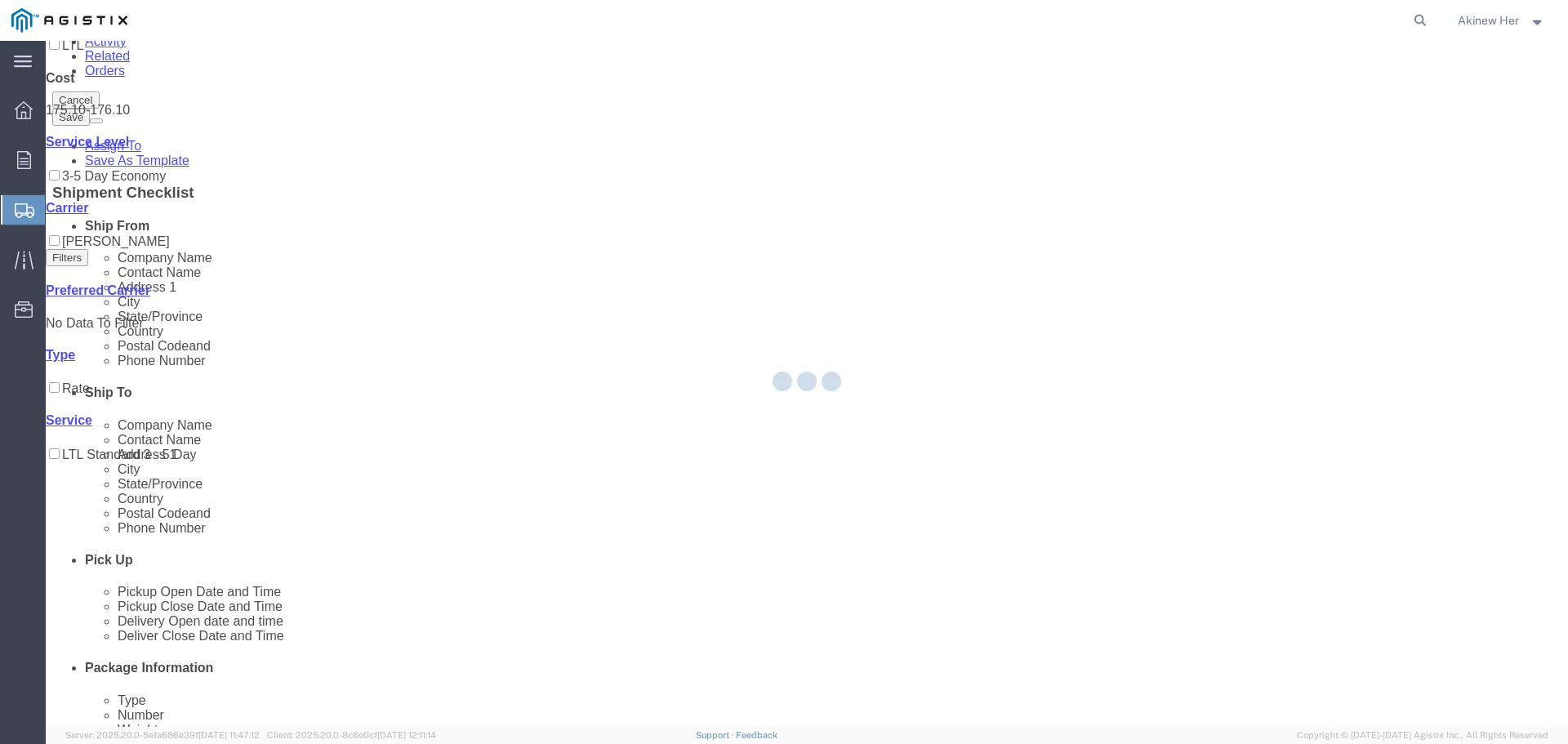
scroll to position [0, 0]
